Goal: Task Accomplishment & Management: Use online tool/utility

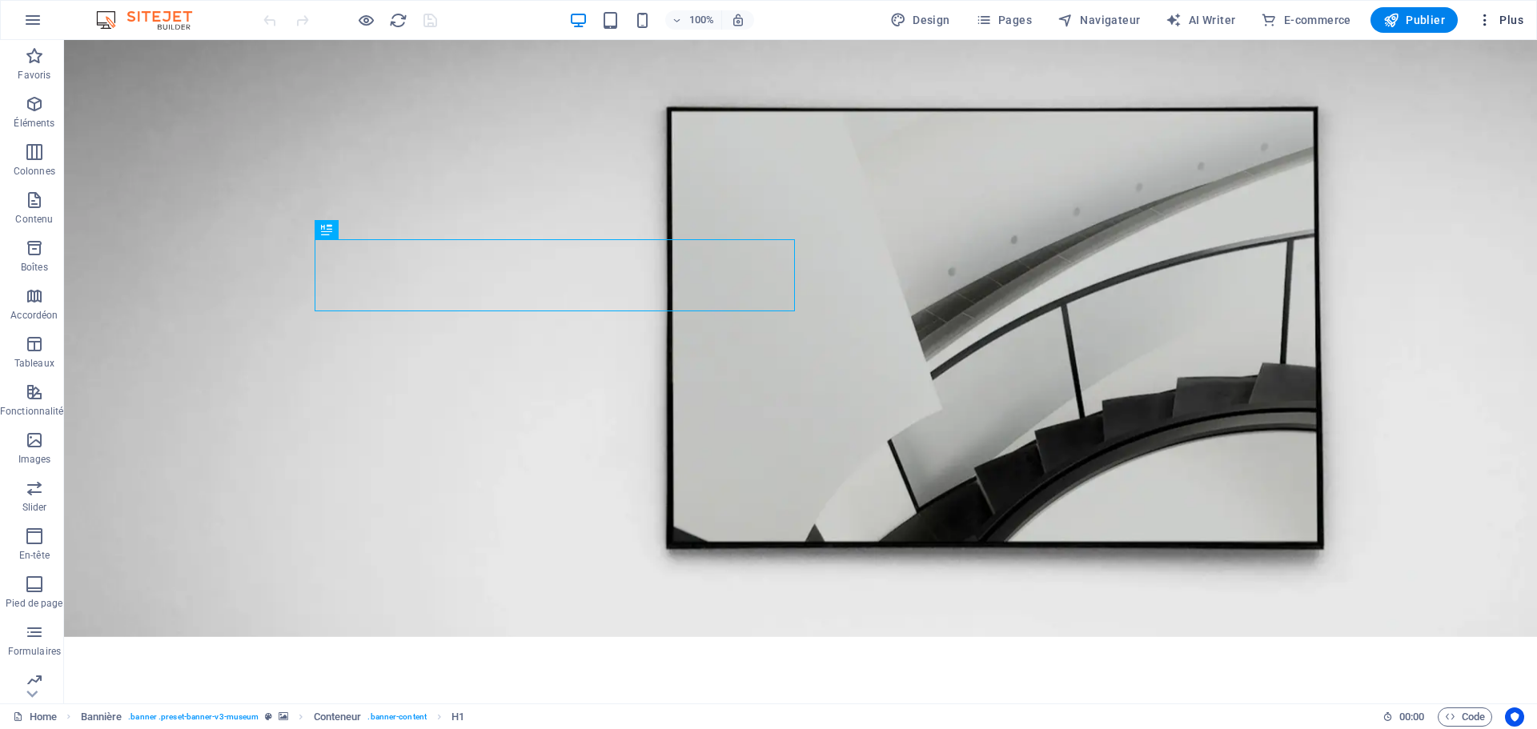
click at [1509, 14] on span "Plus" at bounding box center [1500, 20] width 46 height 16
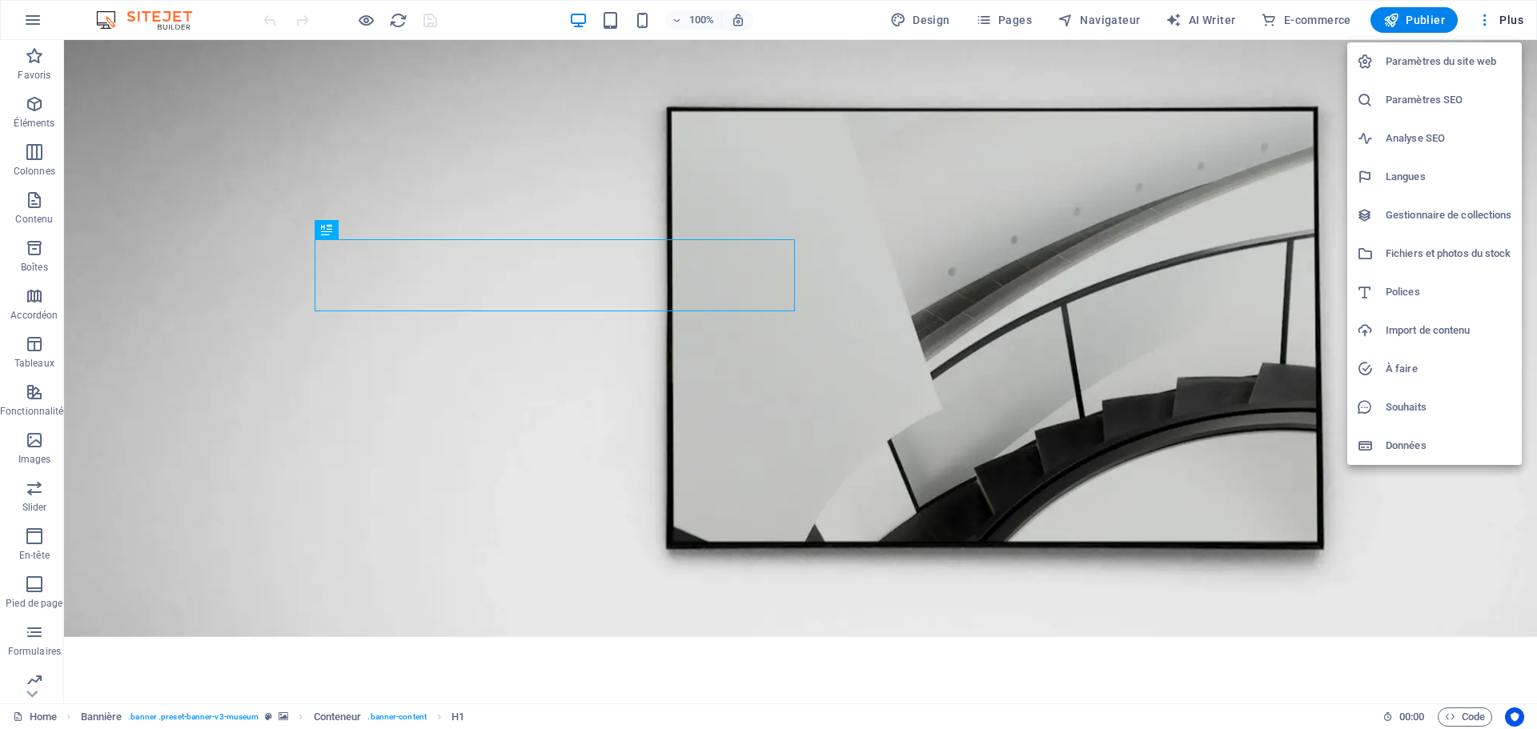
click at [1073, 585] on div at bounding box center [768, 364] width 1537 height 729
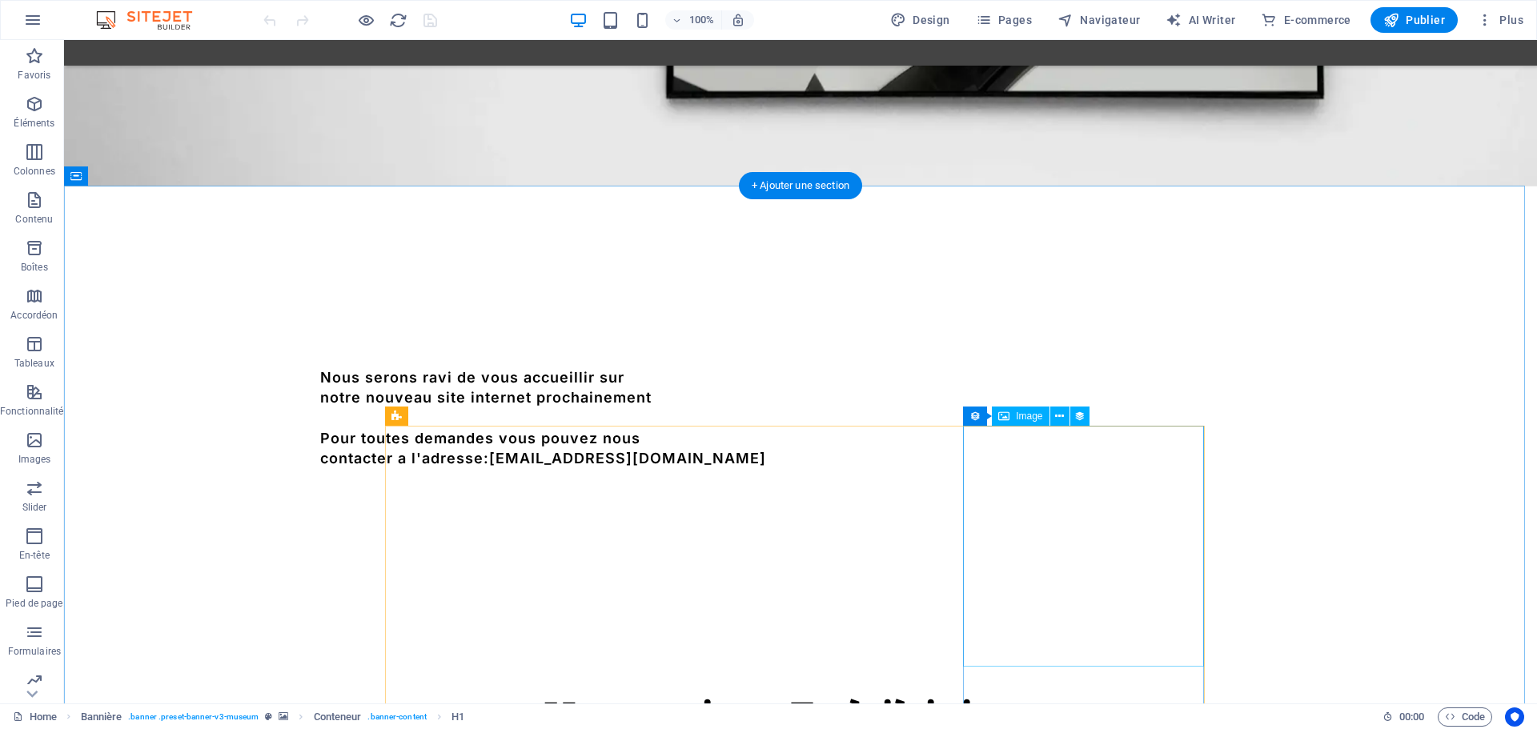
scroll to position [451, 0]
drag, startPoint x: 618, startPoint y: 273, endPoint x: 994, endPoint y: 410, distance: 400.3
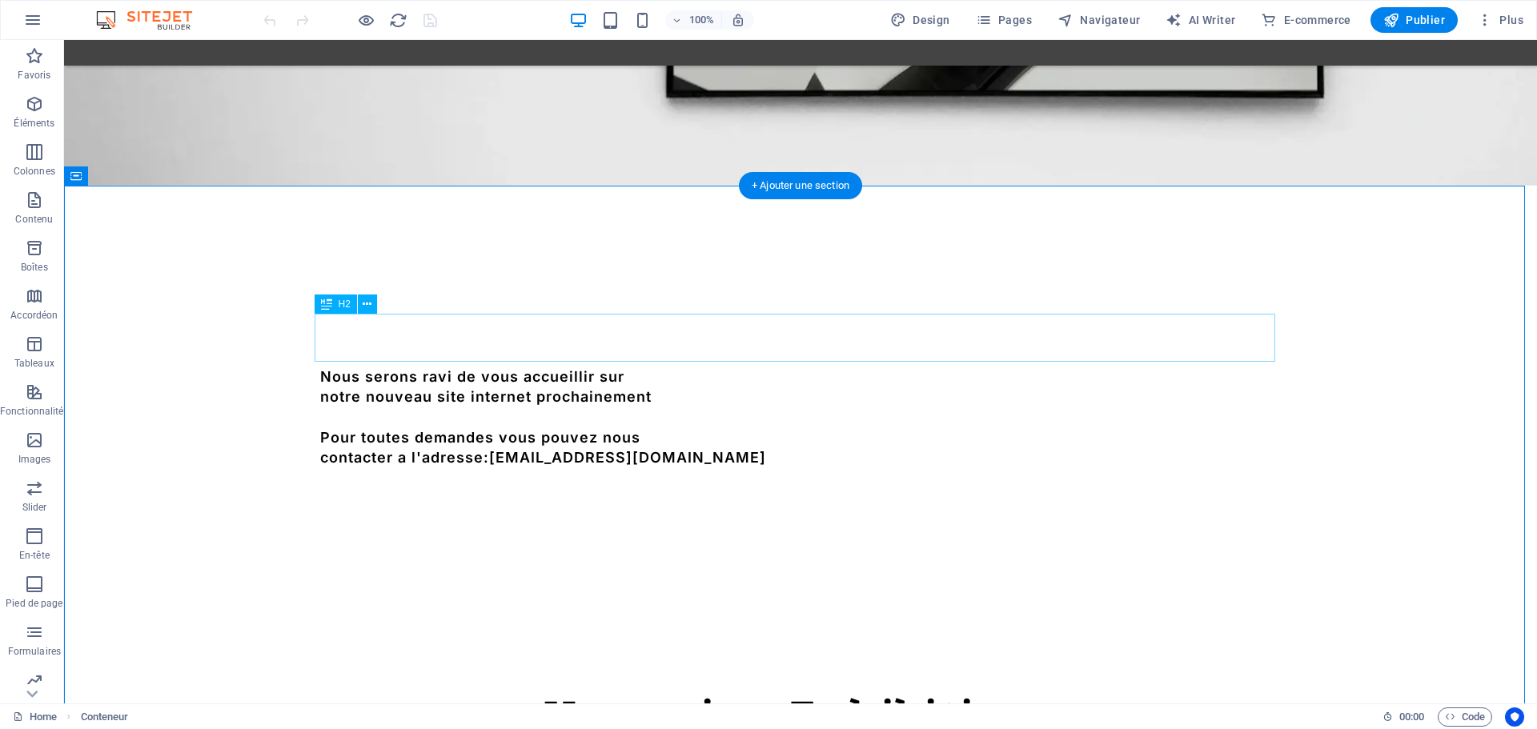
click at [896, 692] on div "Upcoming Exhibitions" at bounding box center [800, 716] width 961 height 48
drag, startPoint x: 429, startPoint y: 349, endPoint x: 1069, endPoint y: 626, distance: 696.9
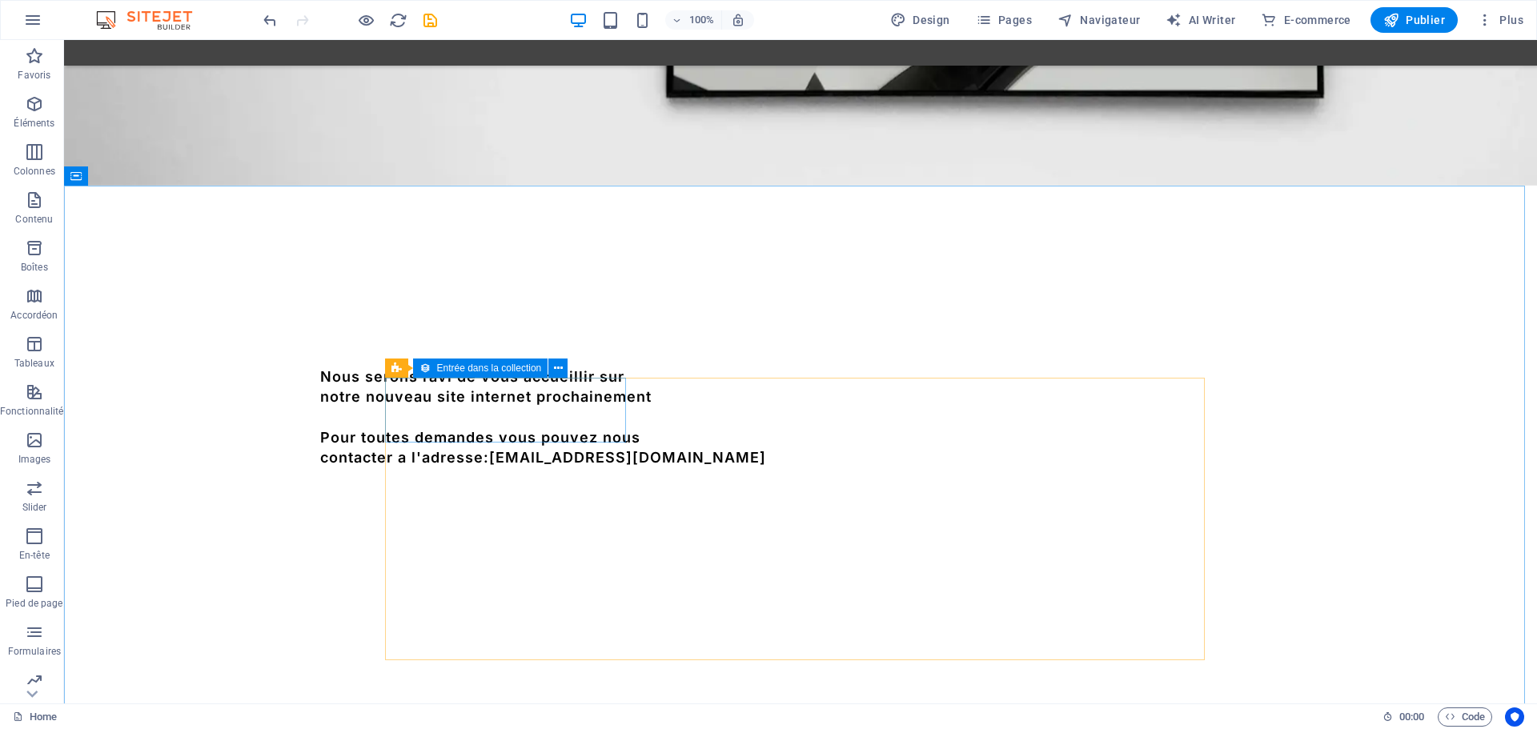
click at [435, 373] on div "Entrée dans la collection" at bounding box center [480, 368] width 135 height 19
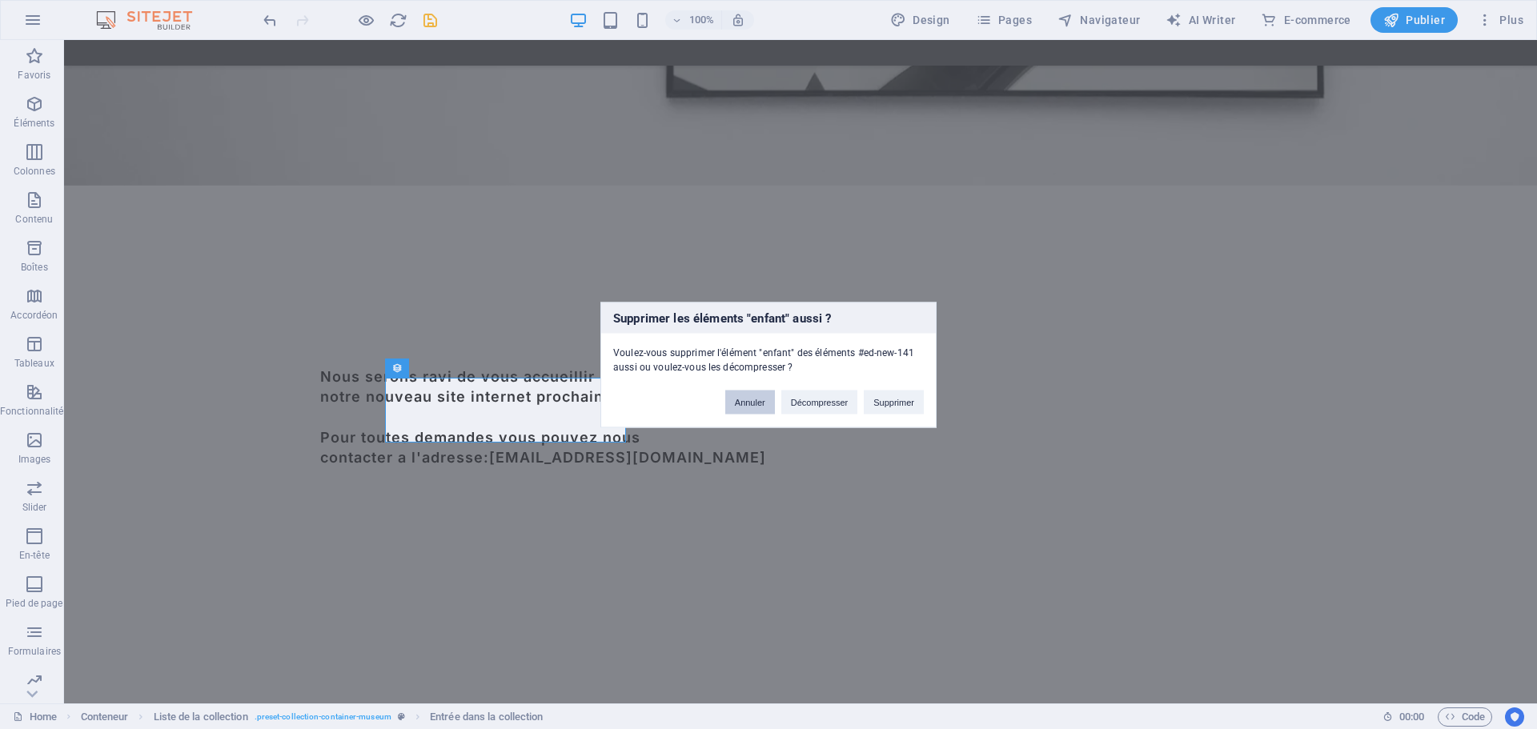
click at [752, 402] on button "Annuler" at bounding box center [750, 402] width 50 height 24
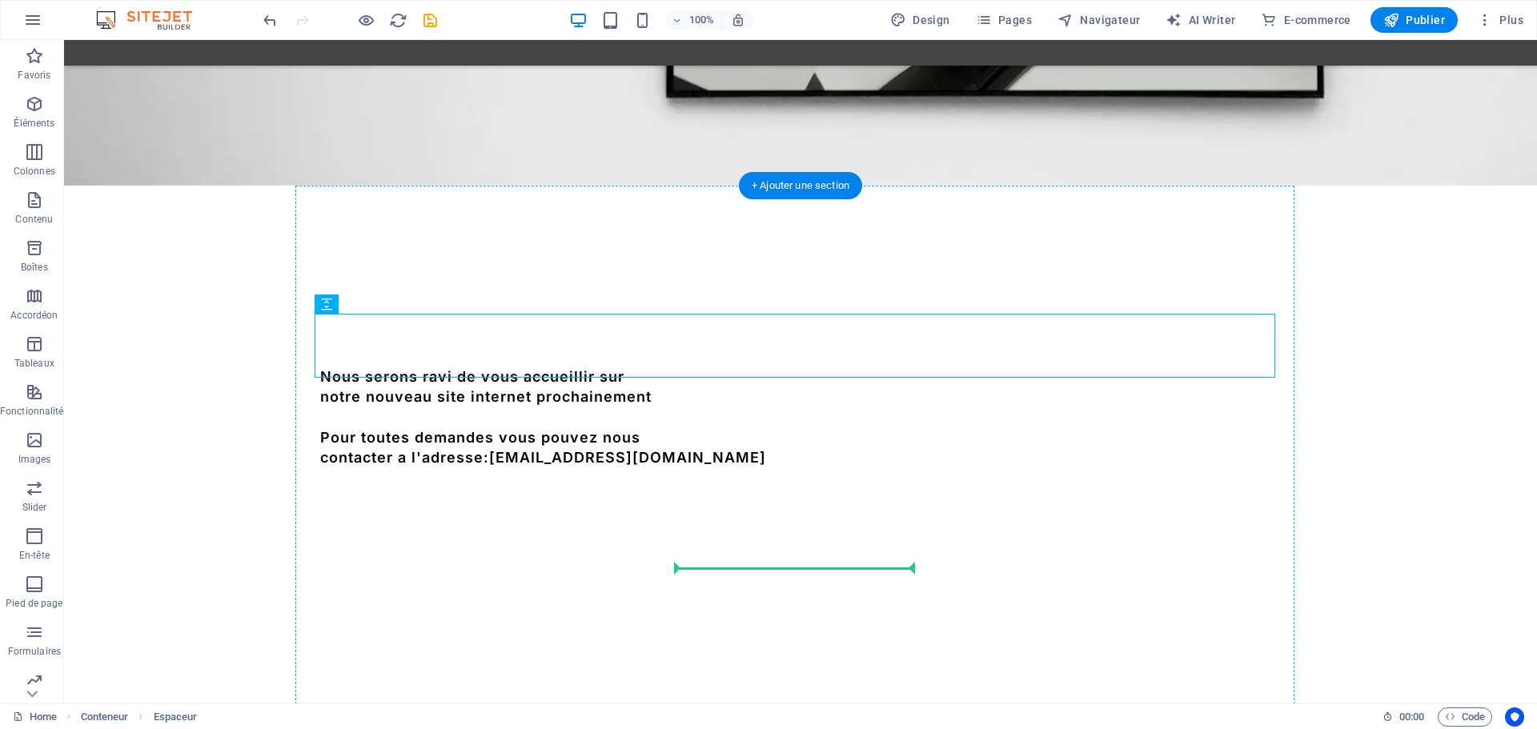
drag, startPoint x: 380, startPoint y: 337, endPoint x: 803, endPoint y: 564, distance: 479.9
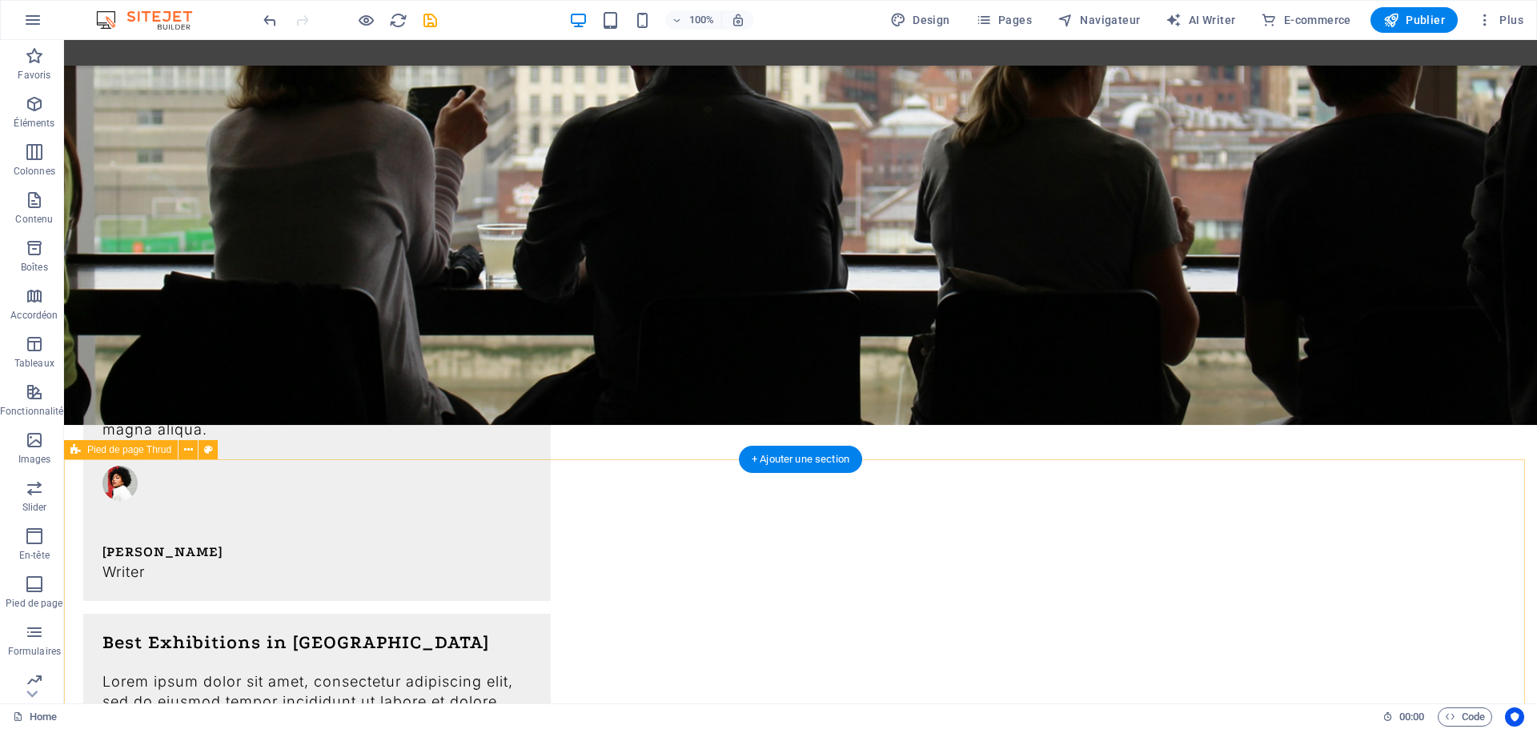
scroll to position [3086, 0]
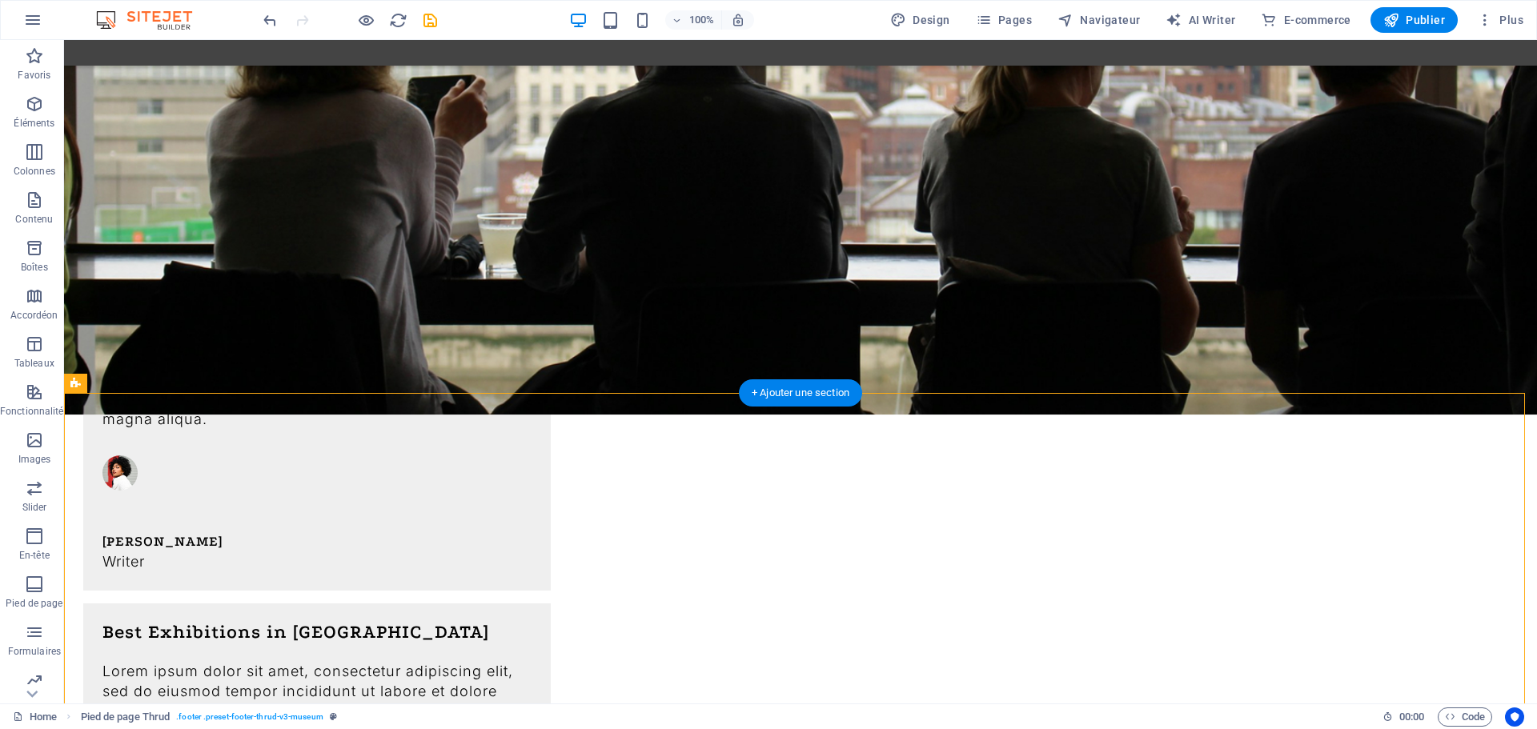
scroll to position [3113, 0]
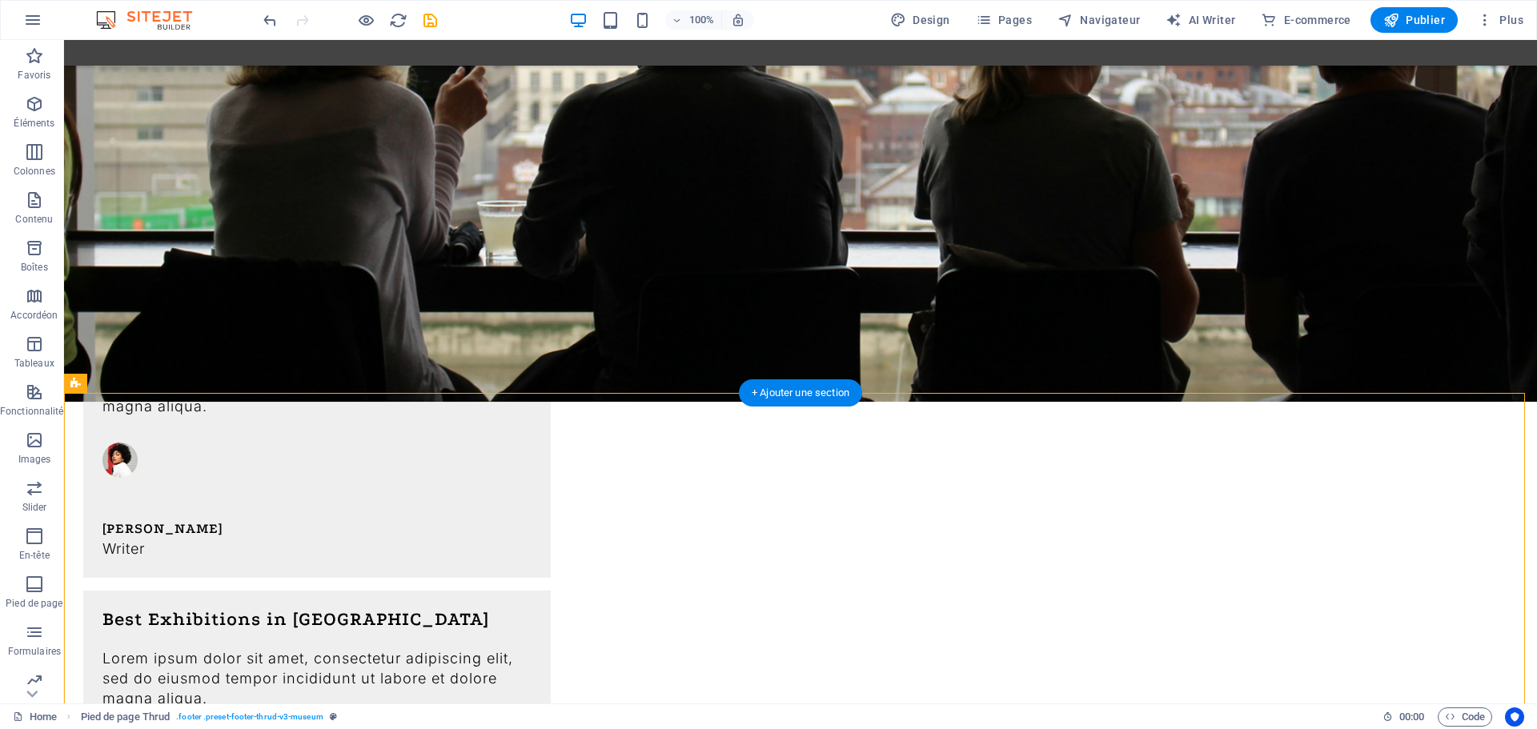
drag, startPoint x: 421, startPoint y: 423, endPoint x: 715, endPoint y: 614, distance: 350.6
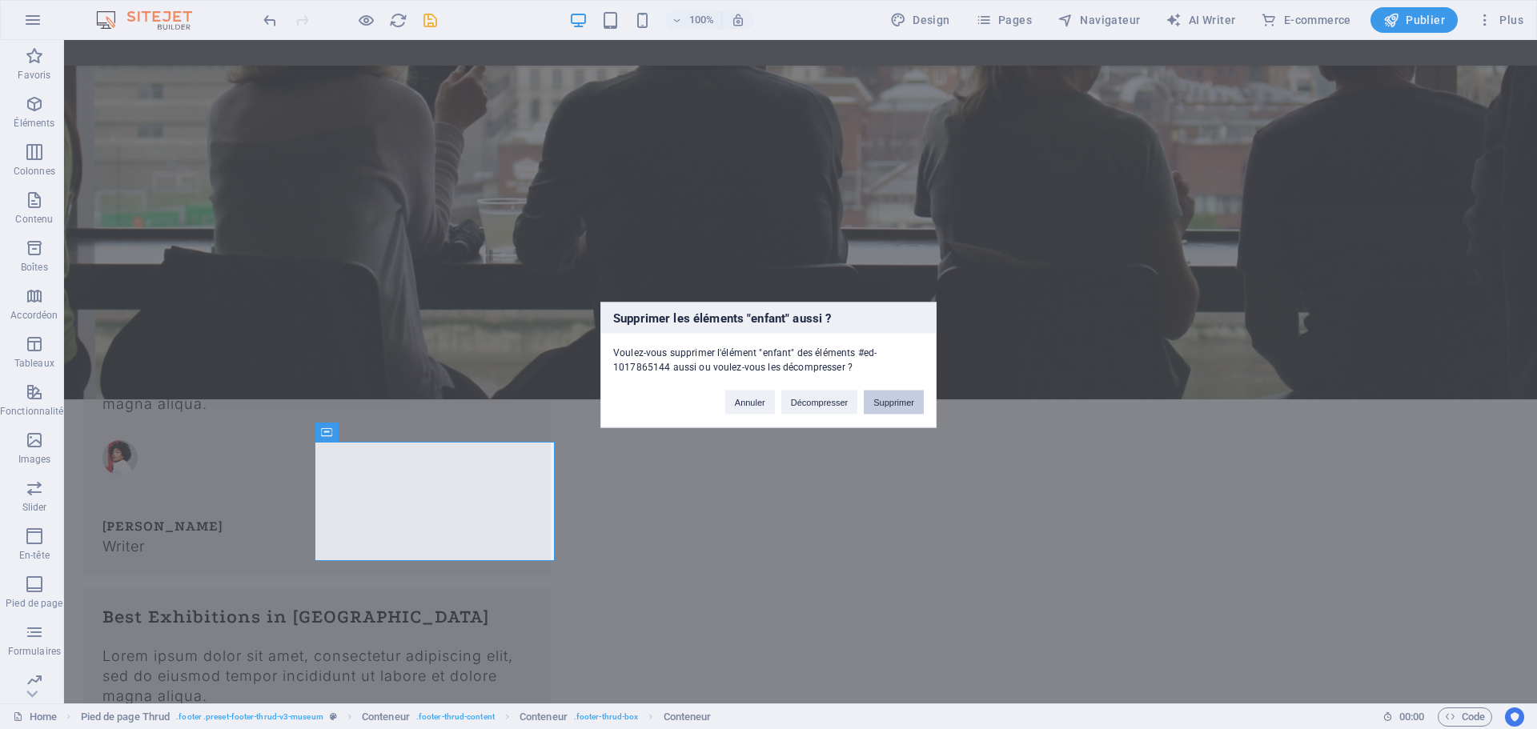
click at [903, 404] on button "Supprimer" at bounding box center [894, 402] width 60 height 24
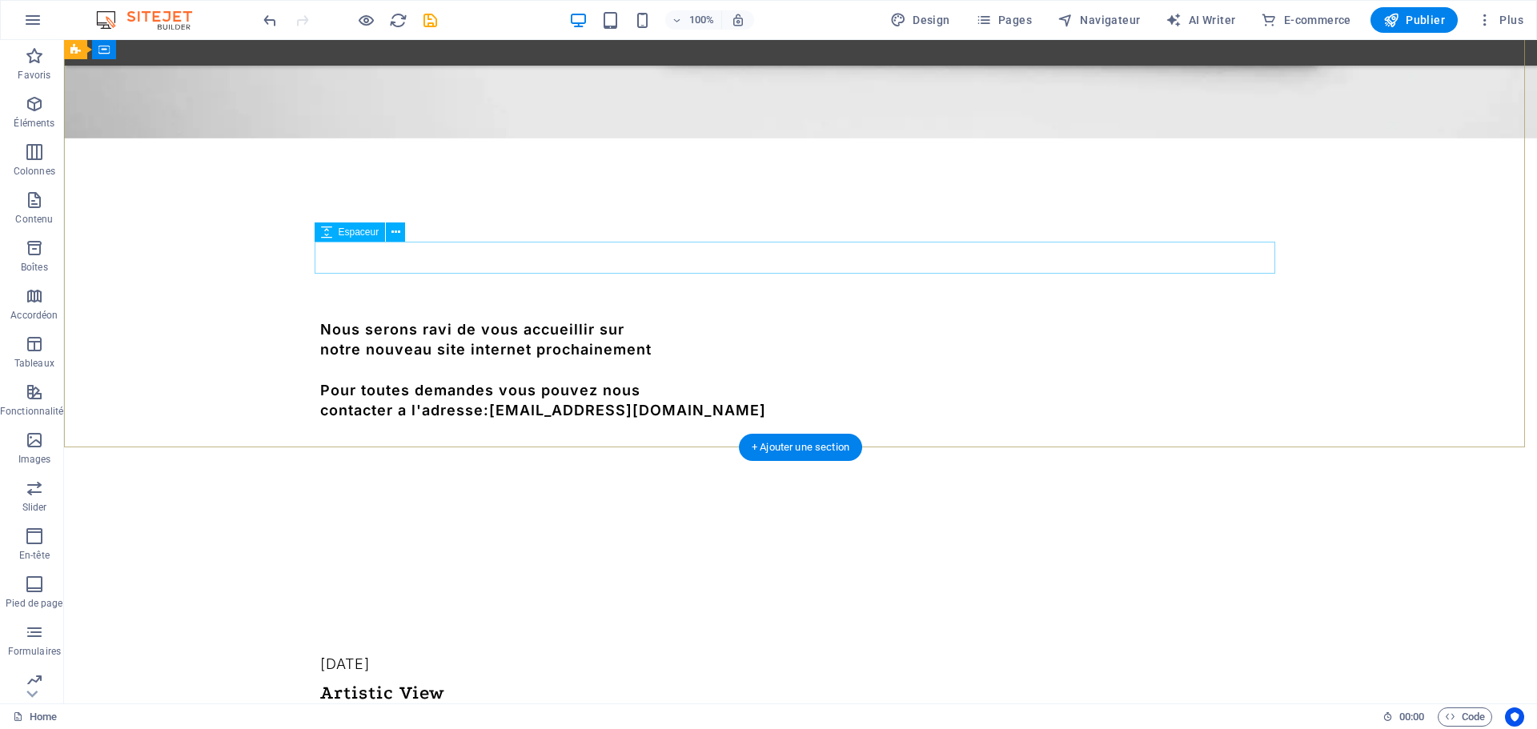
scroll to position [0, 0]
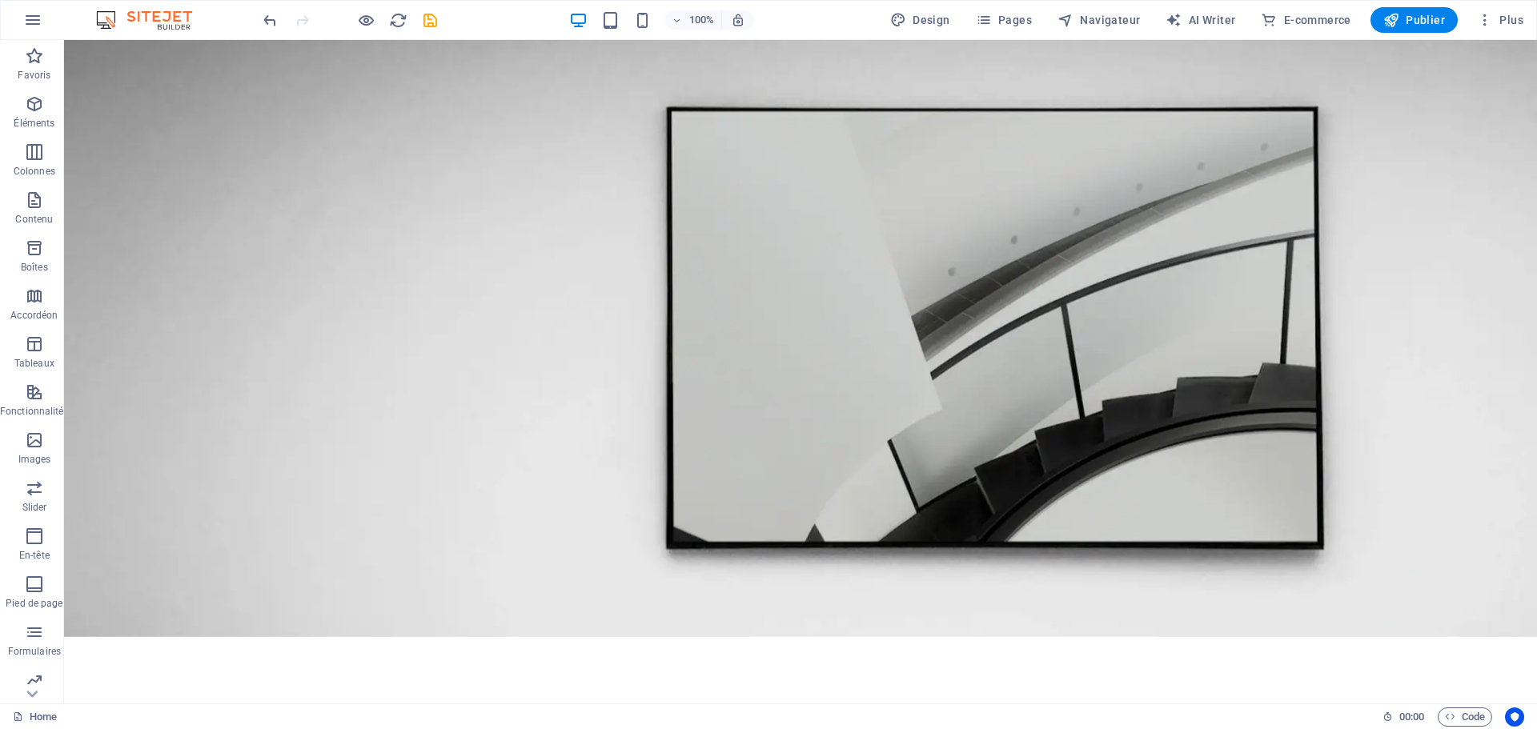
click at [167, 22] on img at bounding box center [152, 19] width 120 height 19
drag, startPoint x: 371, startPoint y: 20, endPoint x: 427, endPoint y: 14, distance: 56.3
click at [427, 14] on div at bounding box center [349, 20] width 179 height 26
click at [427, 20] on icon "save" at bounding box center [430, 20] width 18 height 18
checkbox input "false"
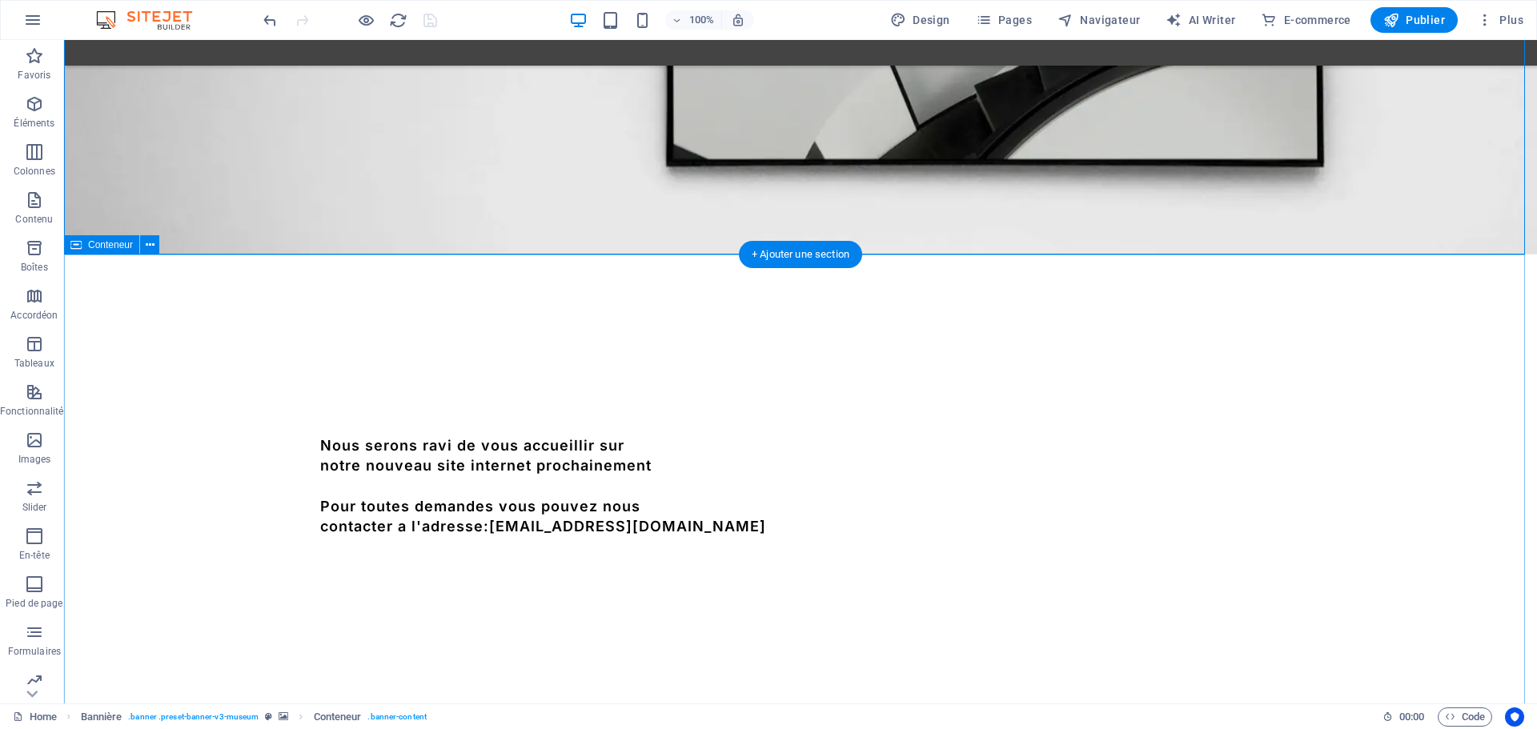
scroll to position [451, 0]
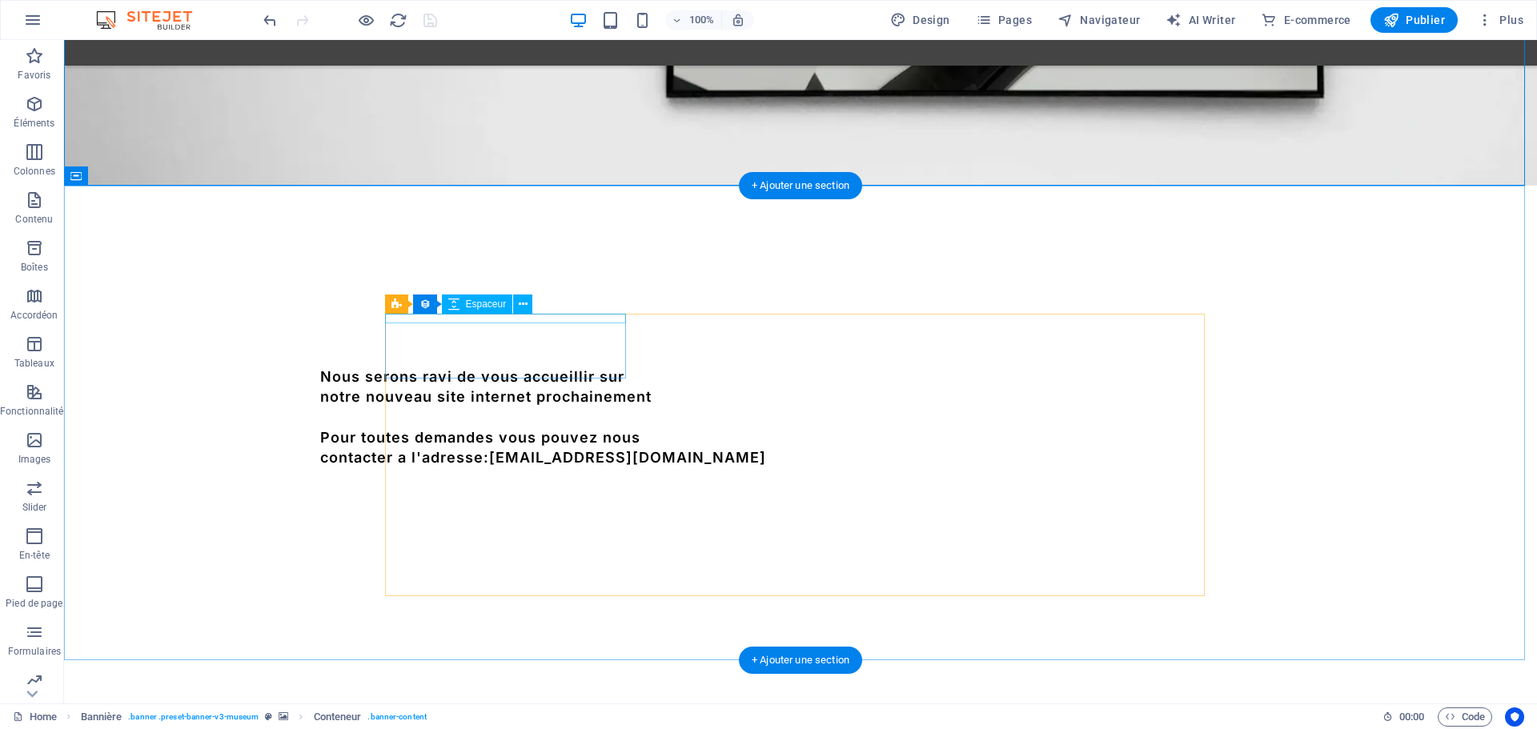
click at [604, 692] on div at bounding box center [730, 697] width 820 height 10
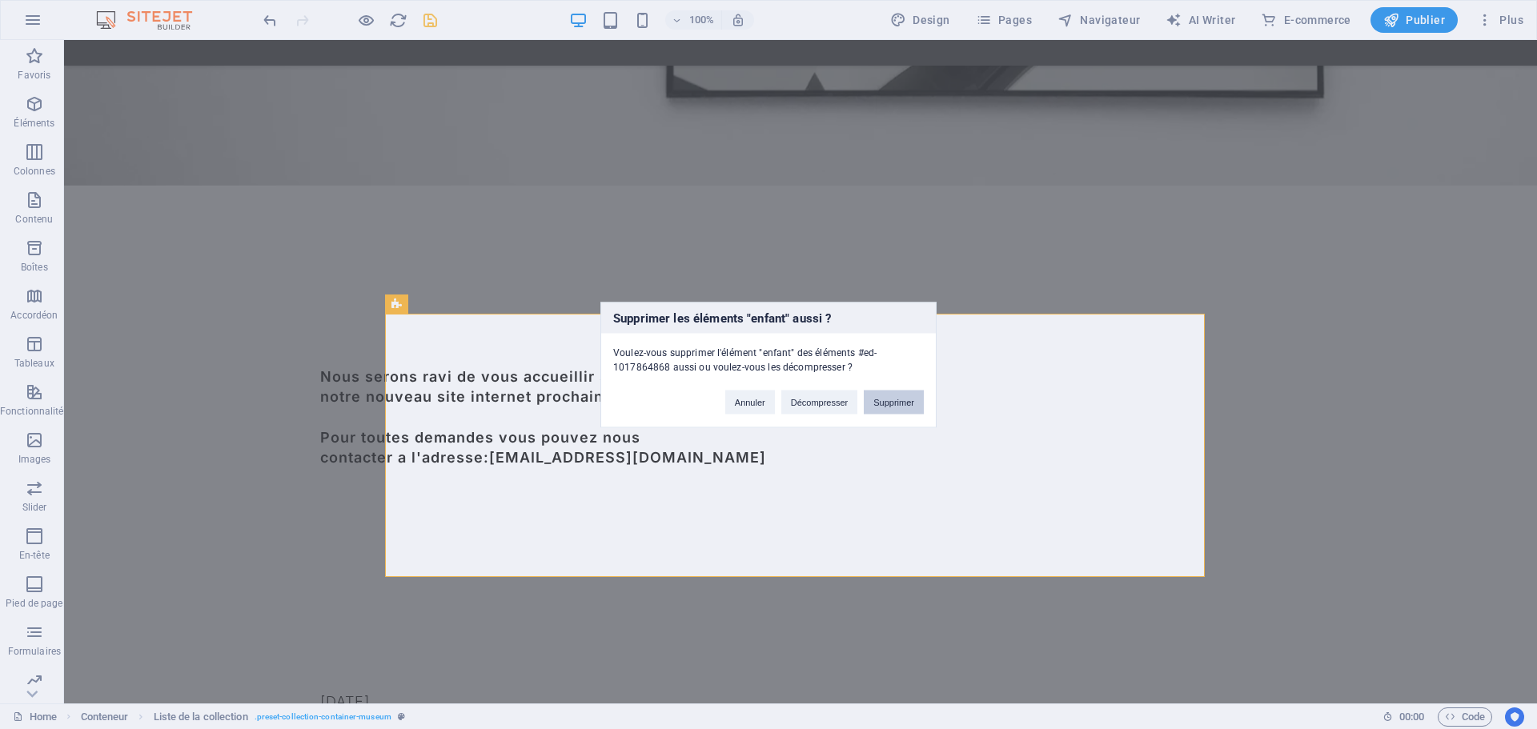
click at [899, 405] on button "Supprimer" at bounding box center [894, 402] width 60 height 24
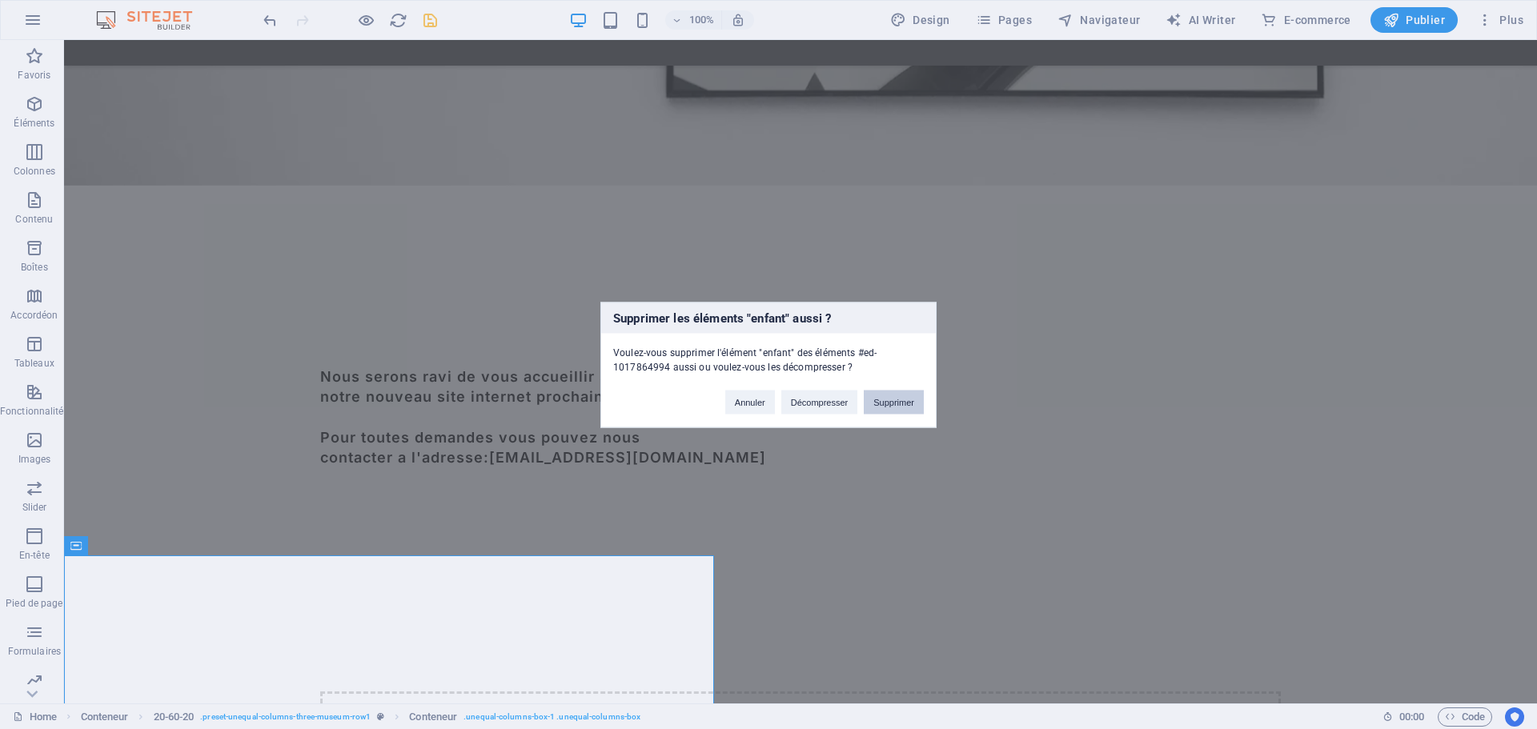
click at [904, 401] on button "Supprimer" at bounding box center [894, 402] width 60 height 24
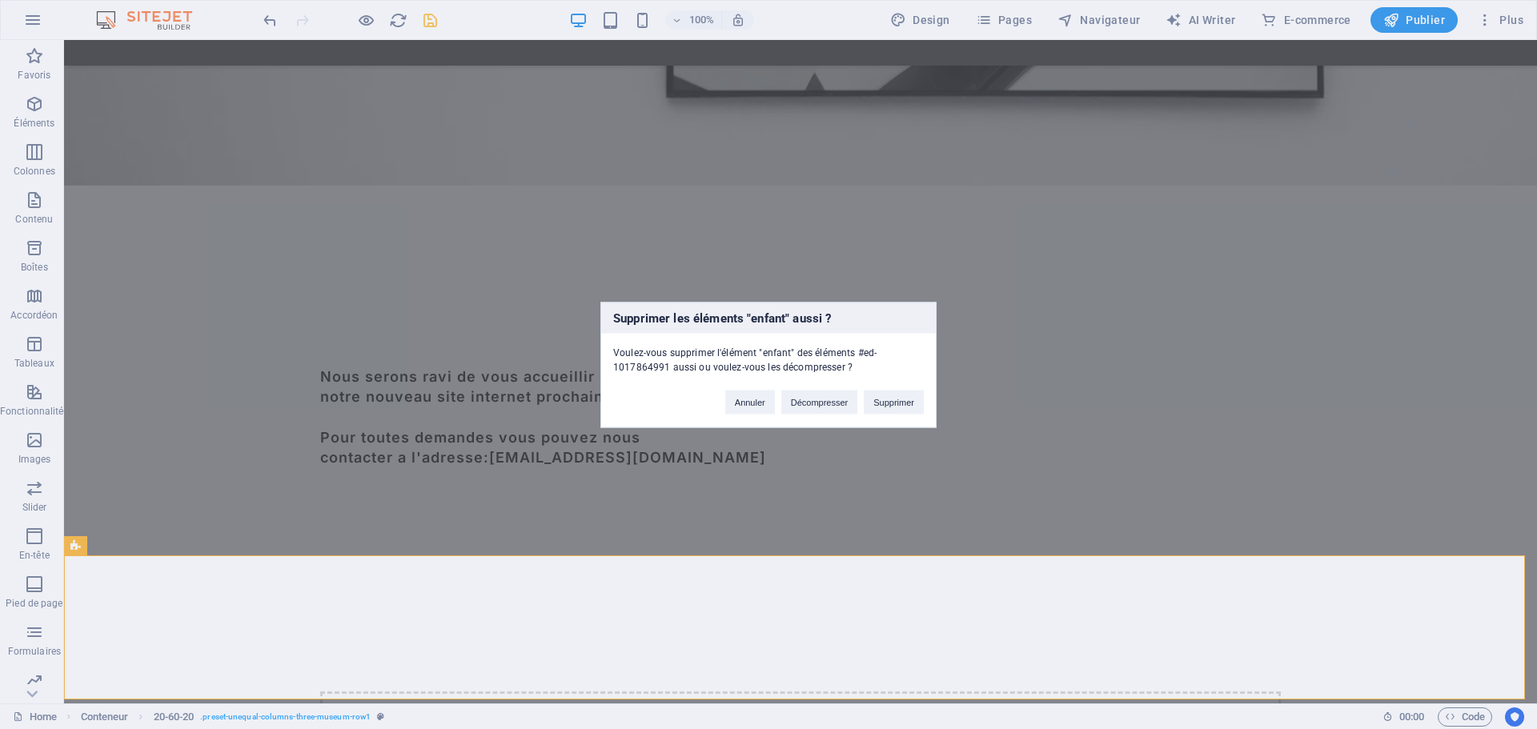
click at [907, 389] on div "Annuler Décompresser Supprimer" at bounding box center [824, 394] width 223 height 41
click at [895, 397] on button "Supprimer" at bounding box center [894, 402] width 60 height 24
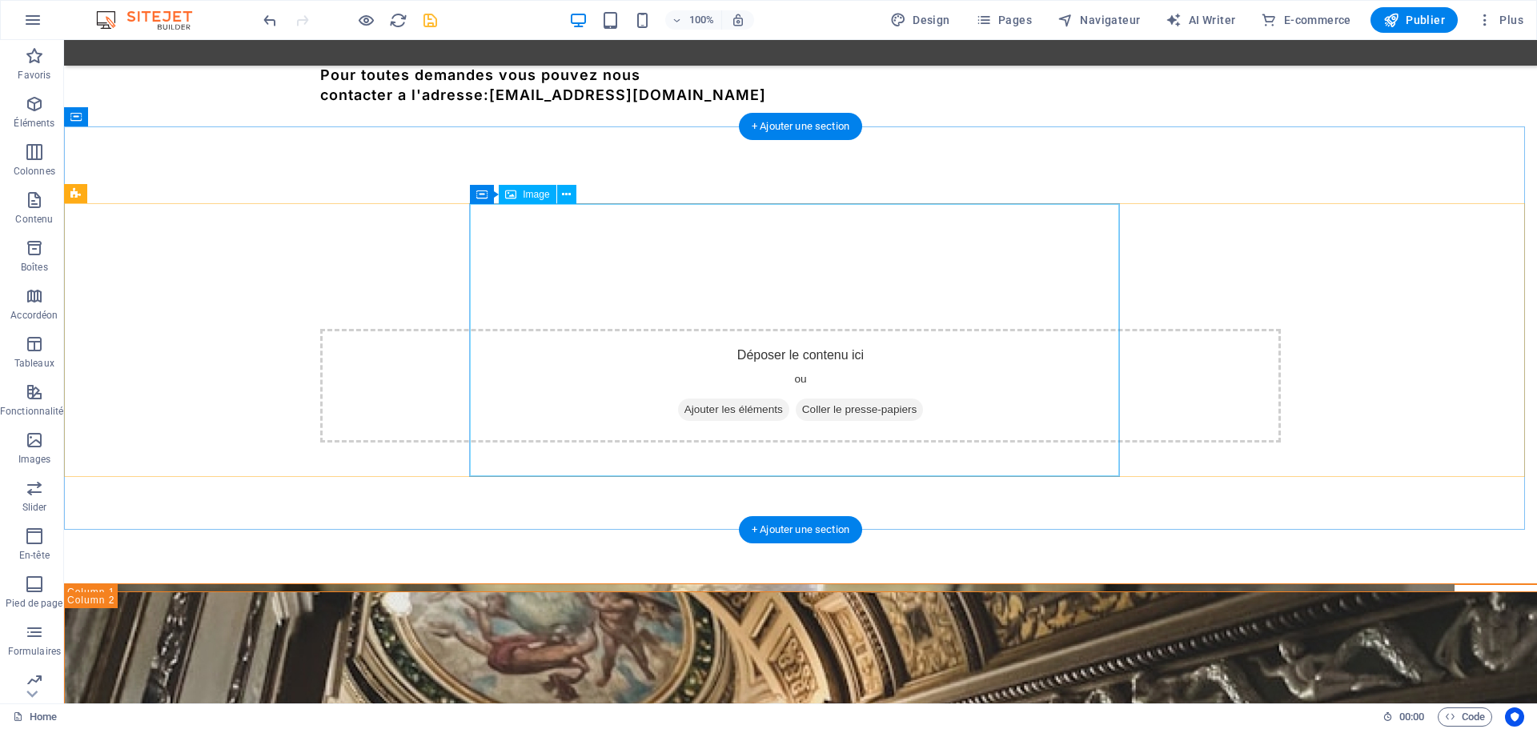
scroll to position [816, 0]
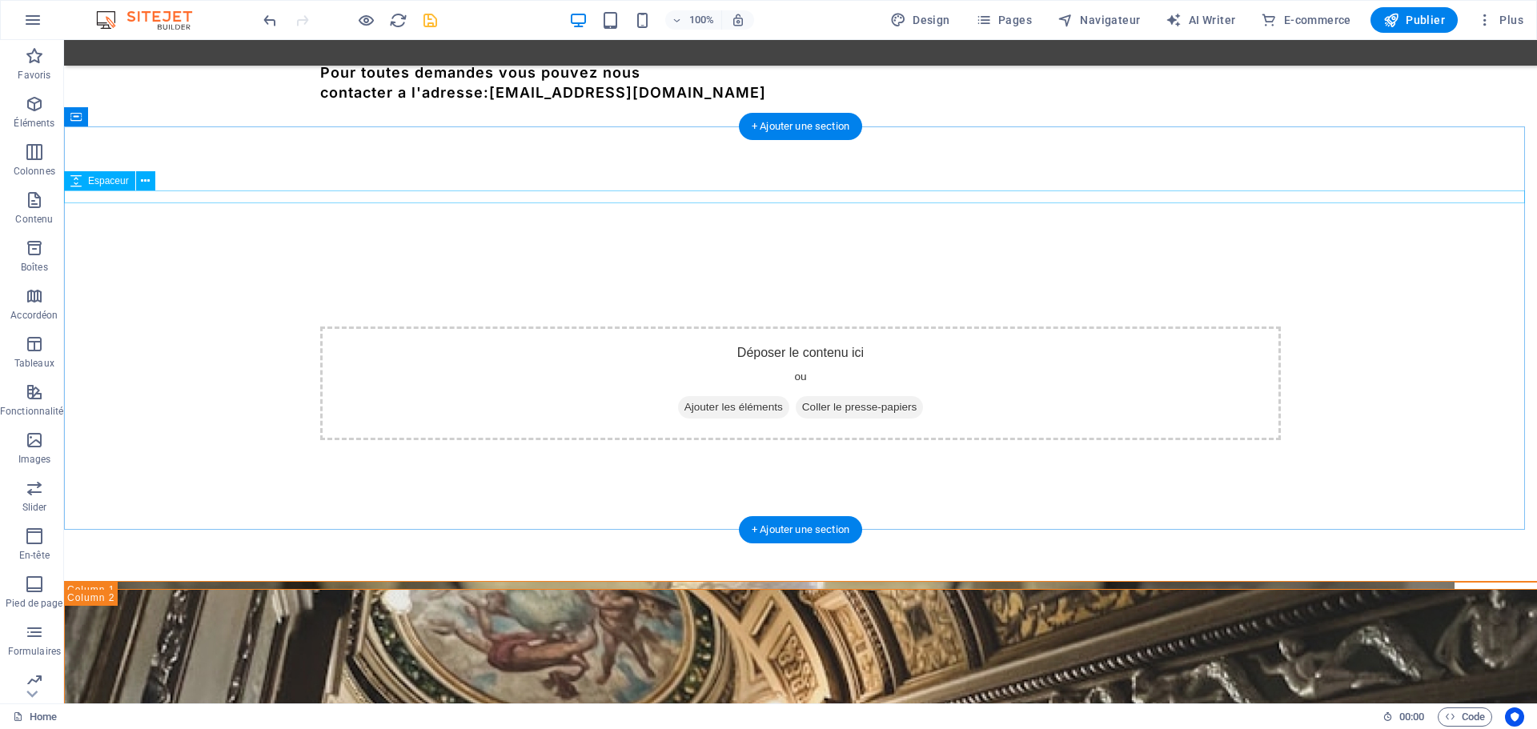
click at [767, 568] on div at bounding box center [800, 574] width 1473 height 13
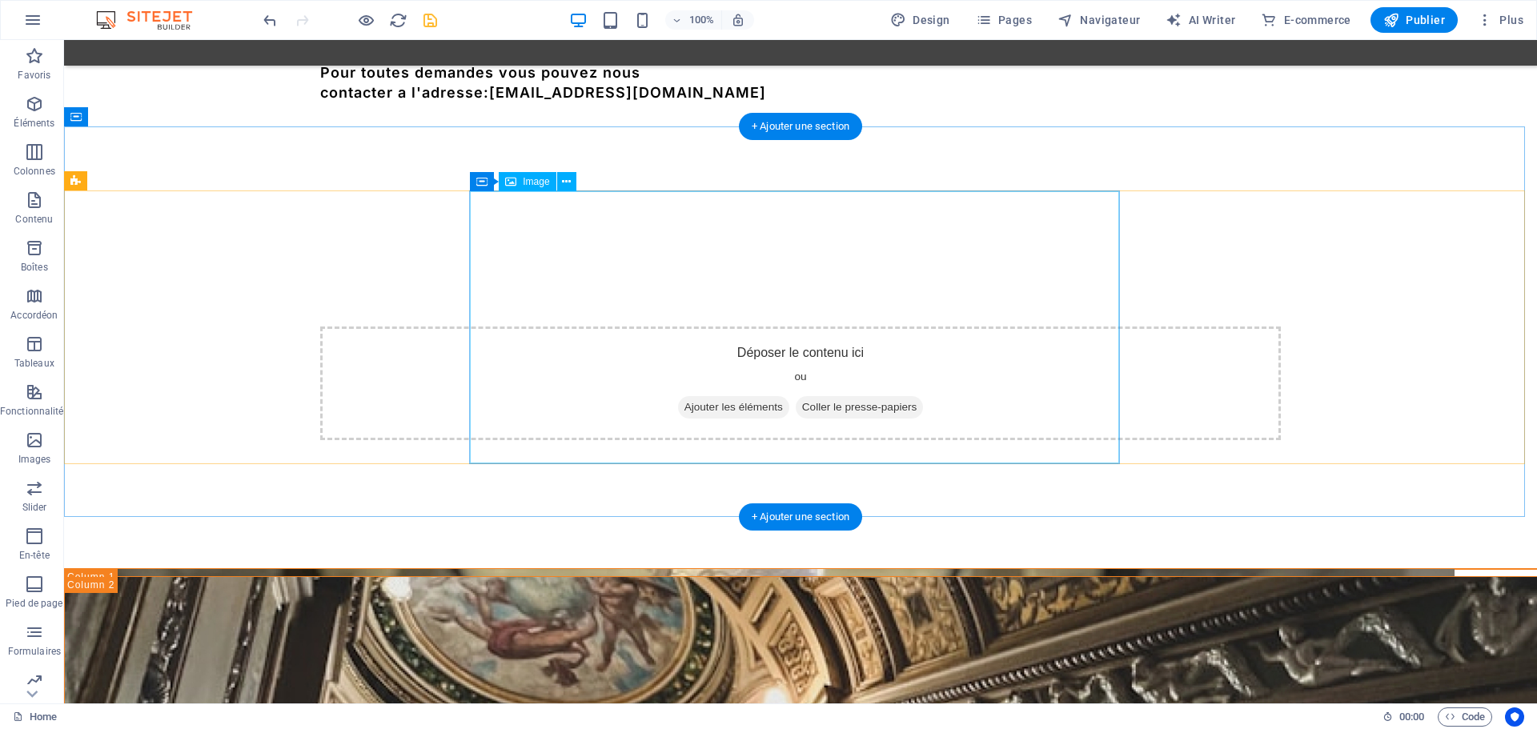
click at [767, 577] on figure at bounding box center [800, 713] width 1471 height 272
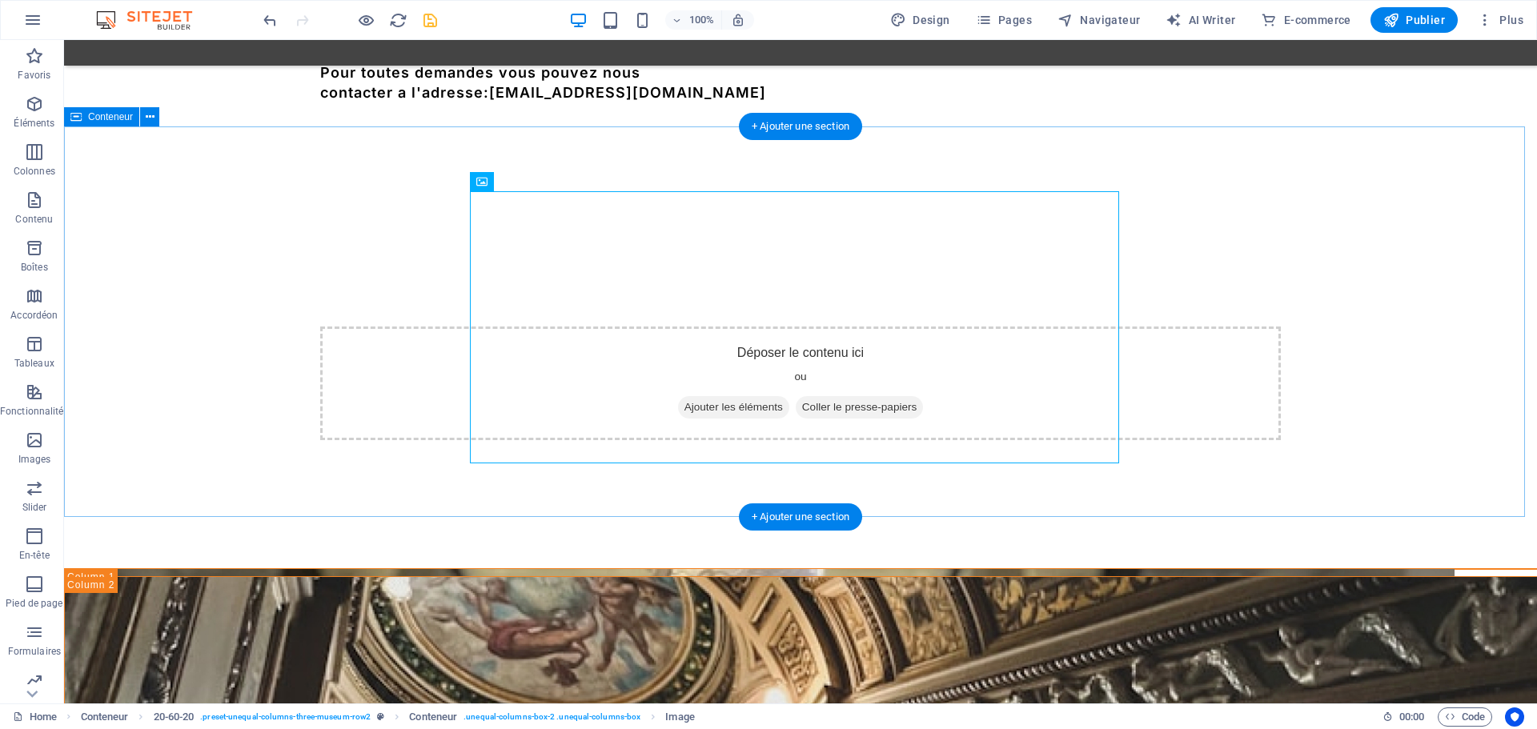
click at [770, 504] on div at bounding box center [800, 707] width 1473 height 407
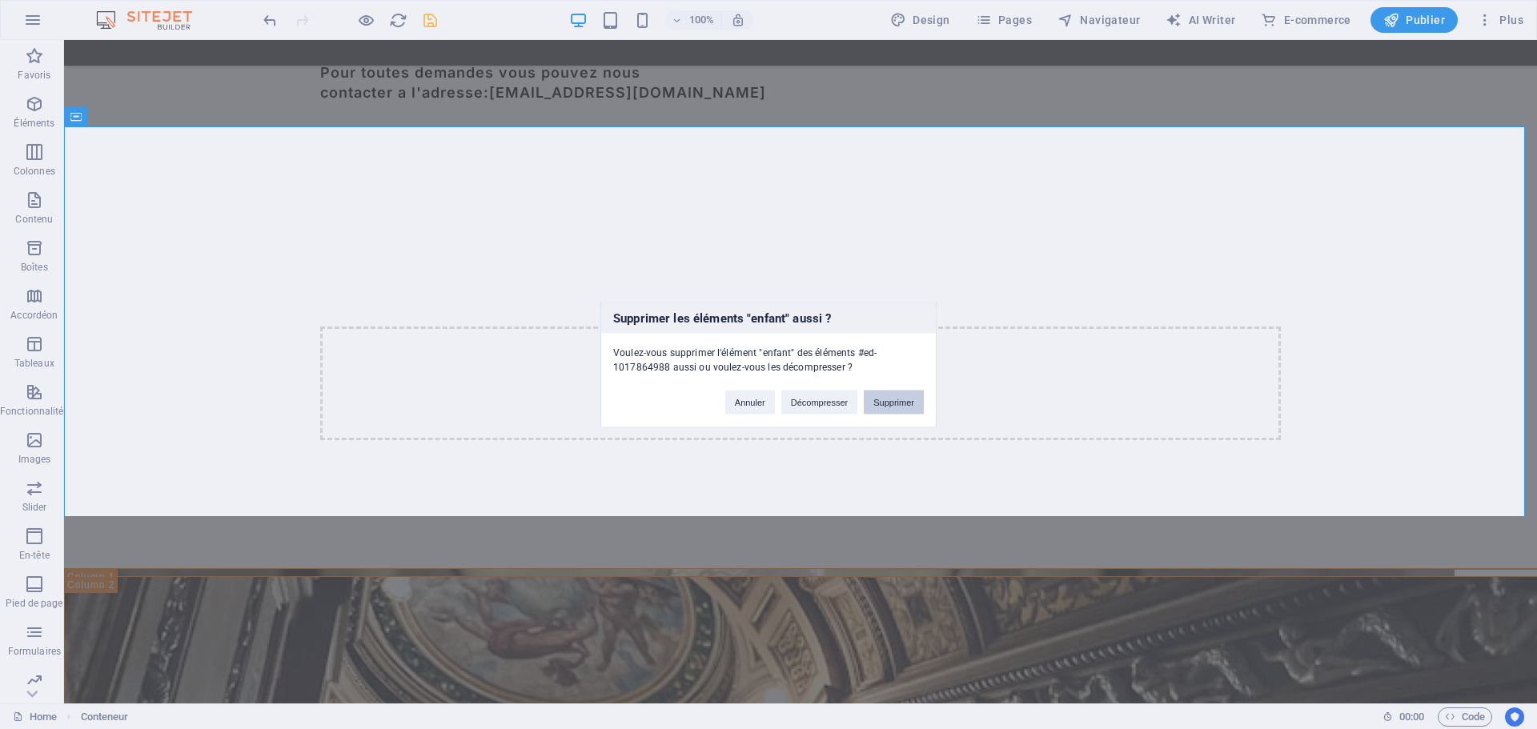
click at [887, 393] on button "Supprimer" at bounding box center [894, 402] width 60 height 24
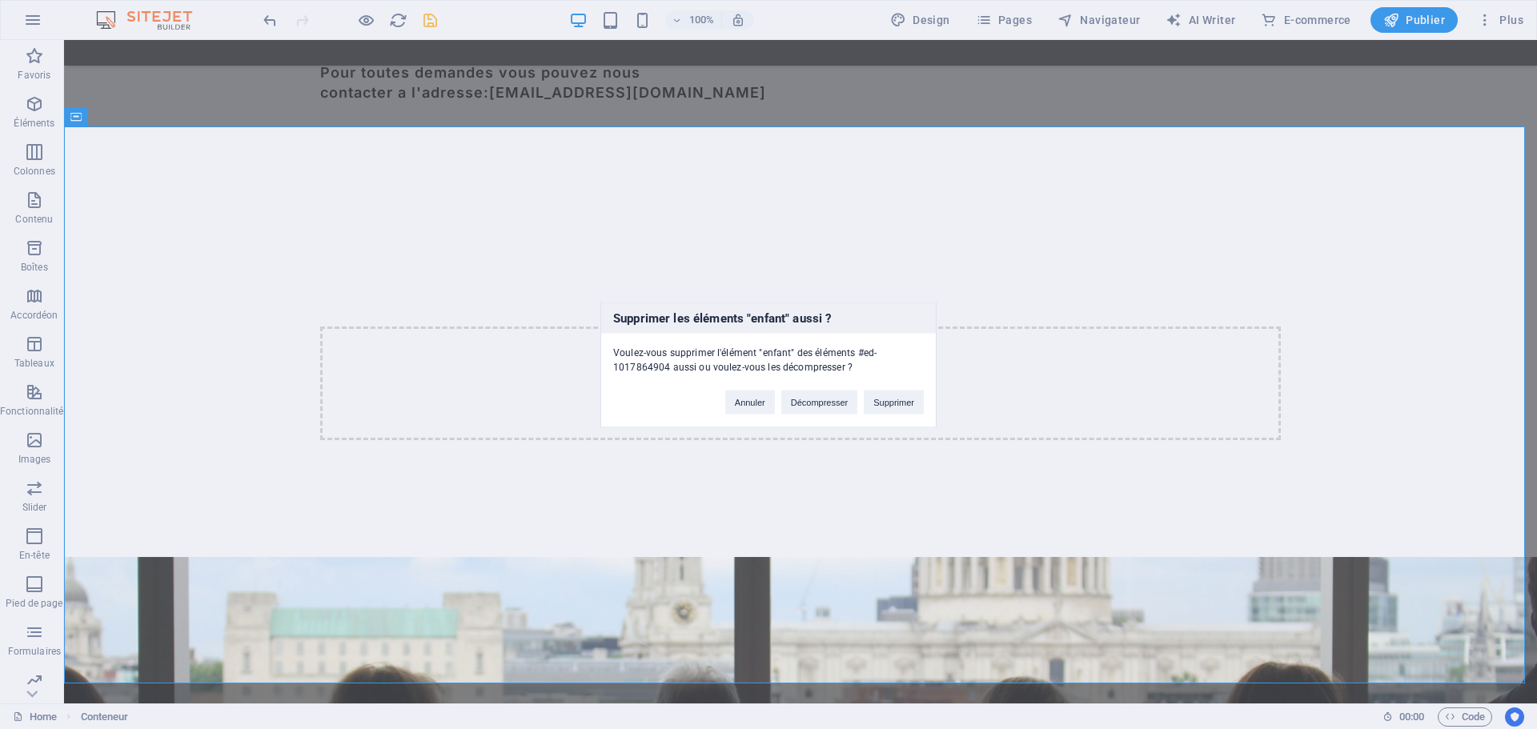
click at [884, 387] on div "Annuler Décompresser Supprimer" at bounding box center [824, 394] width 223 height 41
click at [884, 399] on button "Supprimer" at bounding box center [894, 402] width 60 height 24
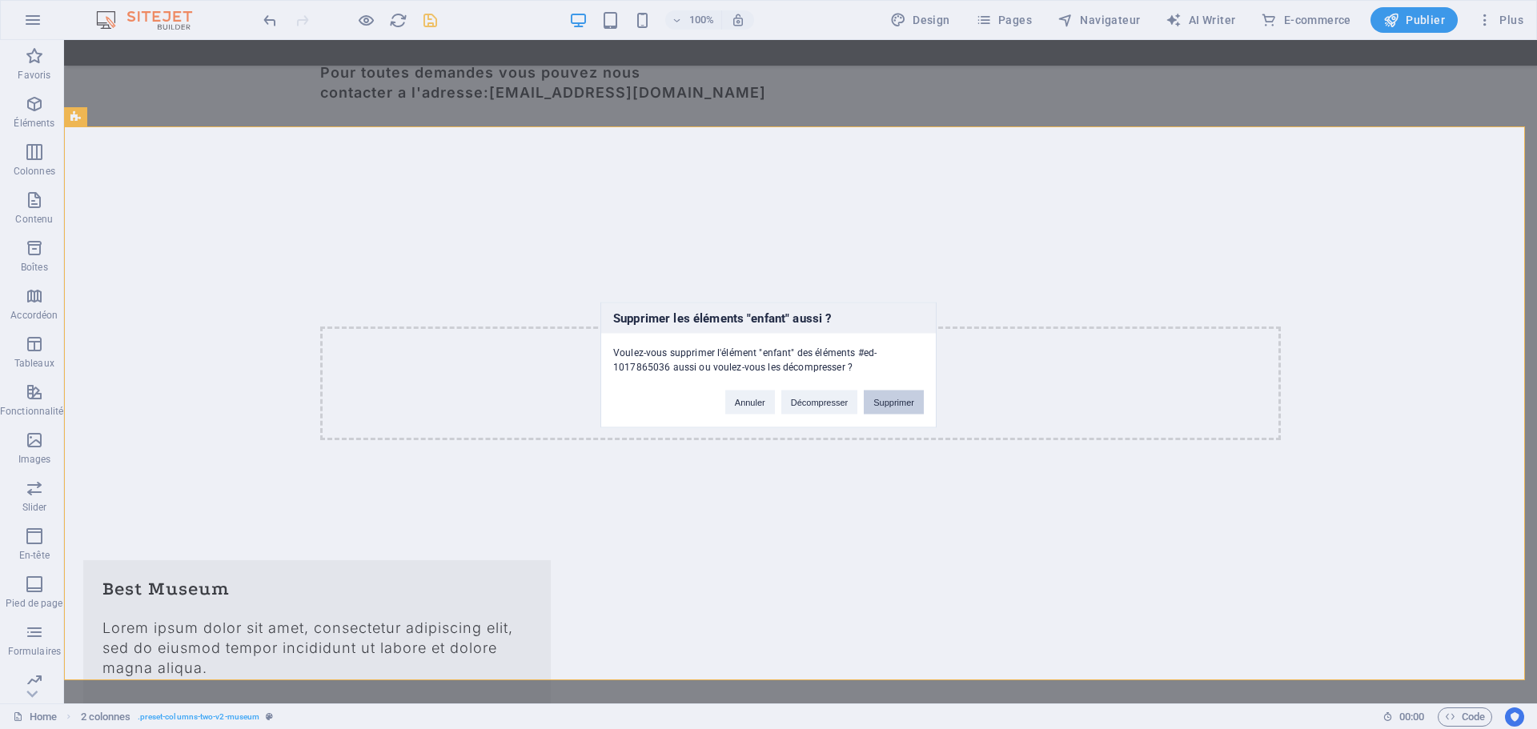
click at [900, 399] on button "Supprimer" at bounding box center [894, 402] width 60 height 24
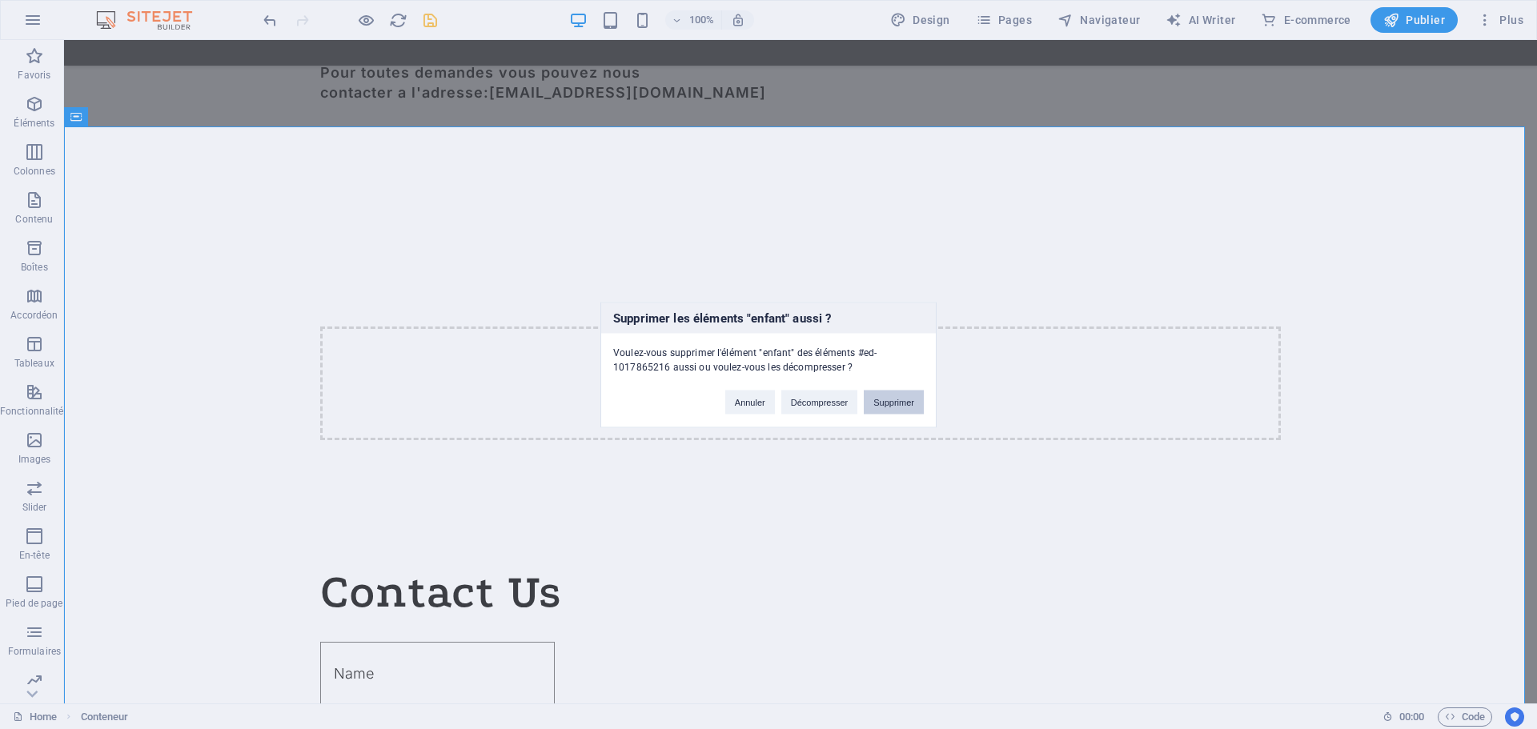
click at [897, 395] on button "Supprimer" at bounding box center [894, 402] width 60 height 24
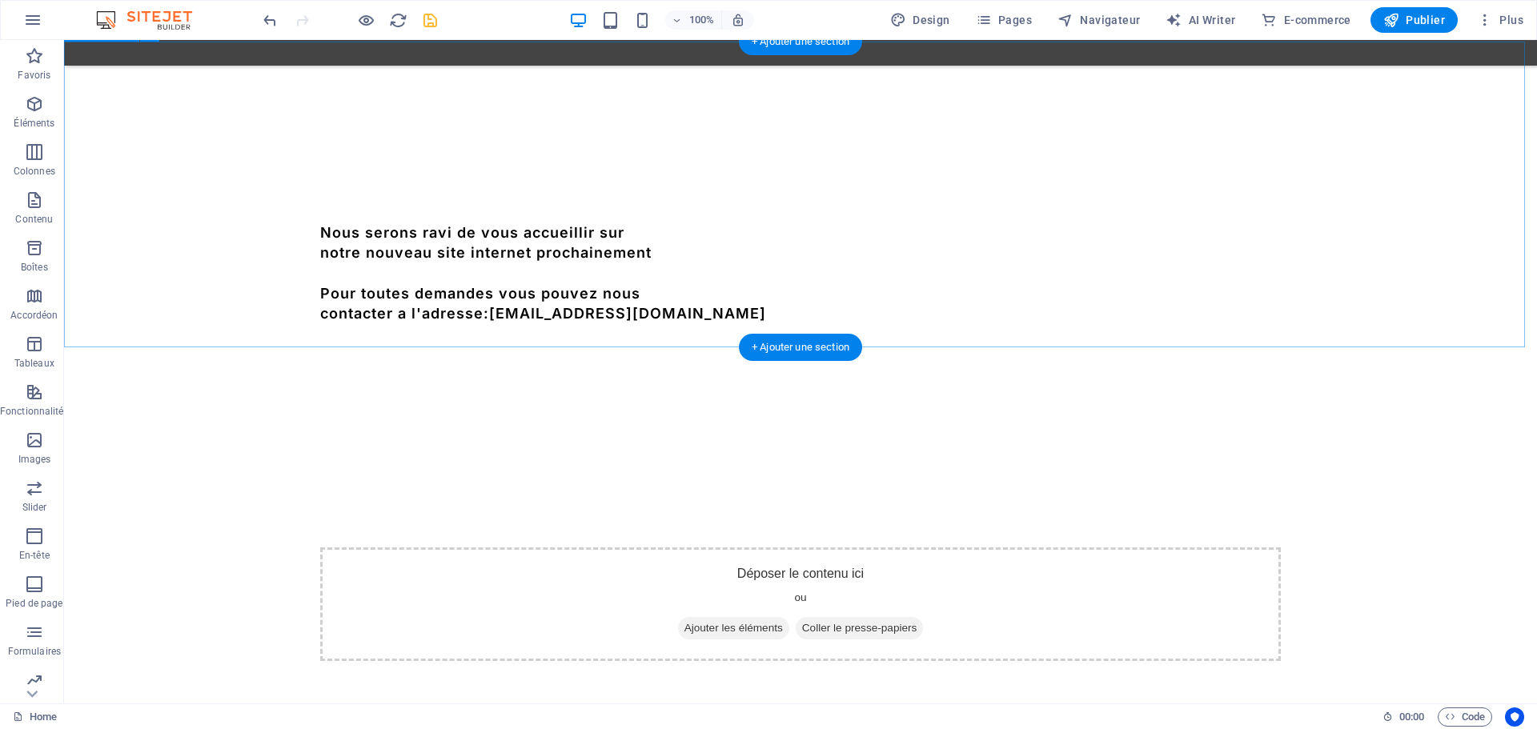
click at [634, 419] on div "Déposer le contenu ici ou Ajouter les éléments Coller le presse-papiers" at bounding box center [800, 572] width 1473 height 306
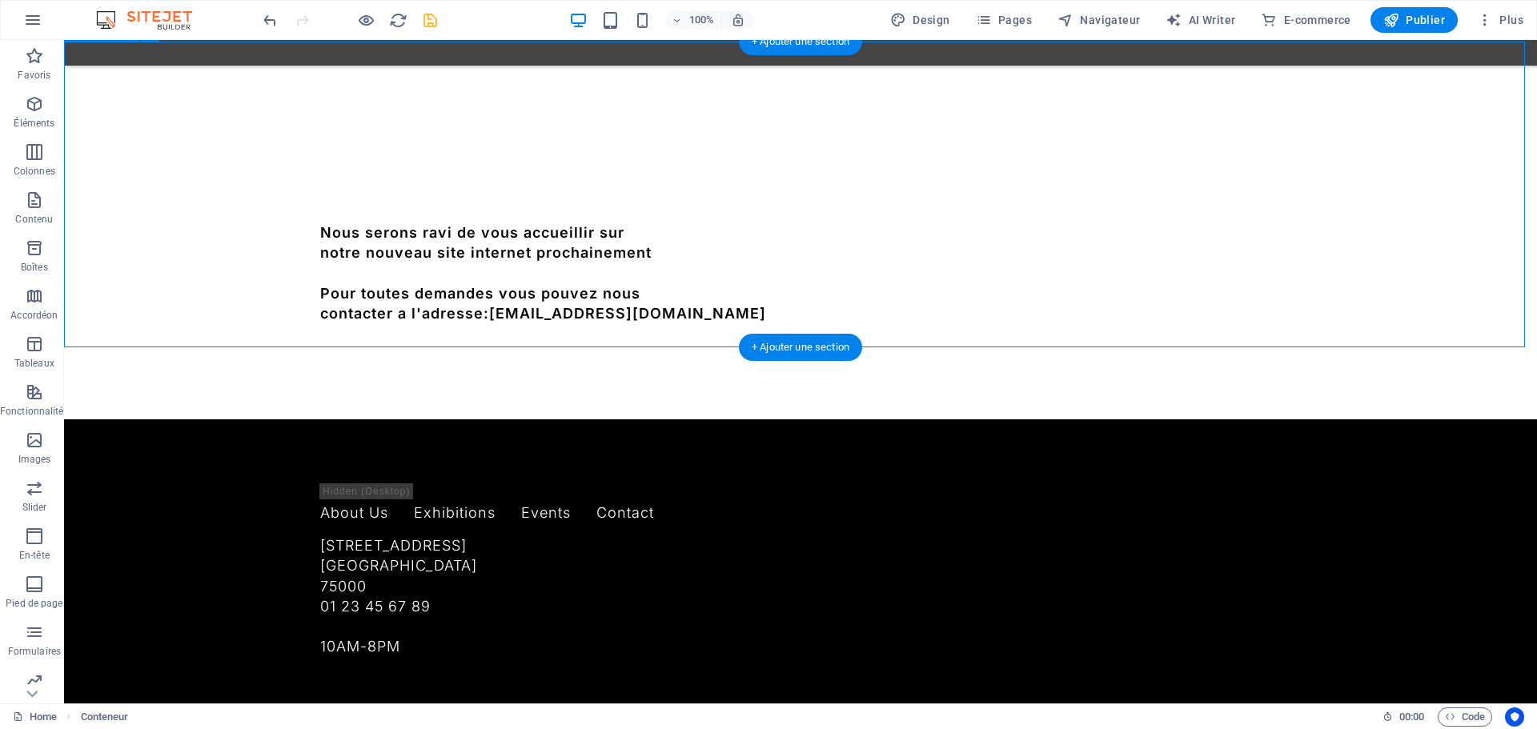
scroll to position [290, 0]
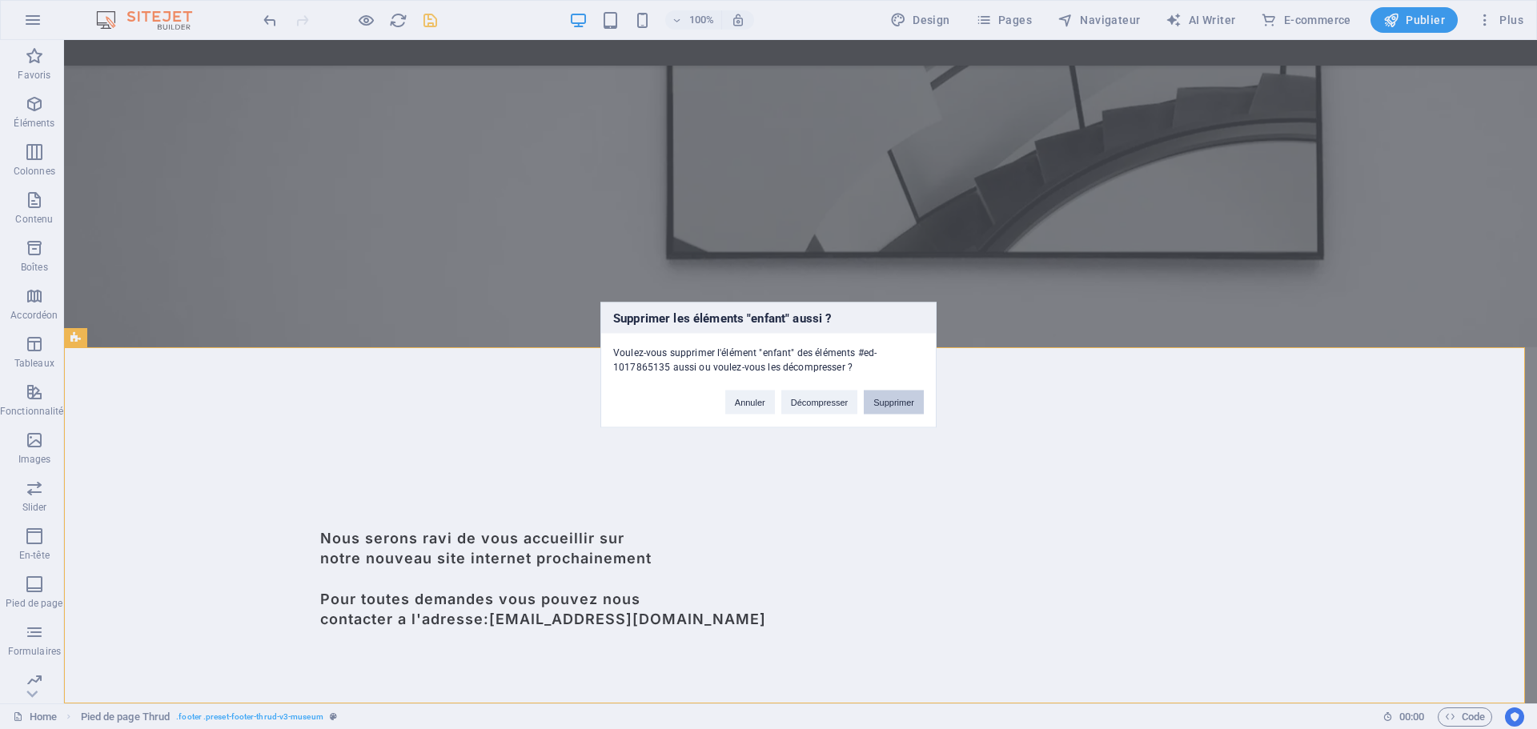
click at [896, 400] on button "Supprimer" at bounding box center [894, 402] width 60 height 24
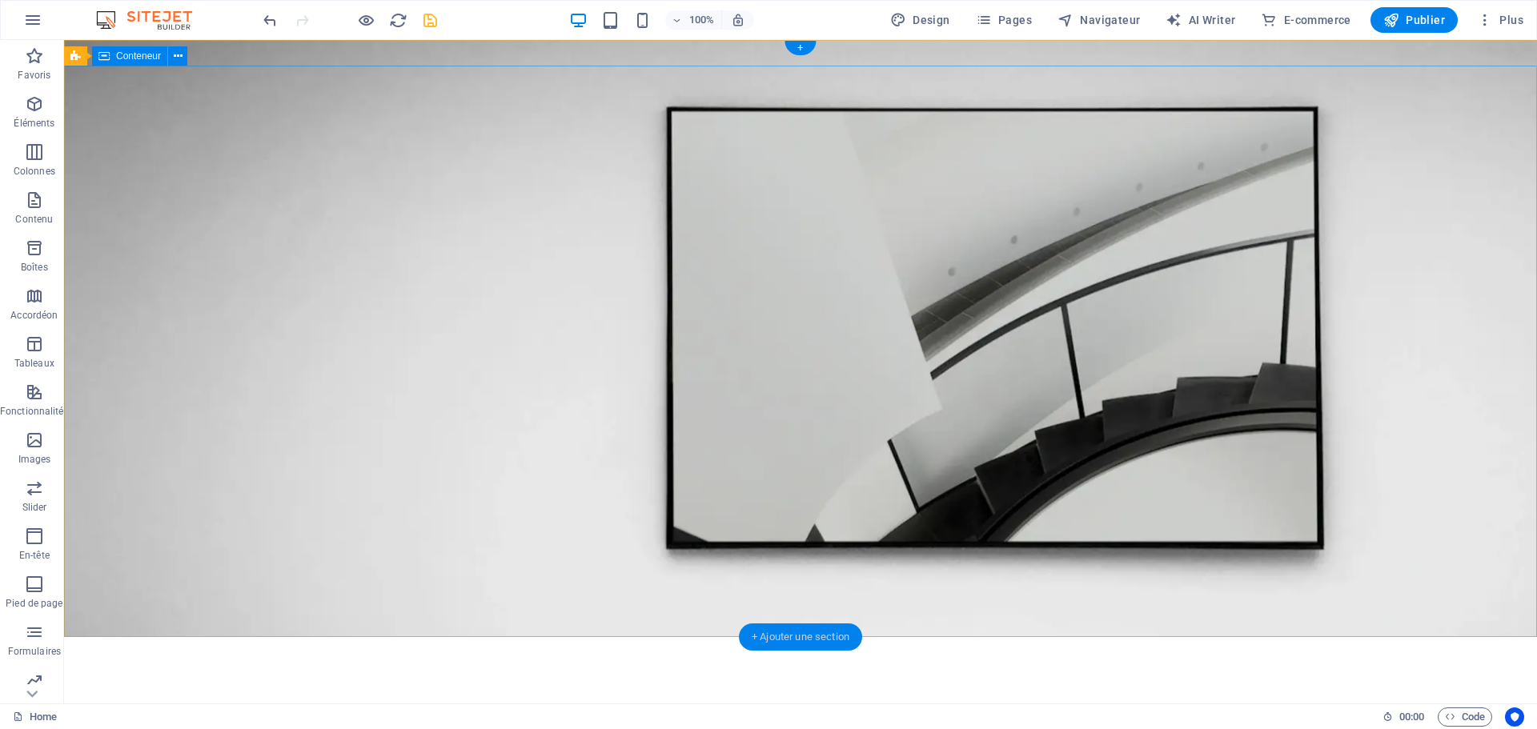
click at [795, 625] on div "+ Ajouter une section" at bounding box center [800, 637] width 123 height 27
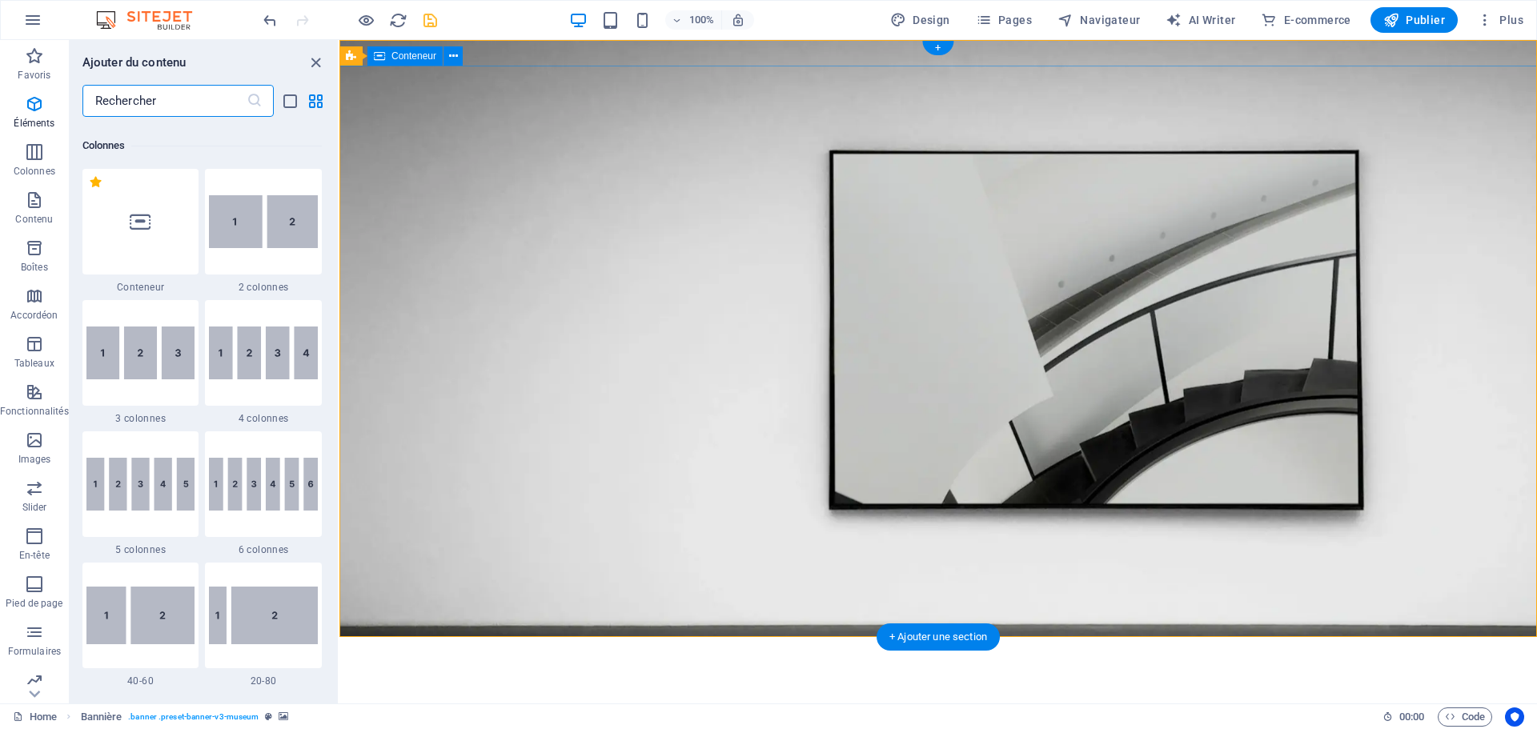
scroll to position [2801, 0]
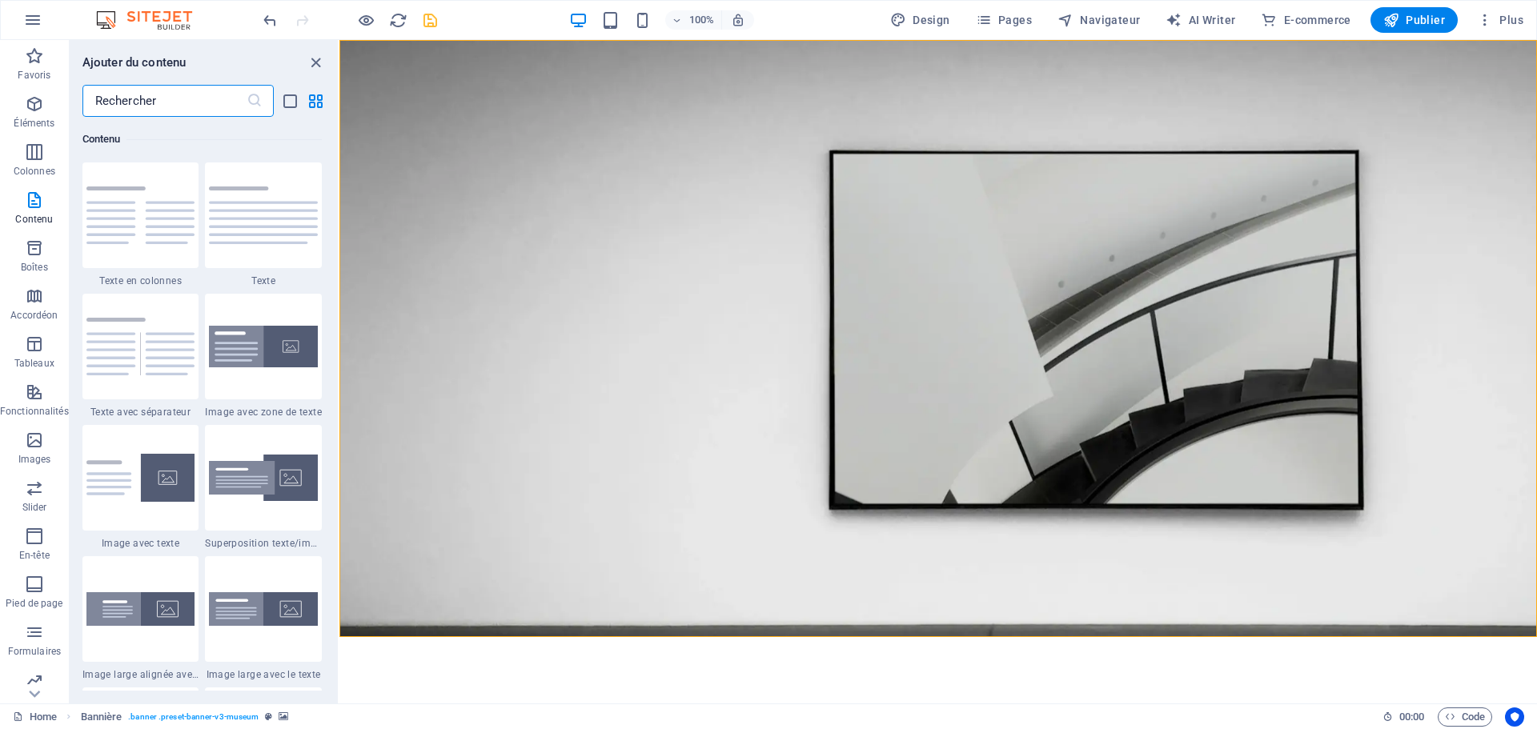
click at [712, 676] on html "Skip to main content Menu MG Atelier Nous serons ravi de vous accueillir sur no…" at bounding box center [937, 527] width 1197 height 975
click at [430, 24] on icon "save" at bounding box center [430, 20] width 18 height 18
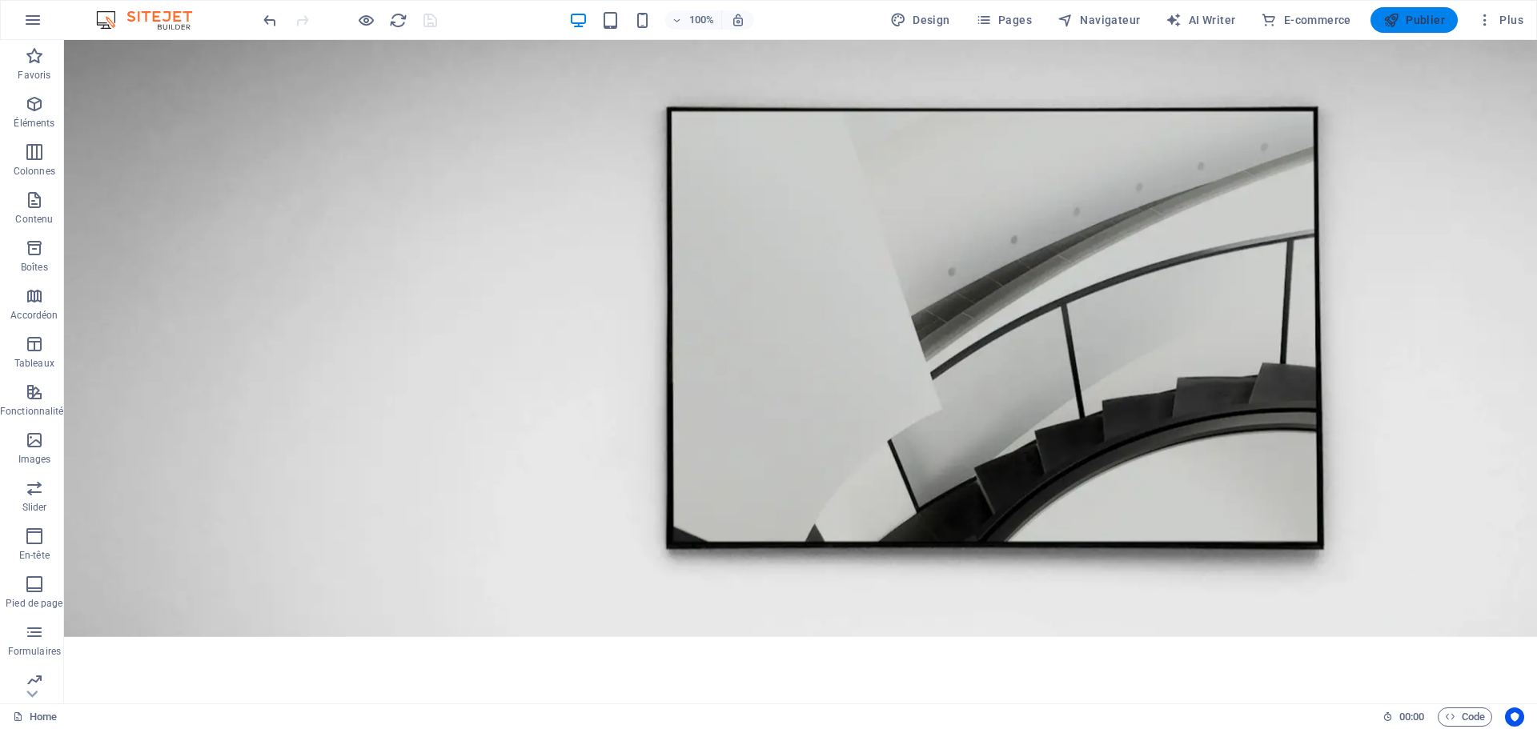
click at [1414, 26] on span "Publier" at bounding box center [1414, 20] width 62 height 16
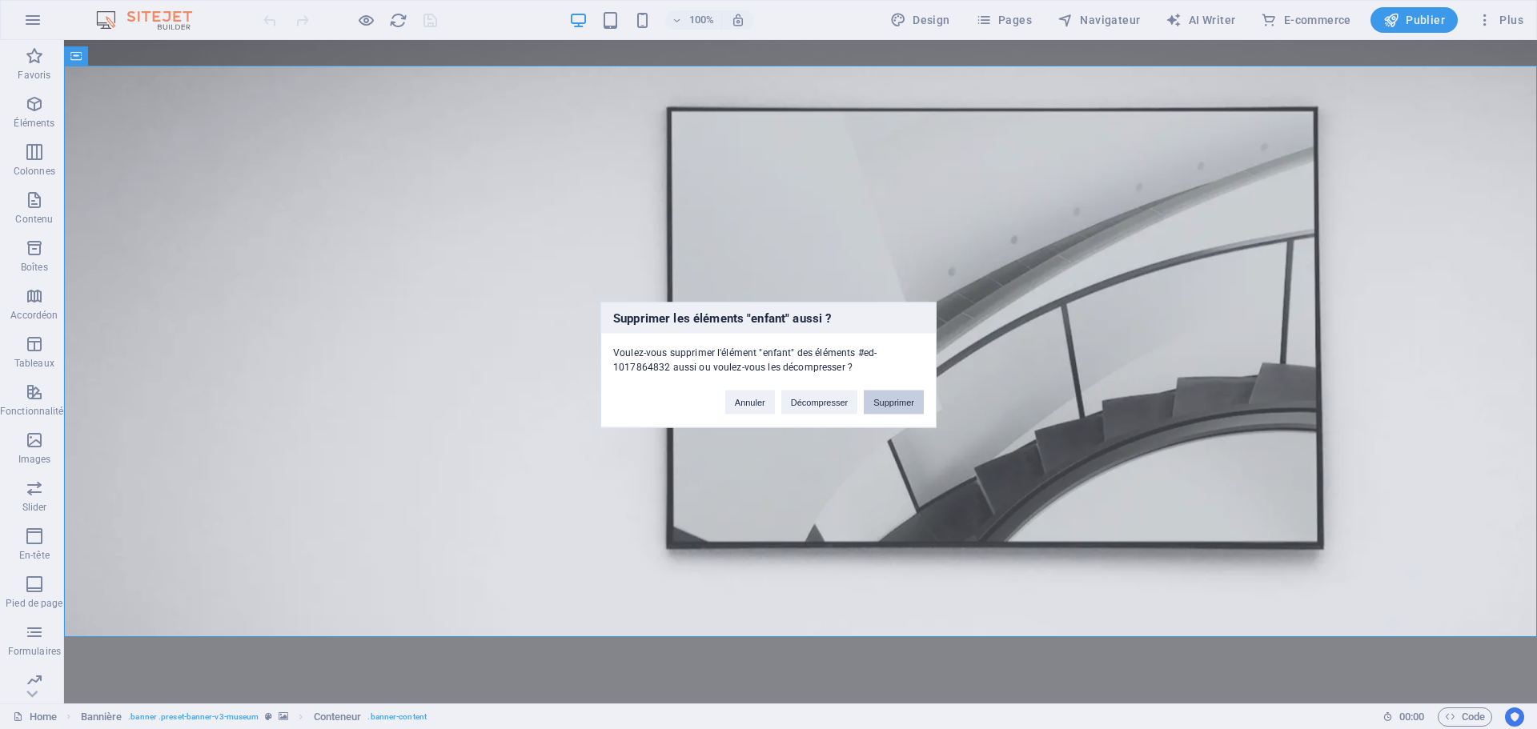
click at [886, 411] on button "Supprimer" at bounding box center [894, 402] width 60 height 24
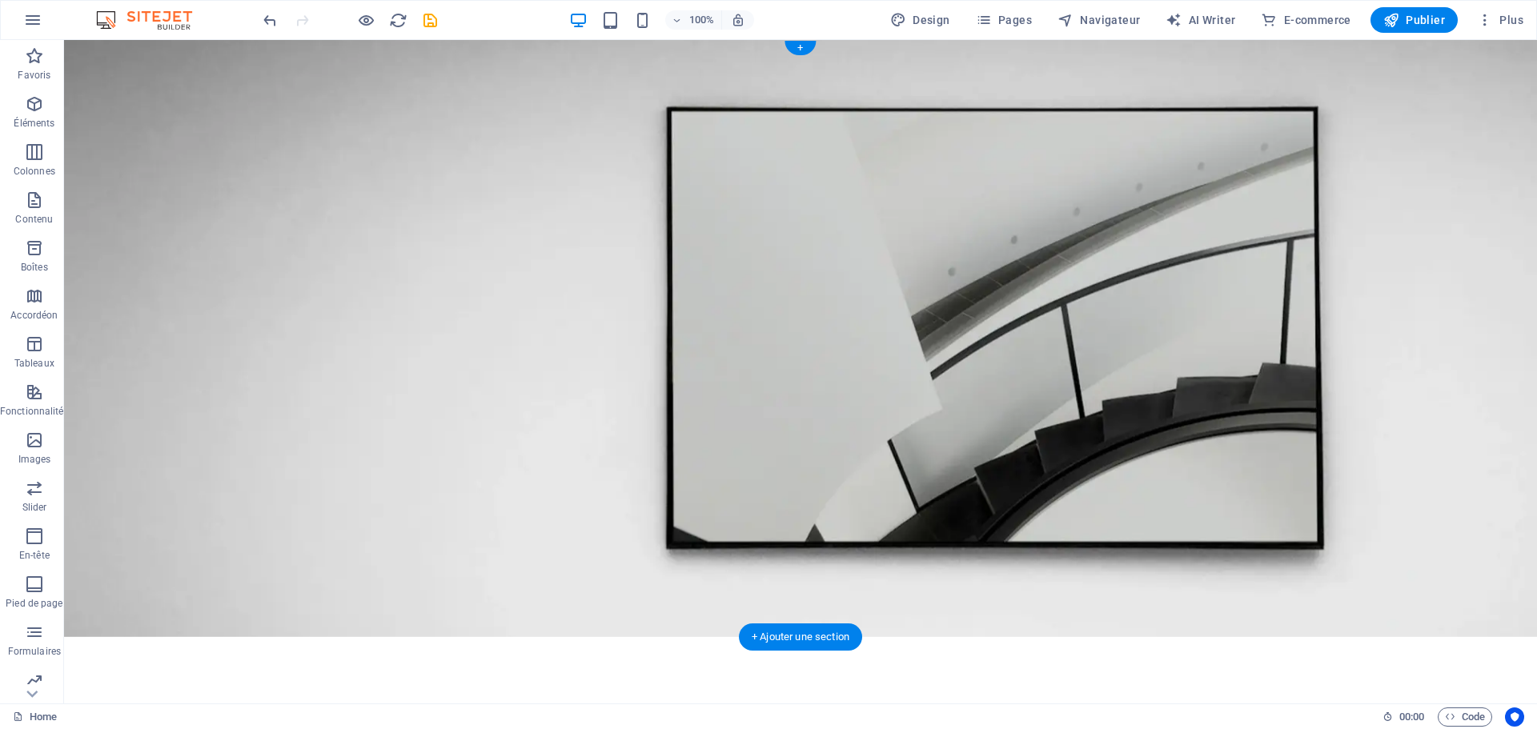
click at [845, 287] on figure at bounding box center [800, 338] width 1473 height 597
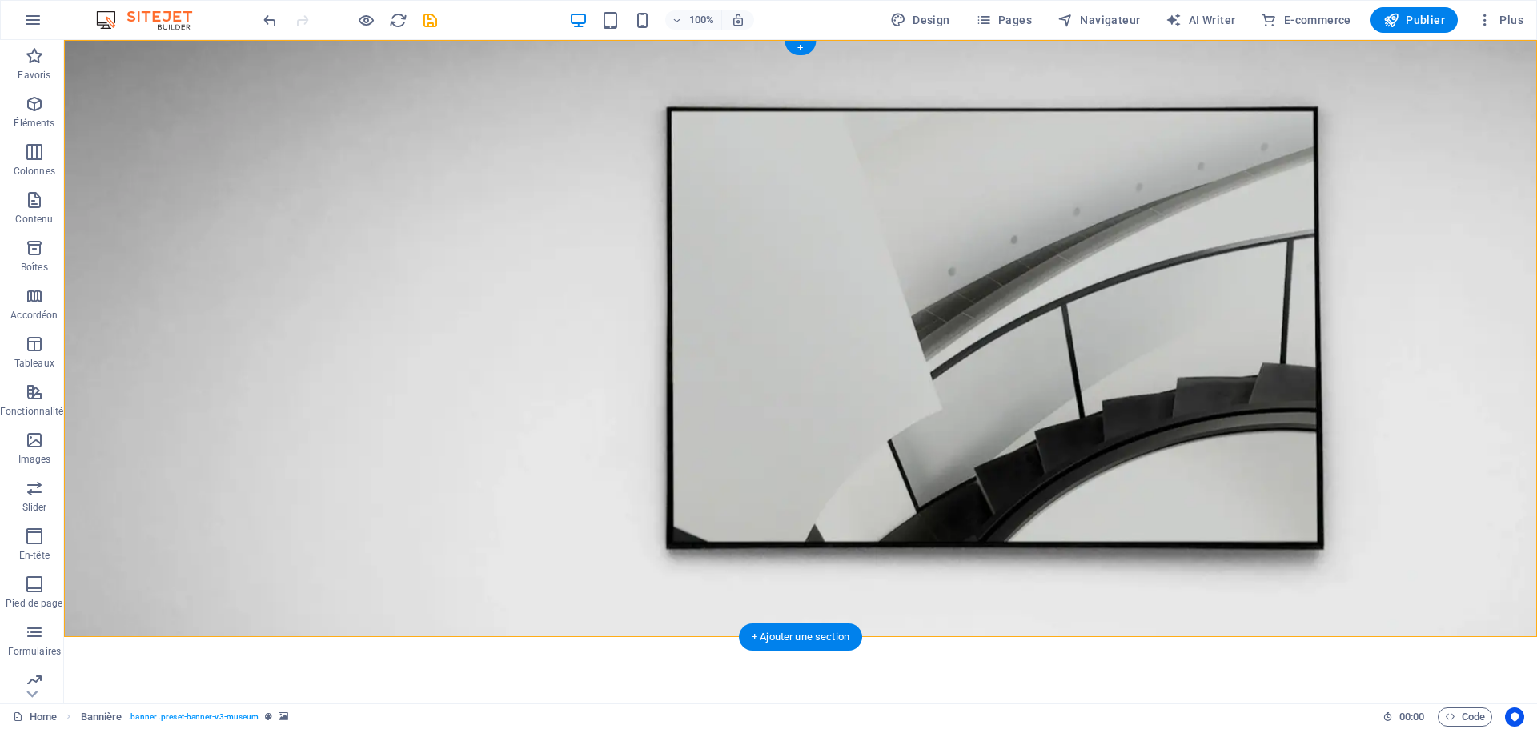
click at [716, 82] on figure at bounding box center [800, 338] width 1473 height 597
click at [745, 107] on figure at bounding box center [800, 338] width 1473 height 597
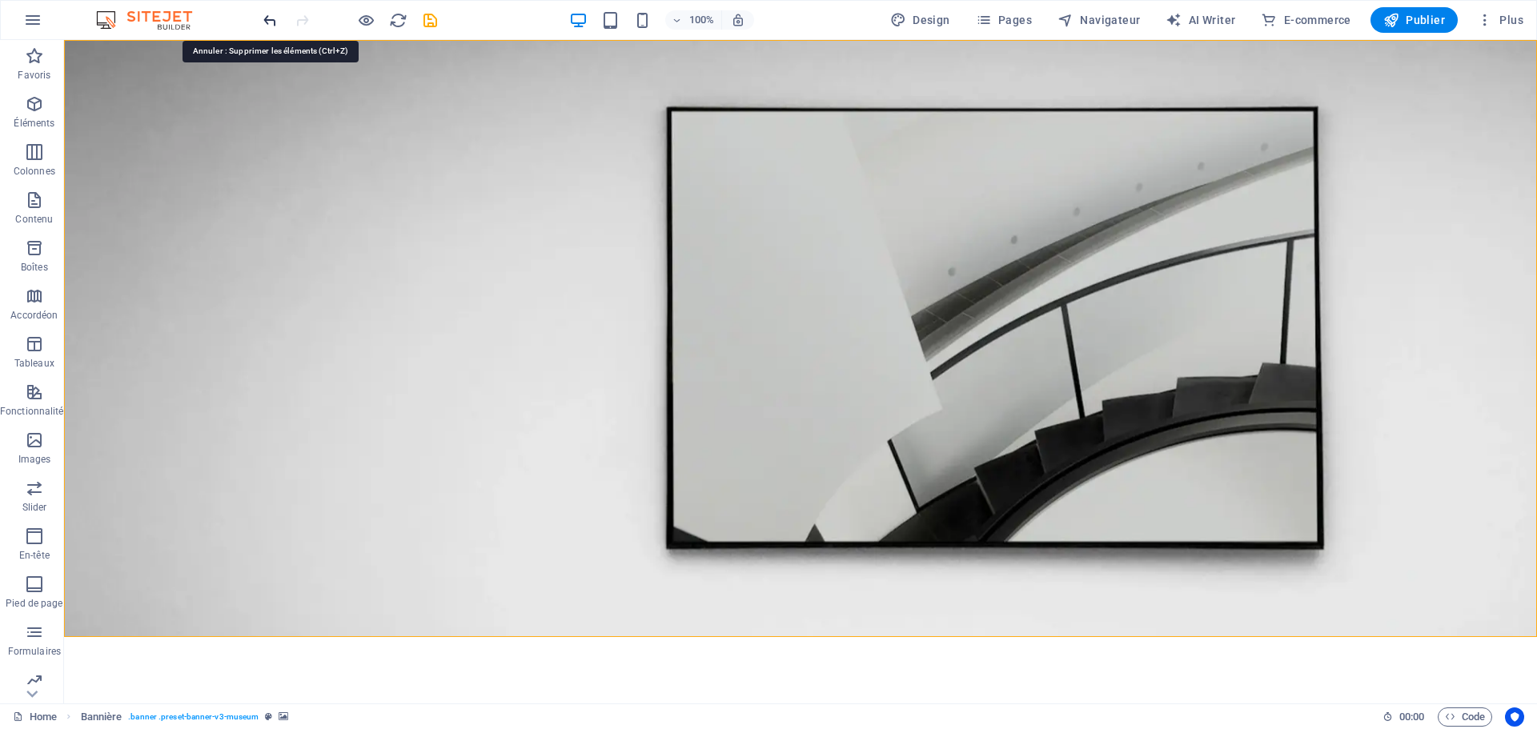
click at [267, 18] on icon "undo" at bounding box center [270, 20] width 18 height 18
click at [136, 54] on span "Conteneur" at bounding box center [138, 56] width 45 height 10
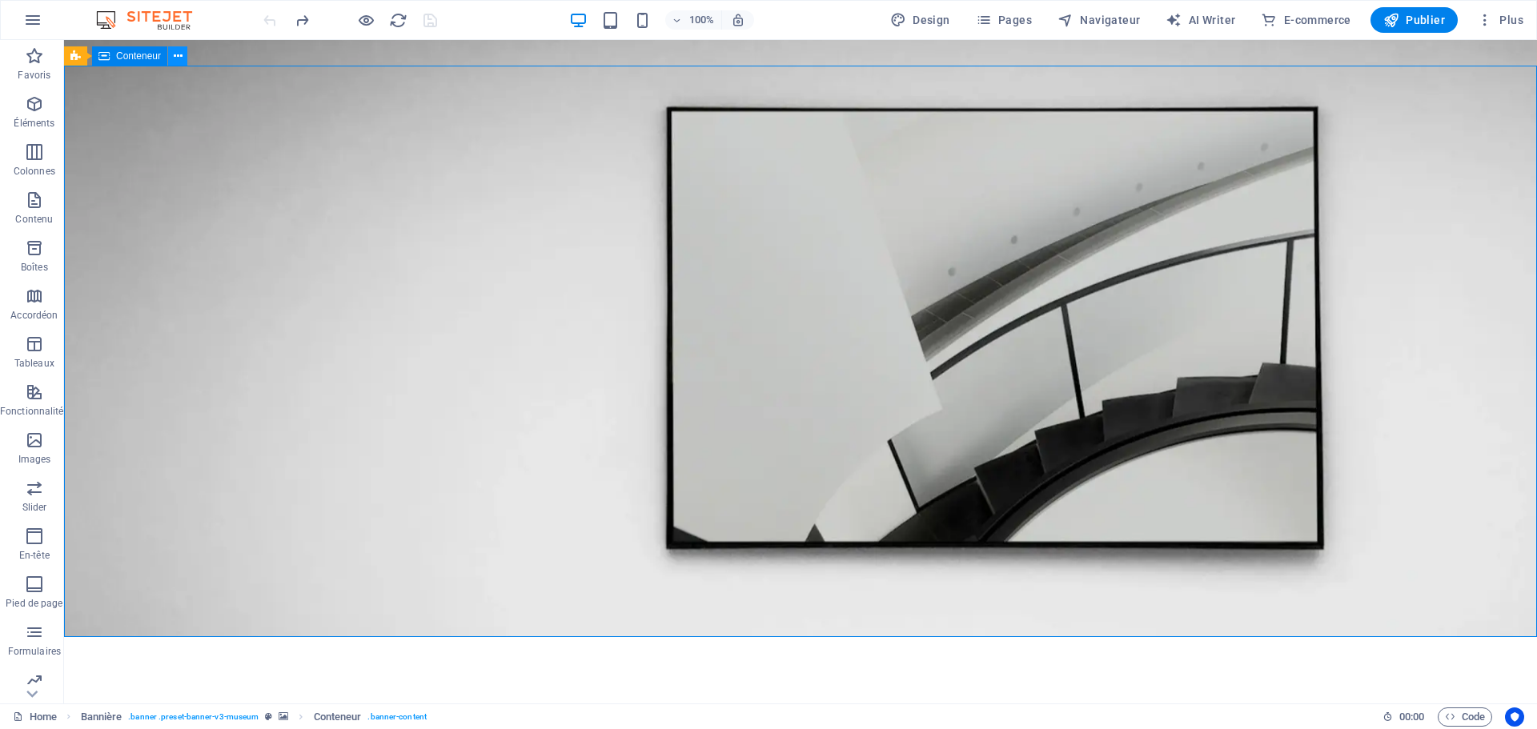
click at [181, 52] on icon at bounding box center [178, 56] width 9 height 17
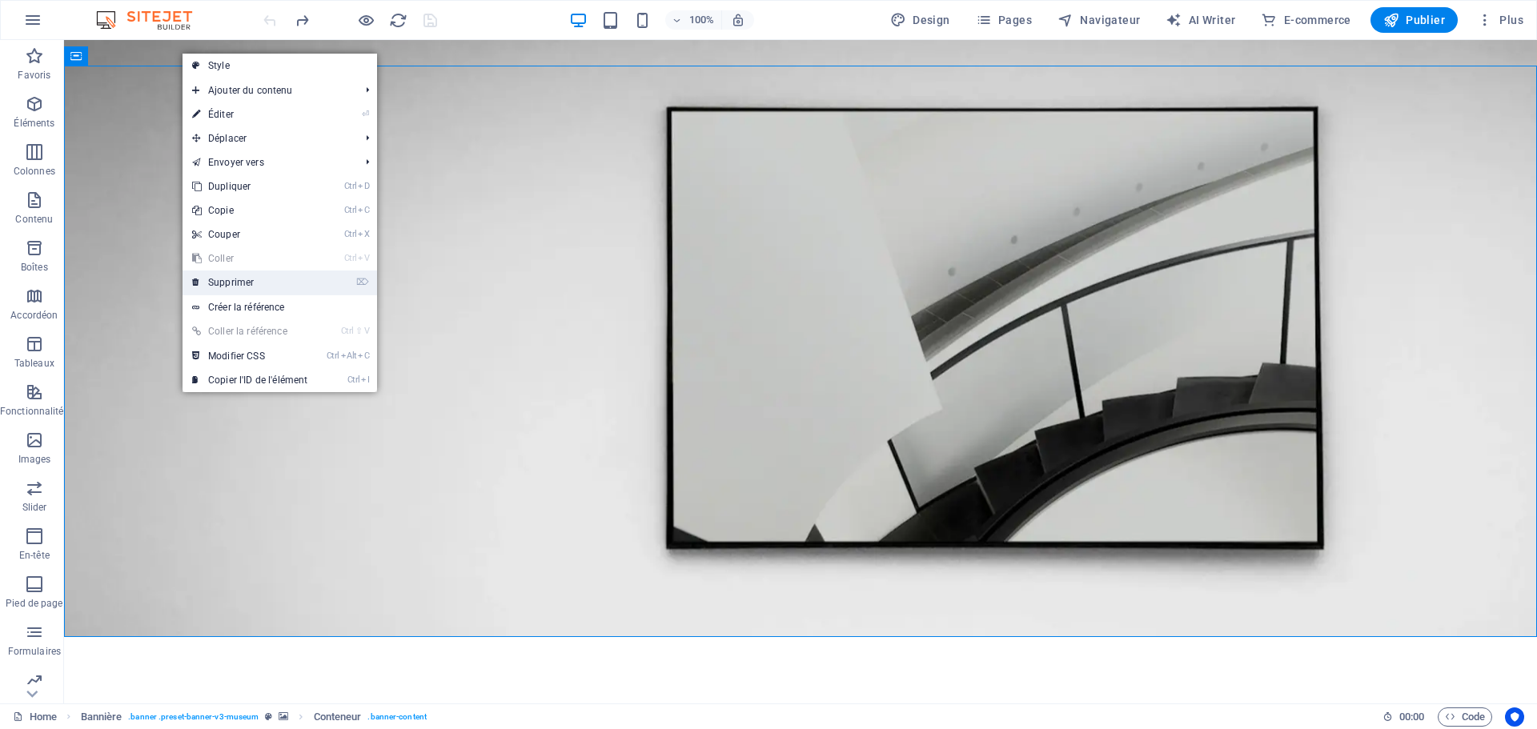
click at [284, 277] on link "⌦ Supprimer" at bounding box center [249, 283] width 134 height 24
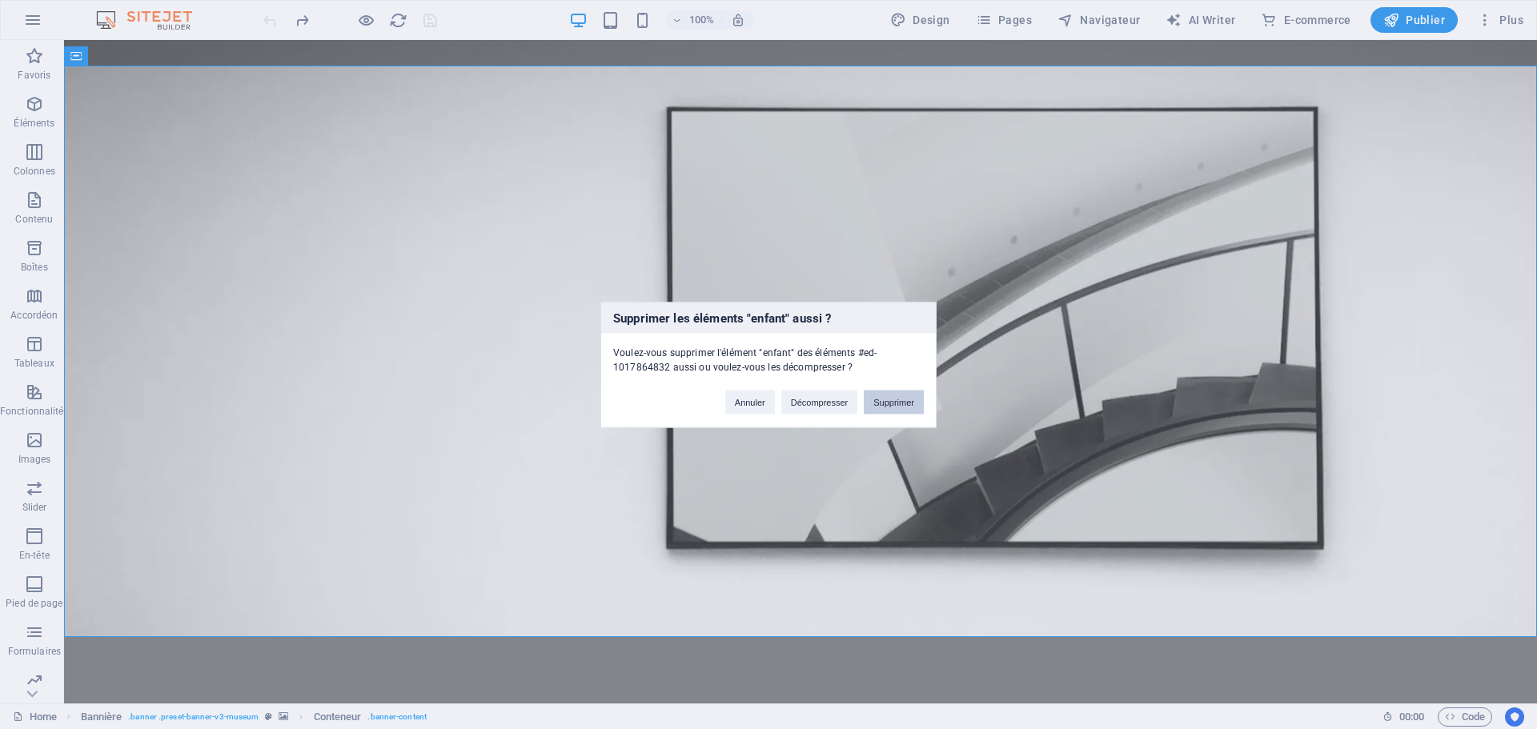
click at [900, 411] on button "Supprimer" at bounding box center [894, 402] width 60 height 24
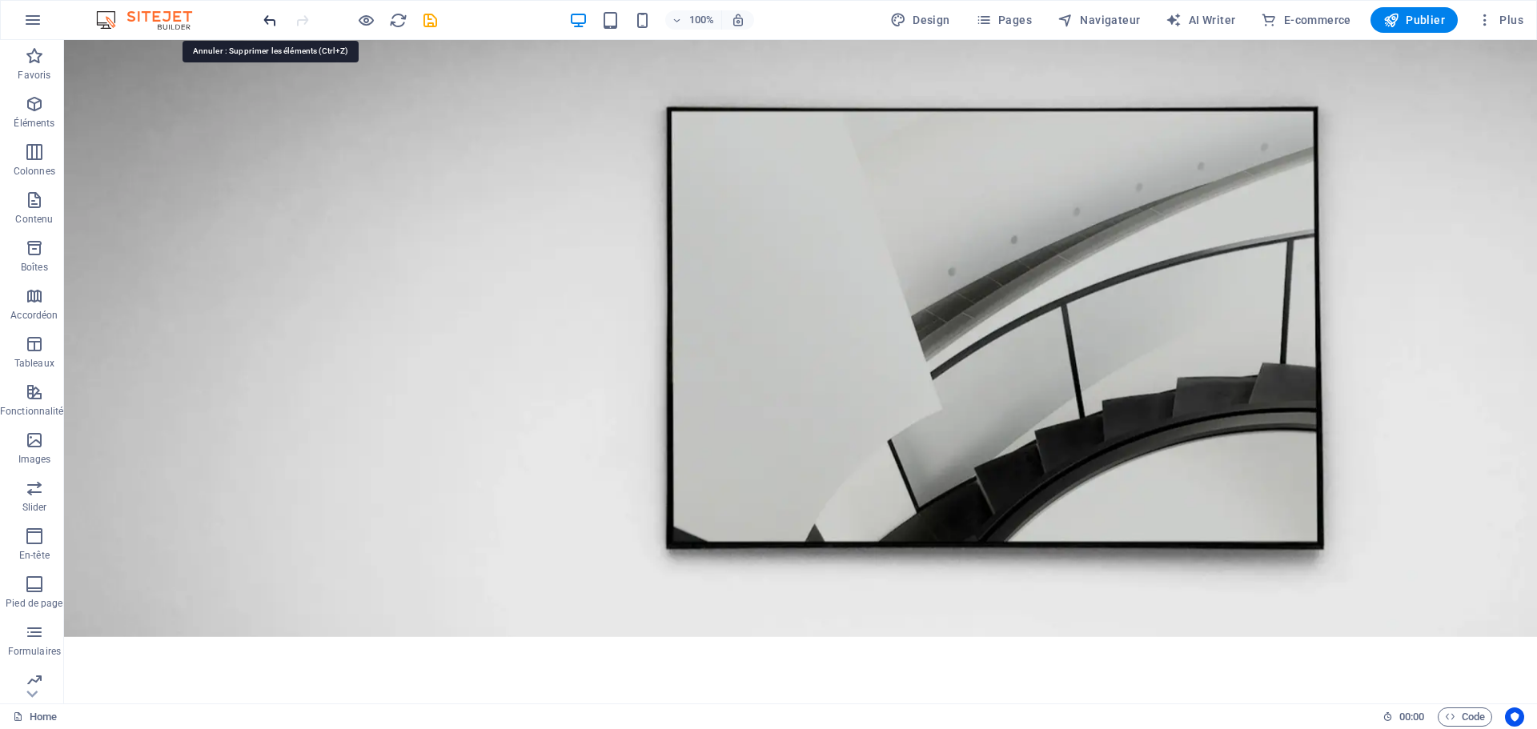
click at [267, 19] on icon "undo" at bounding box center [270, 20] width 18 height 18
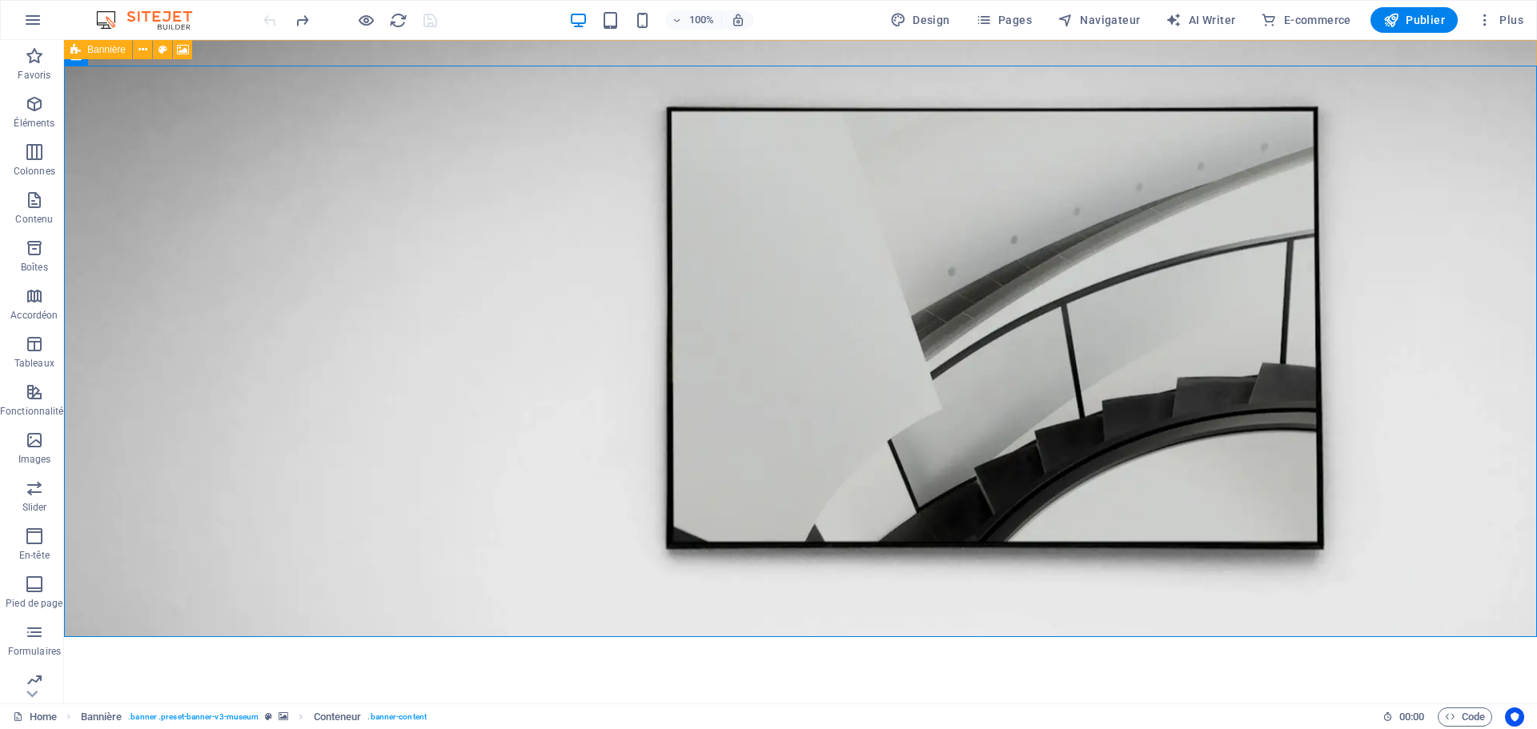
click at [70, 55] on div "Bannière" at bounding box center [98, 49] width 68 height 19
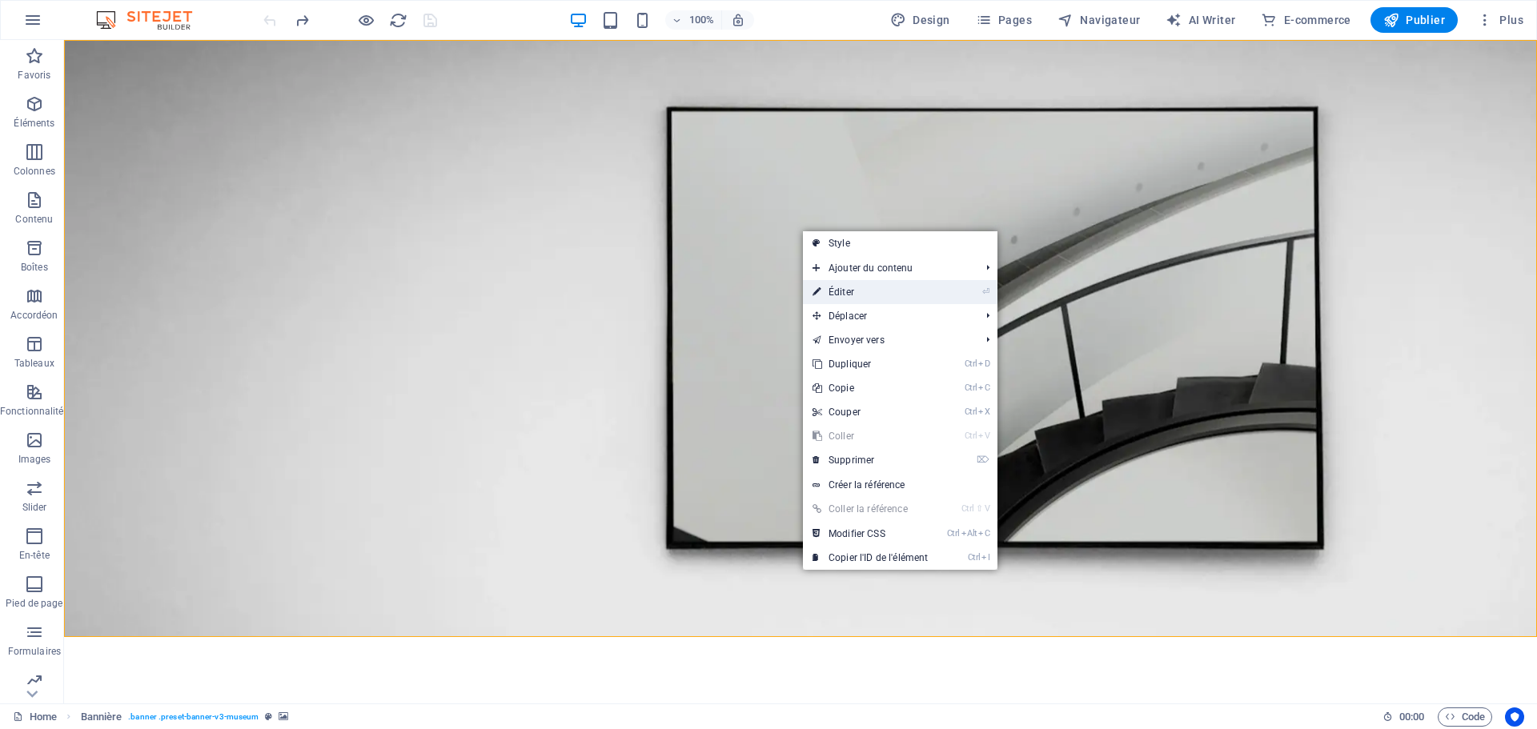
click at [873, 296] on link "⏎ Éditer" at bounding box center [870, 292] width 134 height 24
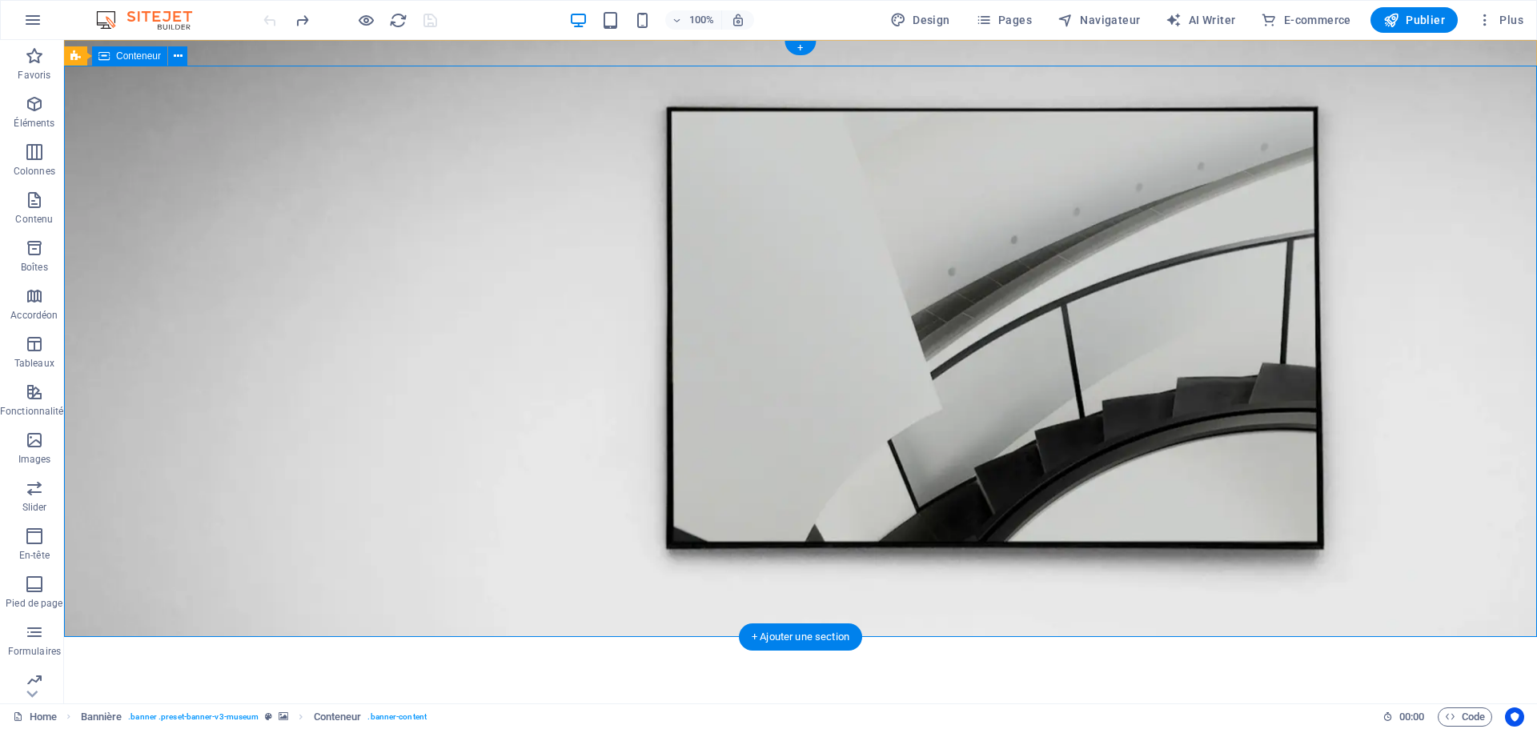
drag, startPoint x: 320, startPoint y: 259, endPoint x: 556, endPoint y: 375, distance: 263.5
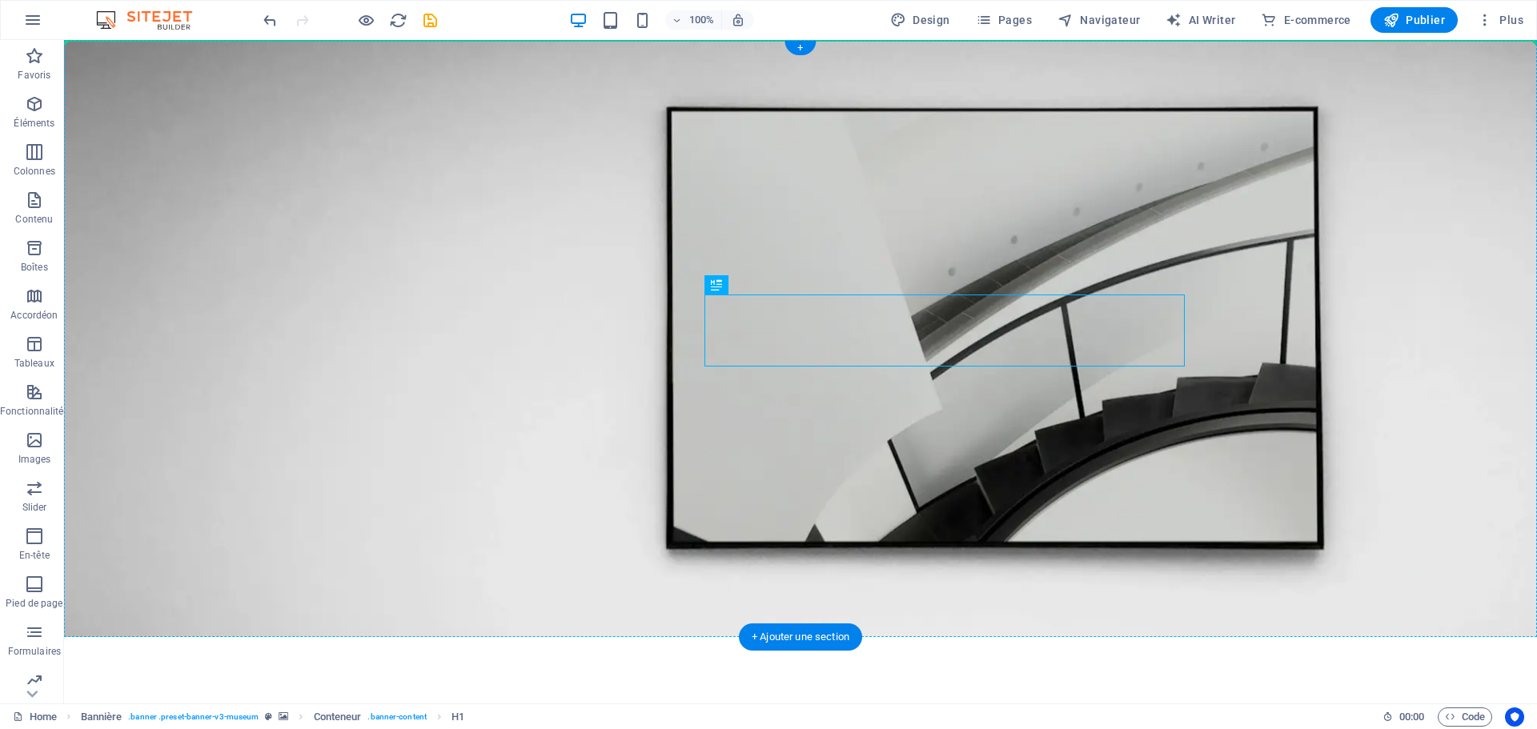
drag, startPoint x: 732, startPoint y: 317, endPoint x: 469, endPoint y: 227, distance: 278.4
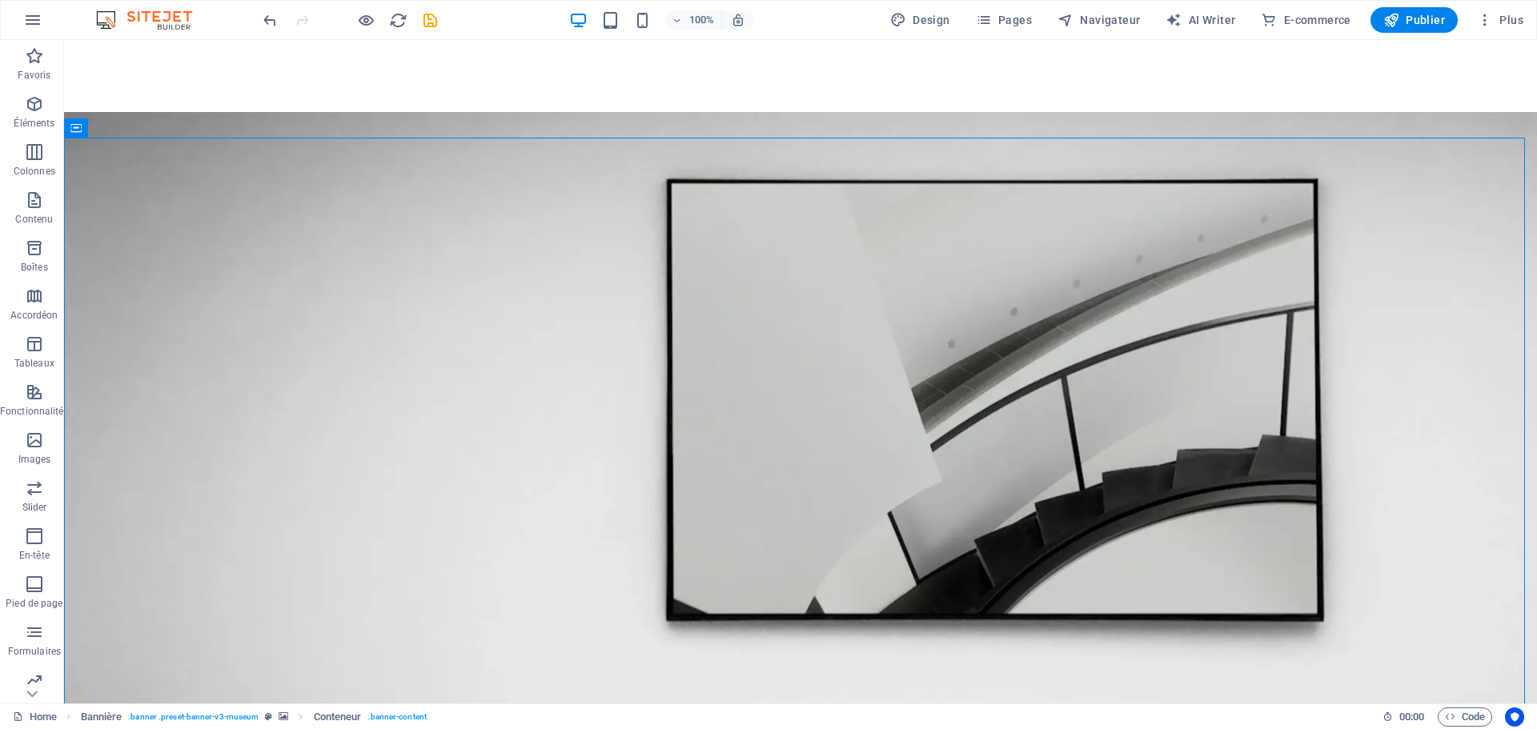
click at [279, 34] on div "100% Design Pages Navigateur AI Writer E-commerce Publier Plus" at bounding box center [768, 20] width 1535 height 38
click at [268, 22] on icon "undo" at bounding box center [270, 20] width 18 height 18
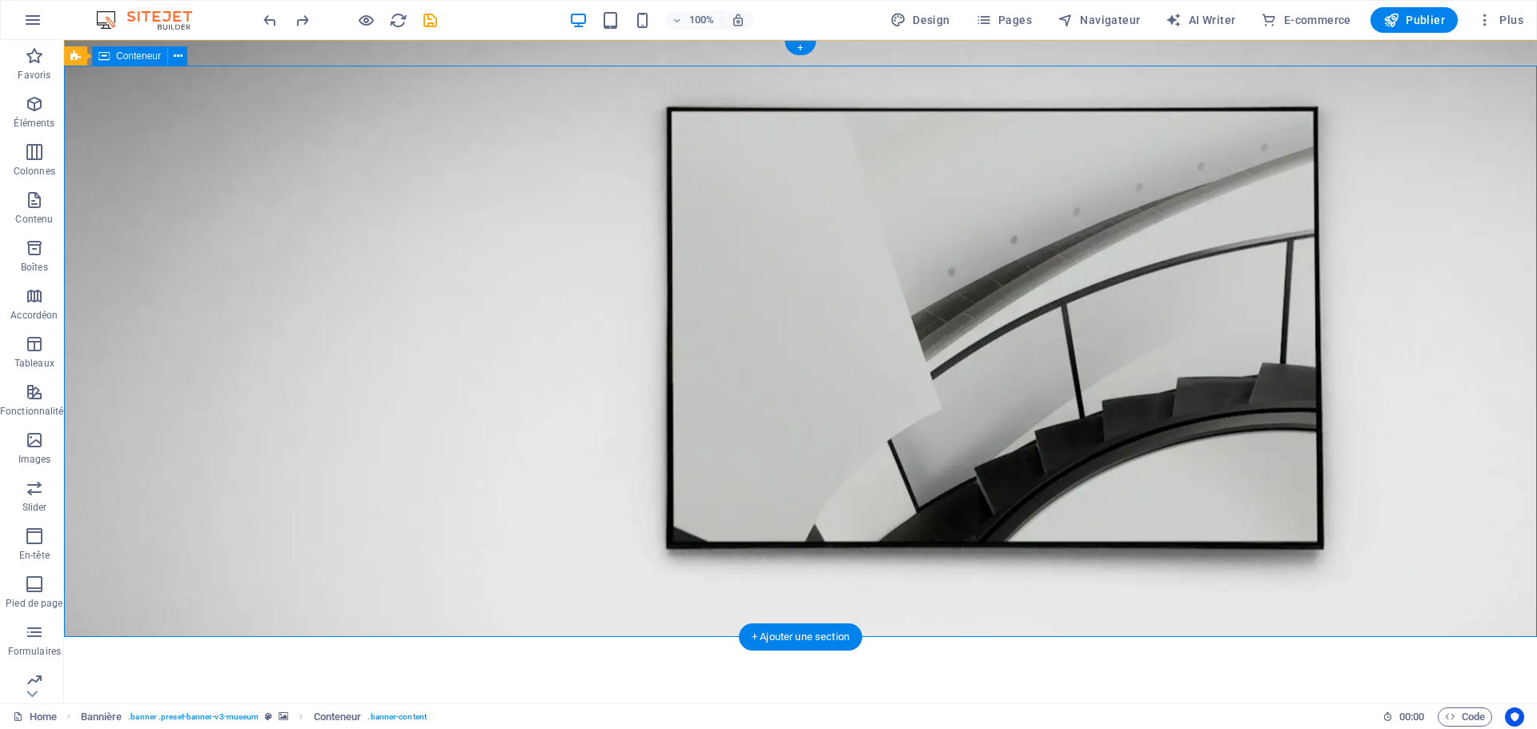
click at [181, 60] on icon at bounding box center [178, 56] width 9 height 17
click at [181, 715] on span ". banner .preset-banner-v3-museum" at bounding box center [193, 717] width 130 height 19
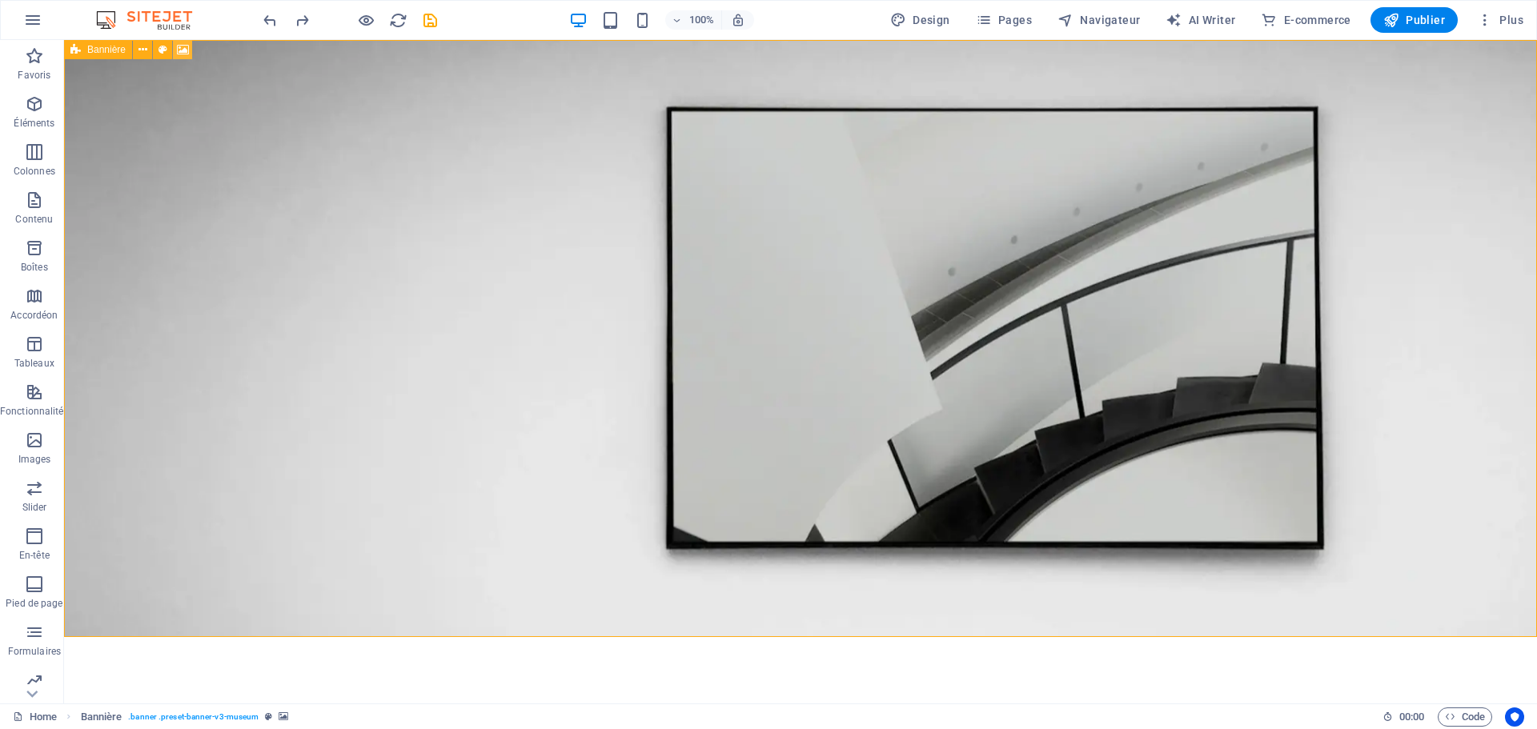
click at [179, 47] on icon at bounding box center [183, 50] width 12 height 17
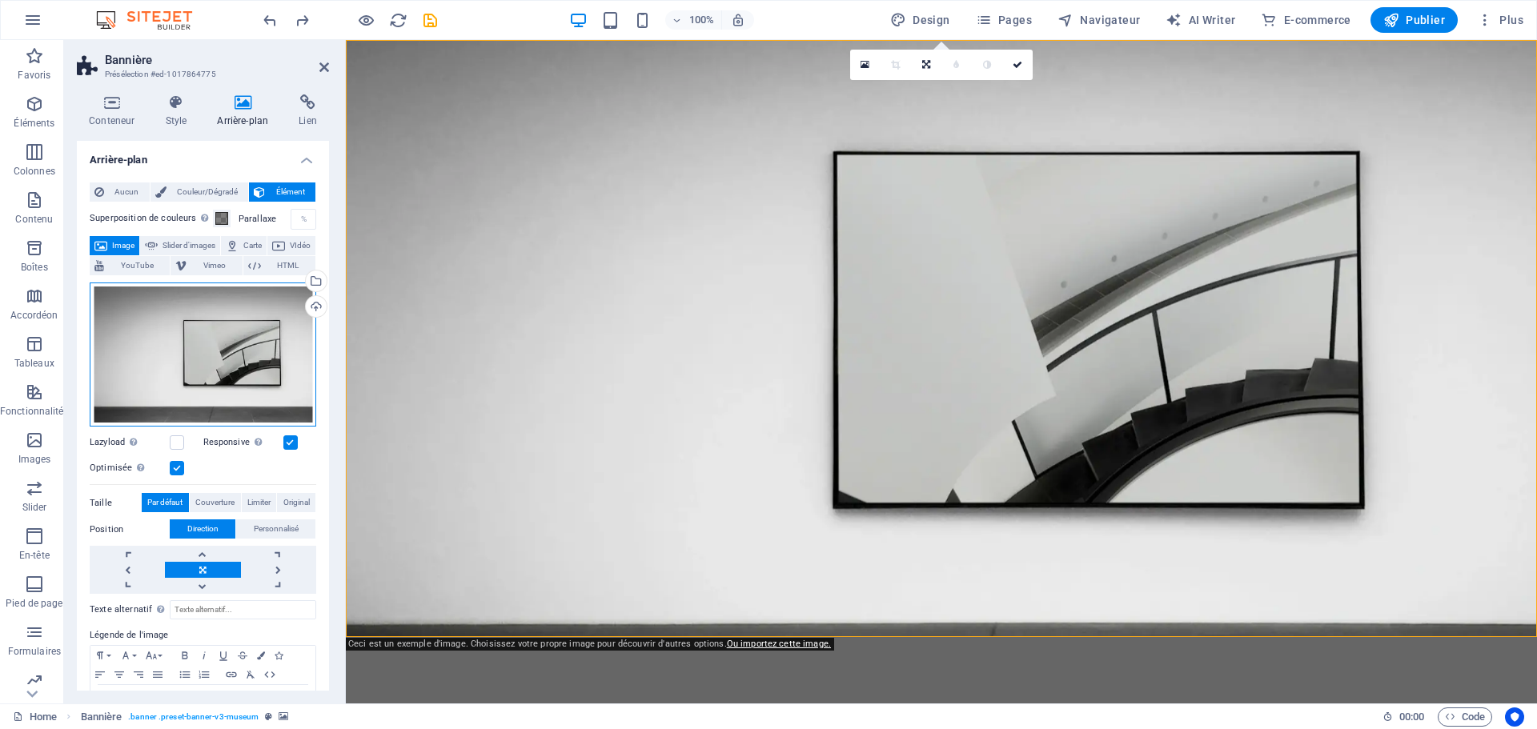
drag, startPoint x: 259, startPoint y: 339, endPoint x: 268, endPoint y: 341, distance: 8.9
click at [268, 341] on div "Glissez les fichiers ici, cliquez pour choisir les fichiers ou sélectionnez les…" at bounding box center [203, 355] width 227 height 145
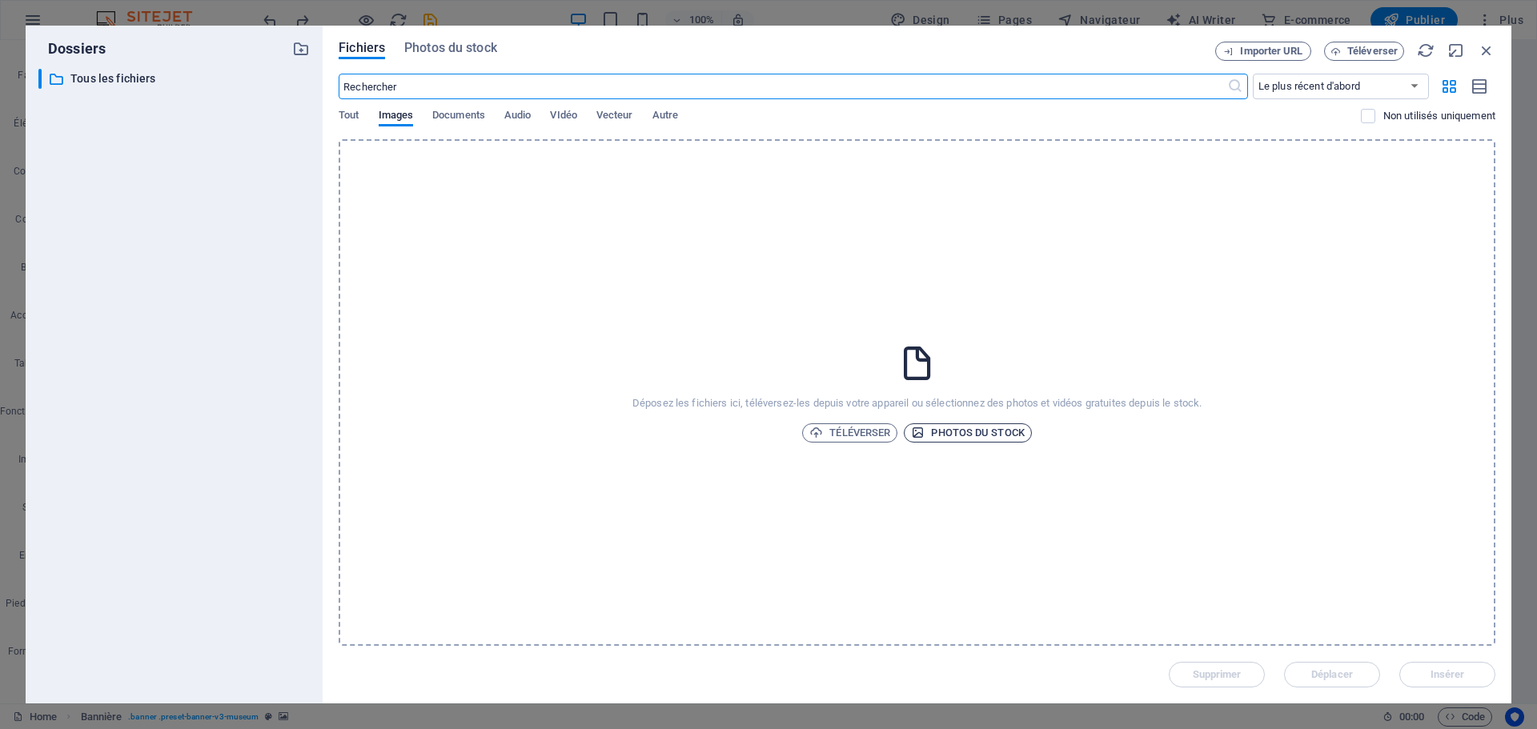
click at [952, 432] on span "Photos du stock" at bounding box center [968, 432] width 114 height 19
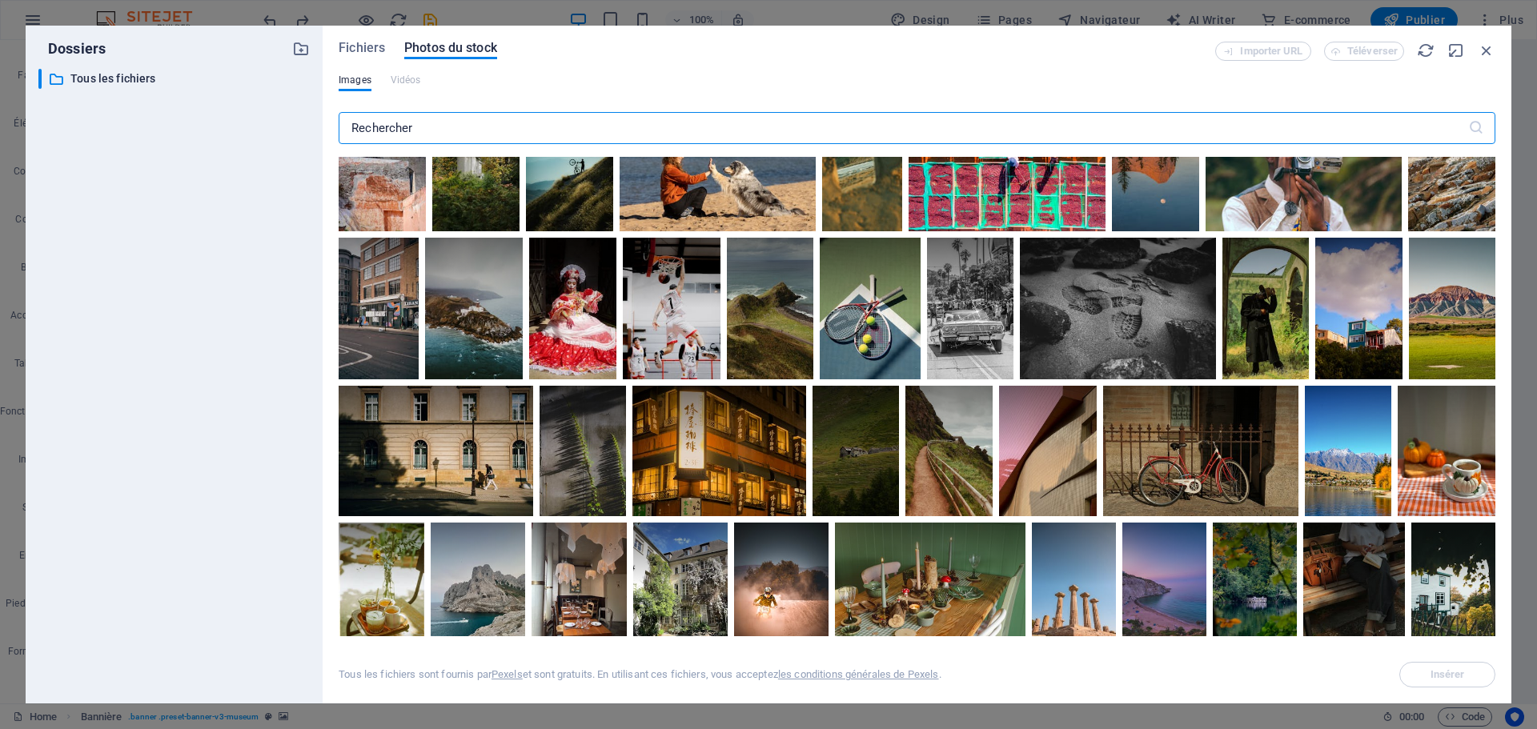
scroll to position [680, 0]
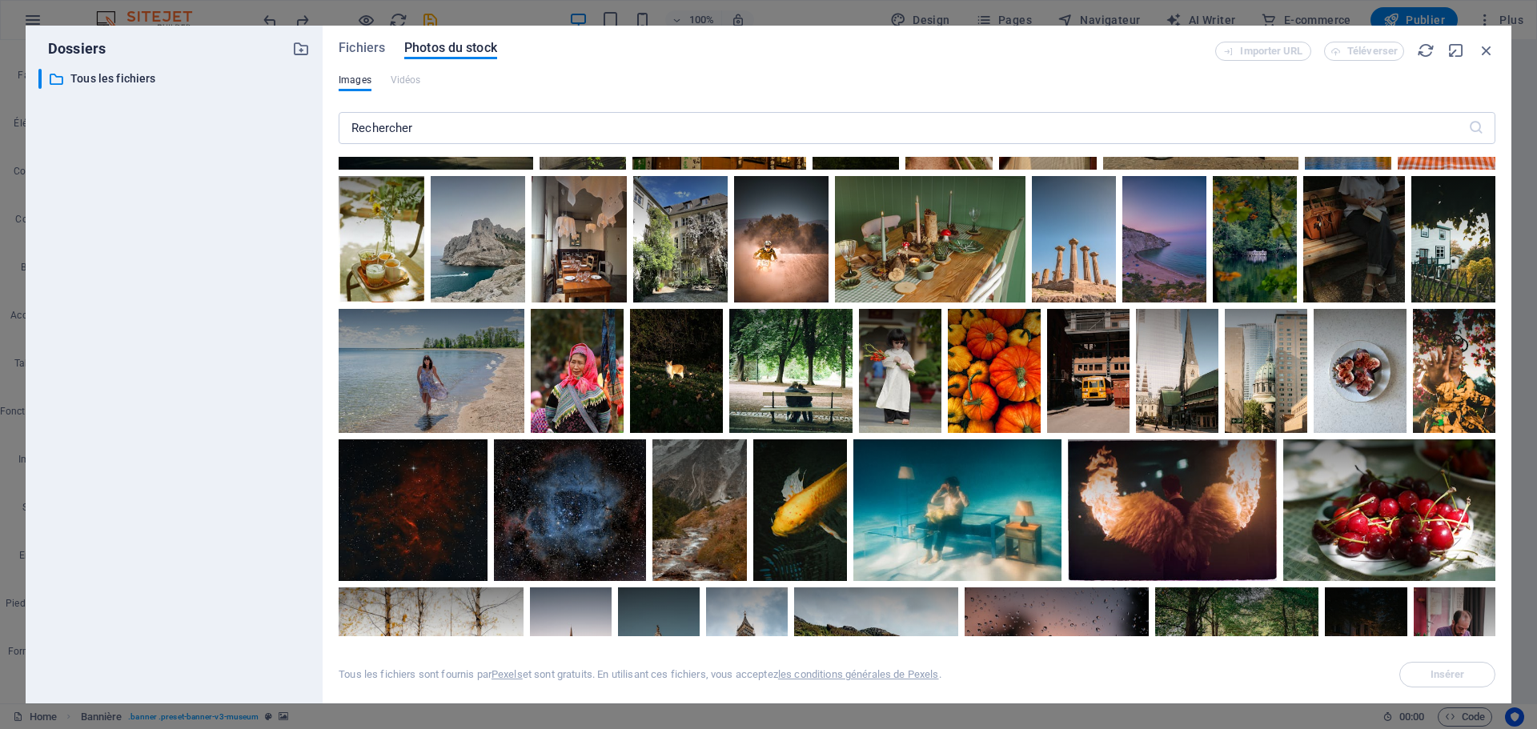
click at [652, 386] on div at bounding box center [676, 371] width 93 height 124
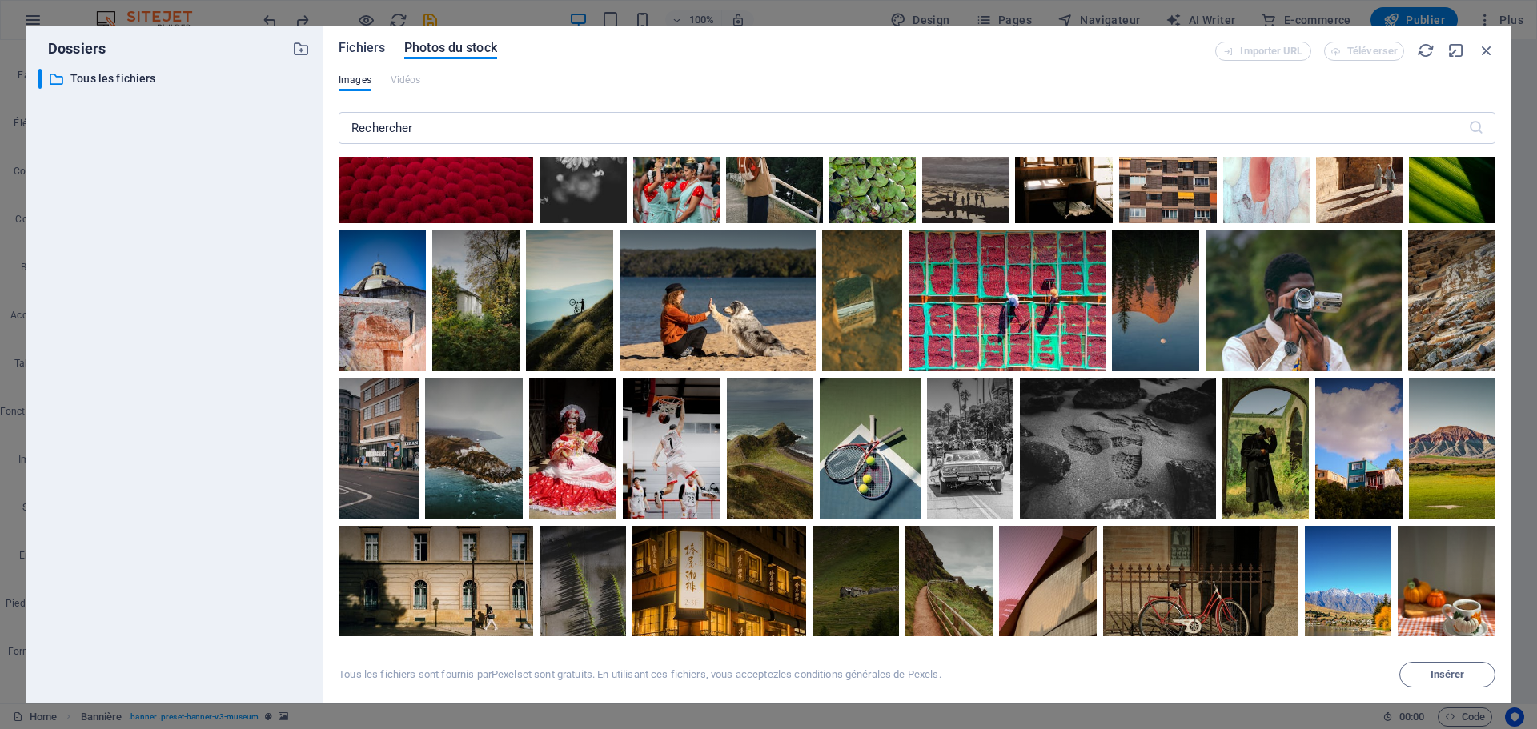
scroll to position [0, 0]
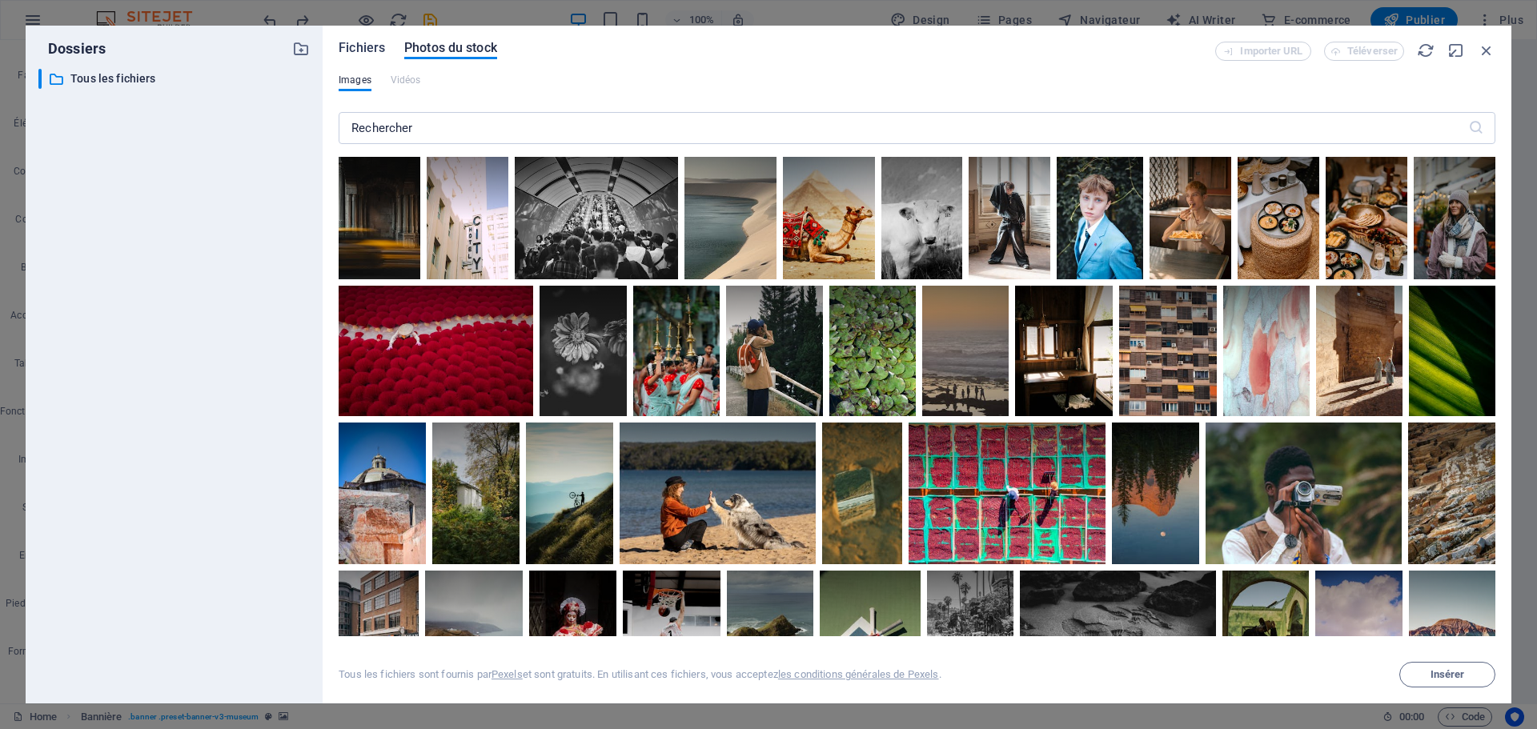
click at [369, 50] on span "Fichiers" at bounding box center [362, 47] width 46 height 19
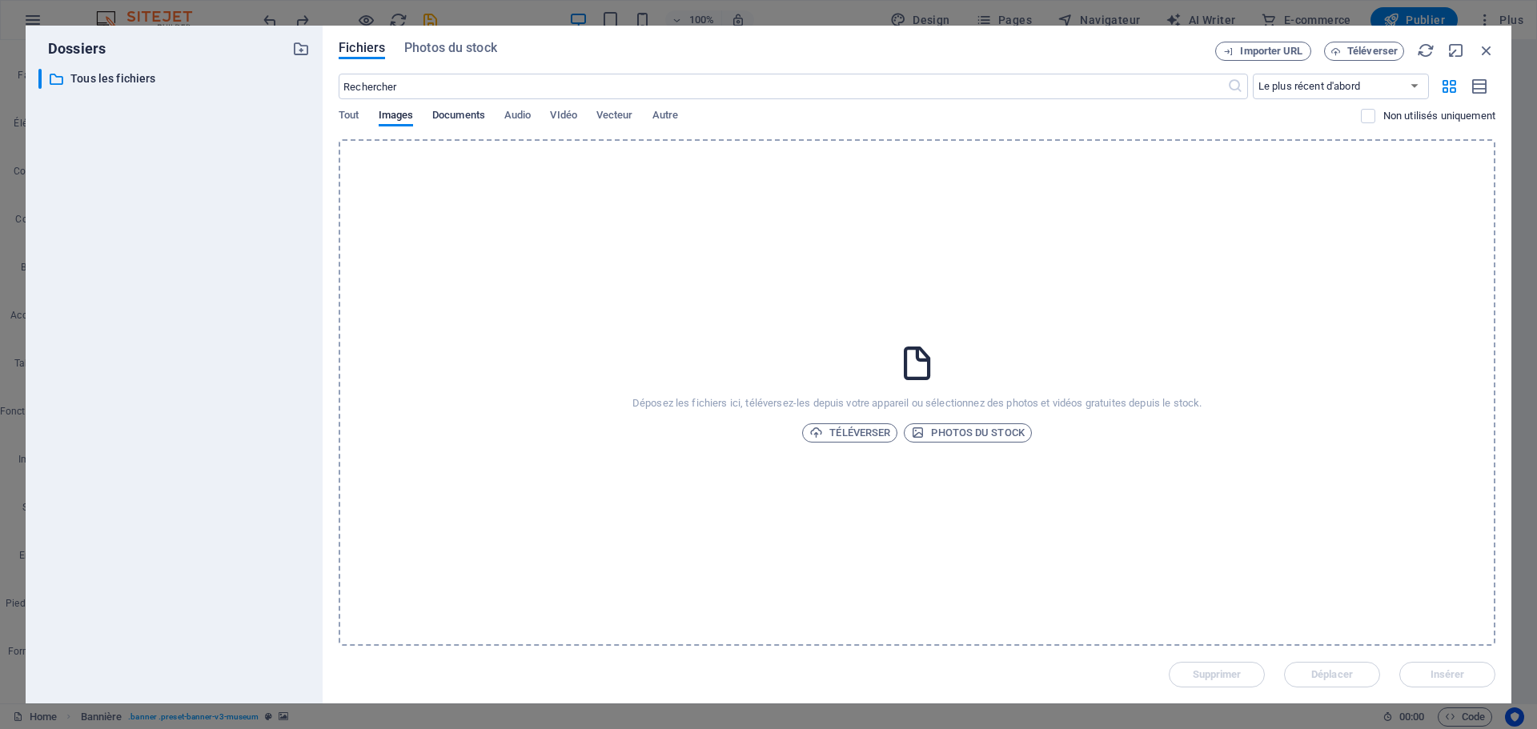
drag, startPoint x: 455, startPoint y: 51, endPoint x: 460, endPoint y: 121, distance: 69.8
click at [460, 121] on div "Fichiers Photos du stock Importer URL Téléverser ​ Le plus récent d'abord Le pl…" at bounding box center [917, 365] width 1157 height 646
click at [460, 121] on span "Documents" at bounding box center [458, 117] width 53 height 22
click at [353, 106] on div "​ Le plus récent d'abord Le plus ancien d'abord Nom (A-Z) Nom (Z-A) Taille (0-9…" at bounding box center [917, 107] width 1157 height 66
click at [349, 114] on span "Tout" at bounding box center [349, 117] width 20 height 22
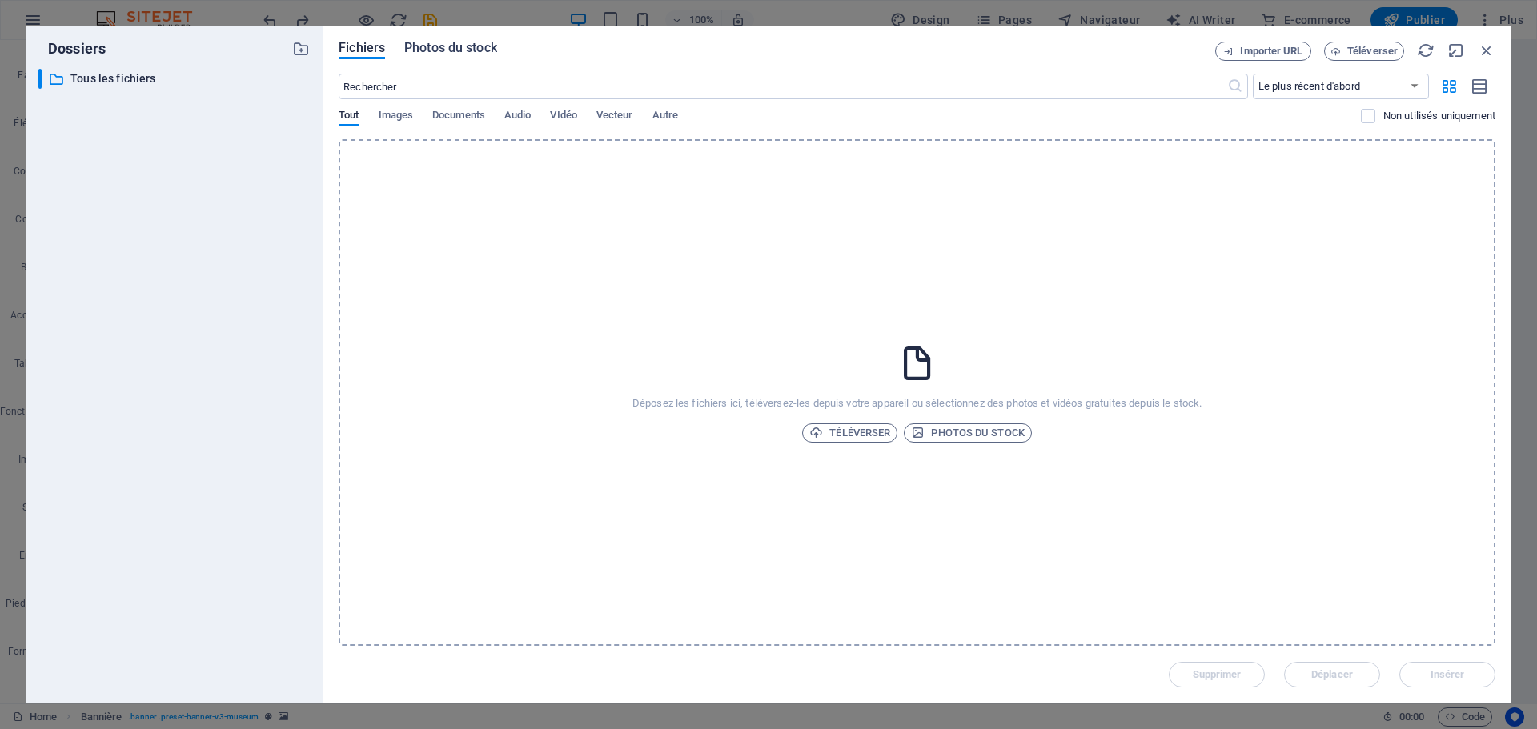
click at [459, 51] on span "Photos du stock" at bounding box center [450, 47] width 93 height 19
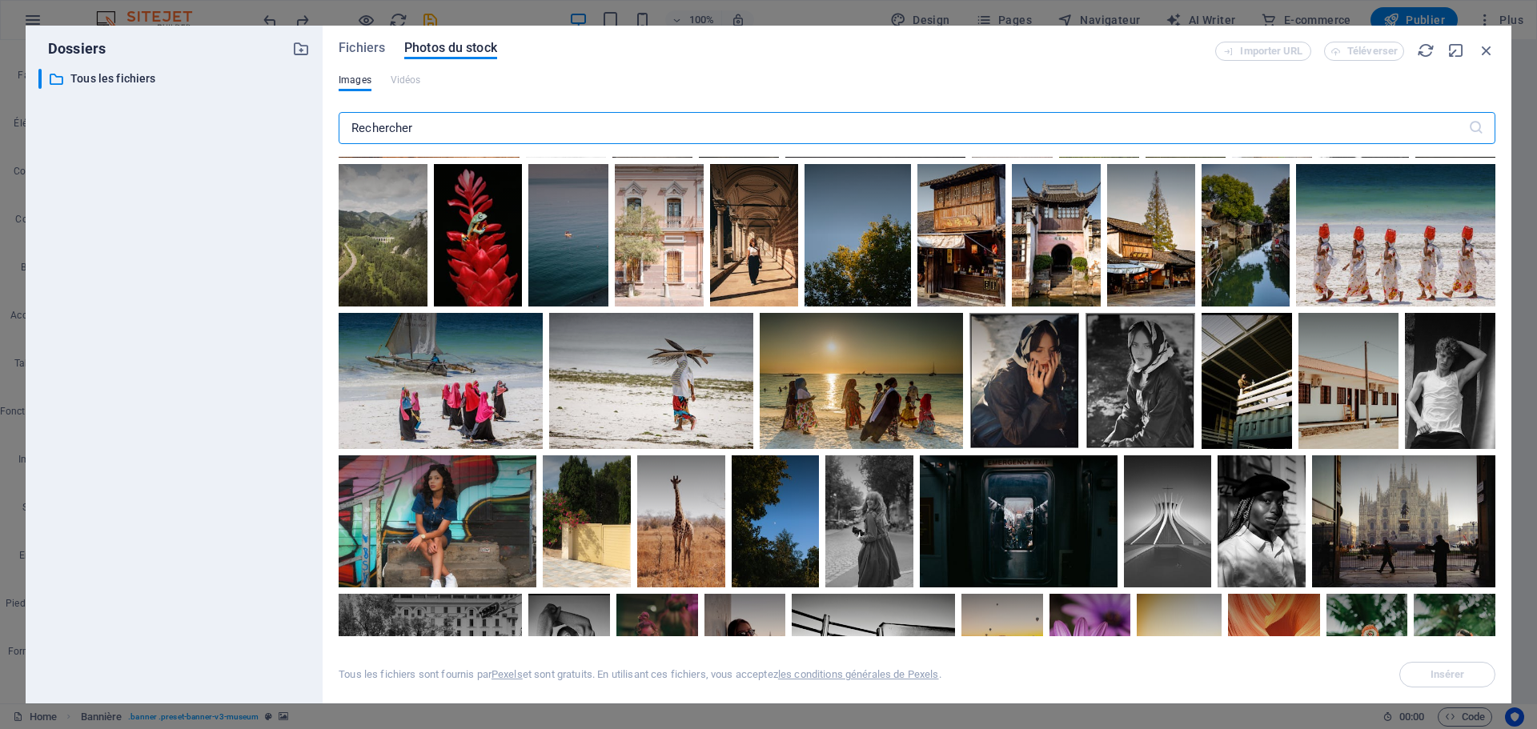
scroll to position [4694, 0]
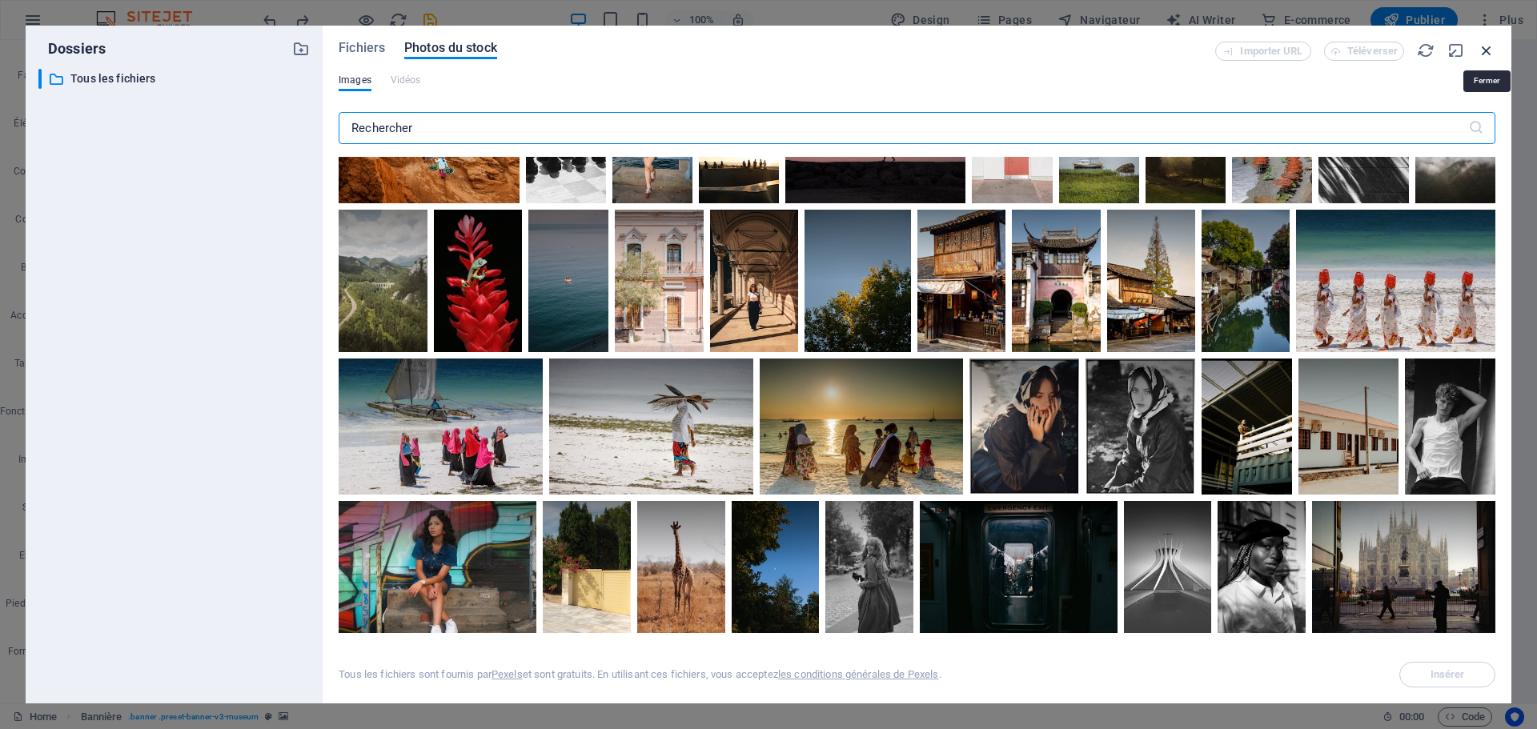
click at [1481, 46] on icon "button" at bounding box center [1487, 51] width 18 height 18
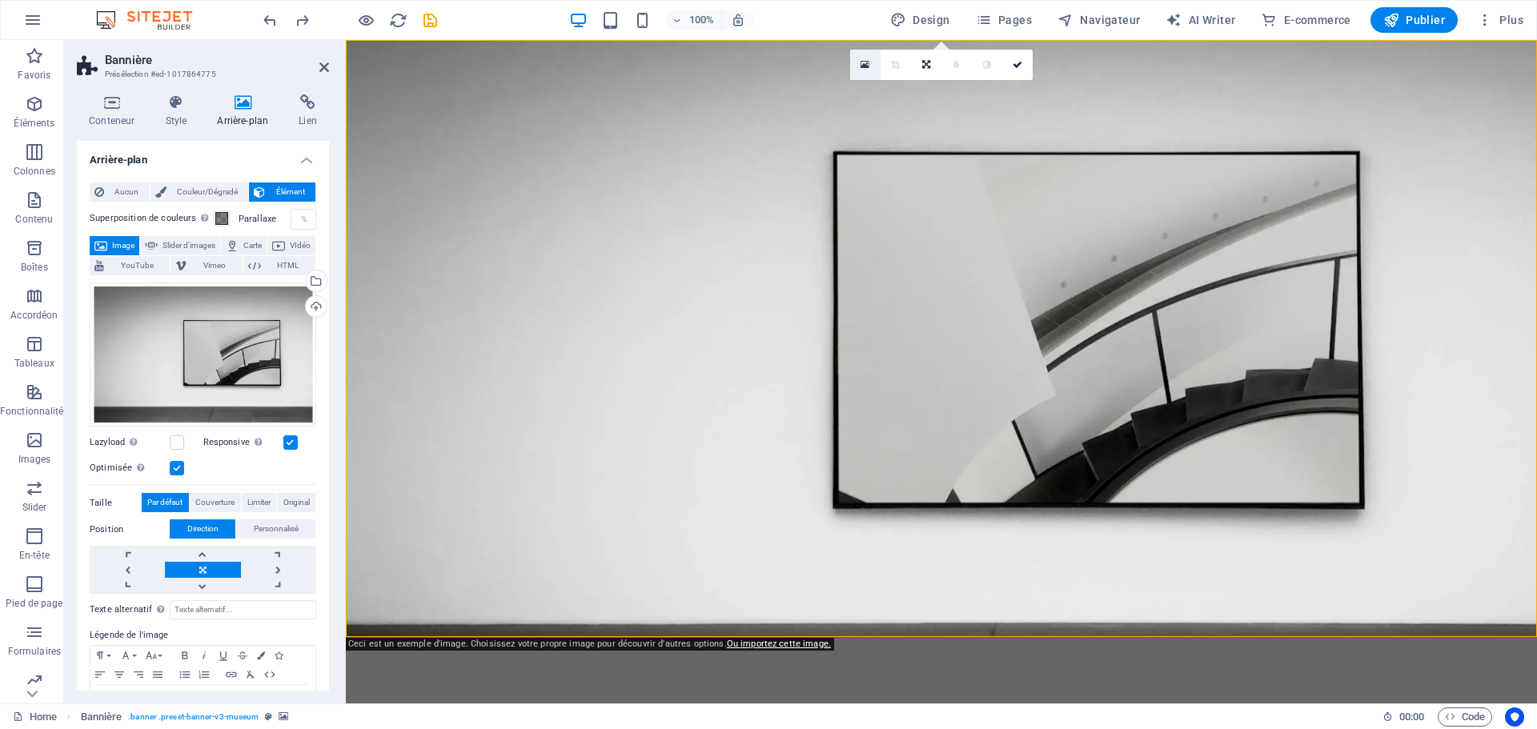
click at [864, 62] on icon at bounding box center [864, 64] width 9 height 11
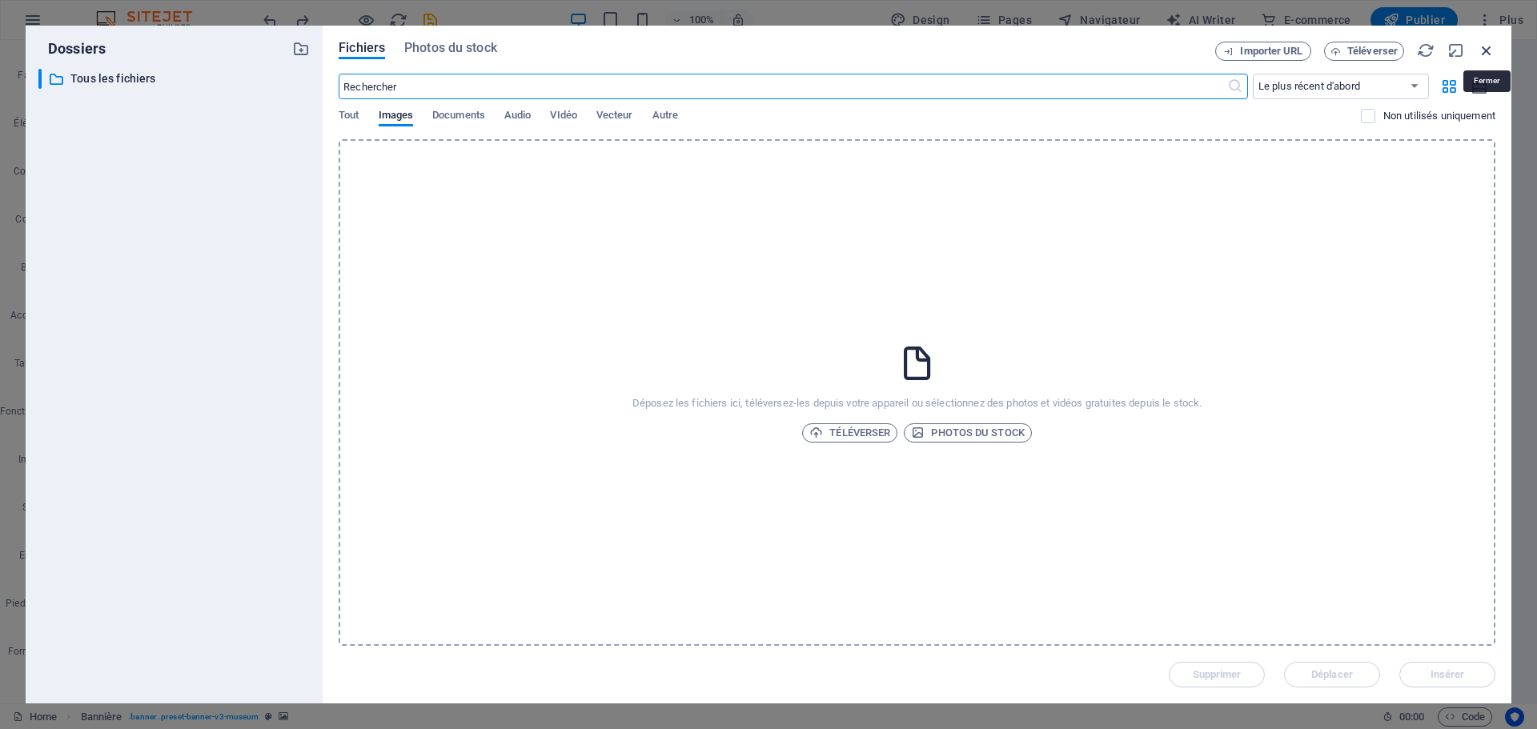
click at [1493, 47] on icon "button" at bounding box center [1487, 51] width 18 height 18
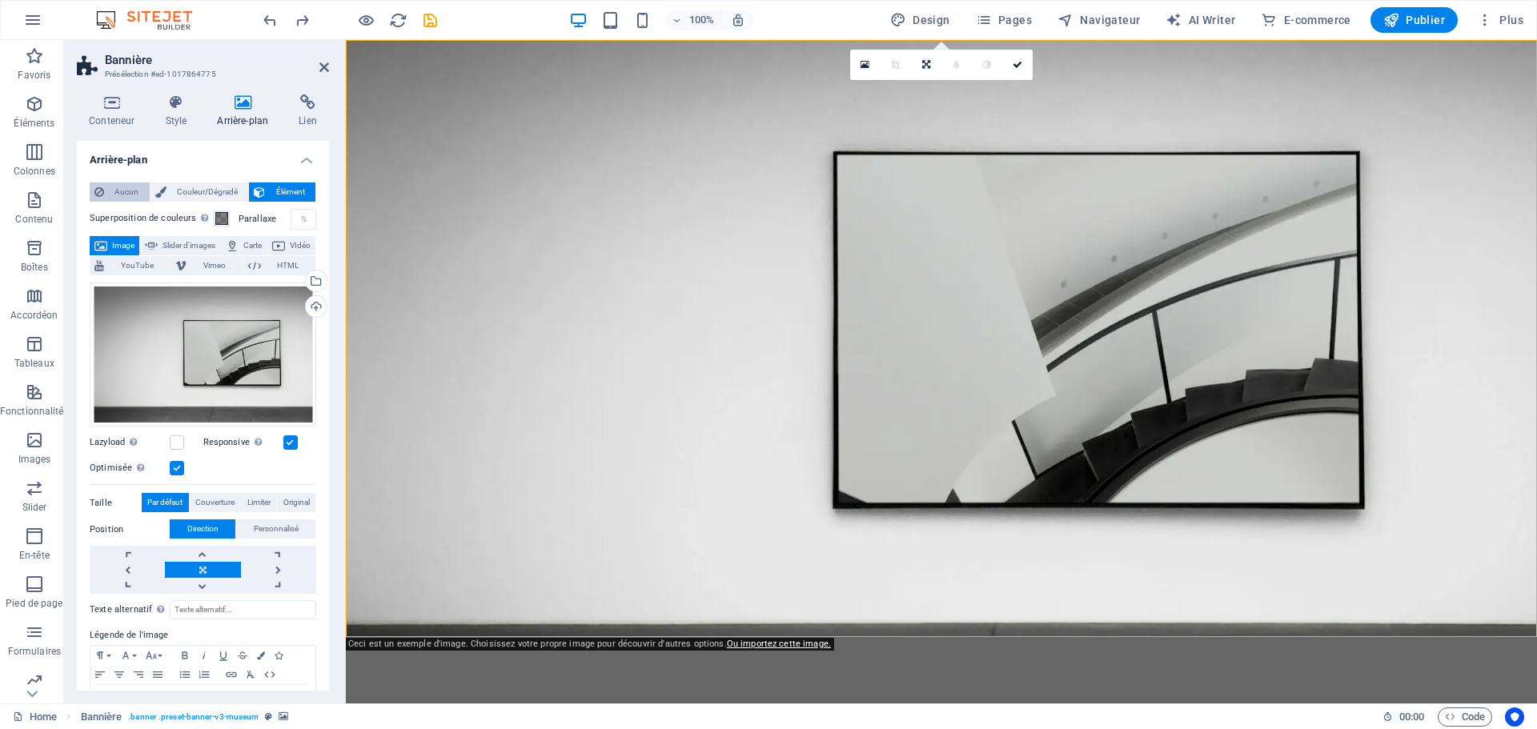
click at [112, 188] on span "Aucun" at bounding box center [127, 191] width 36 height 19
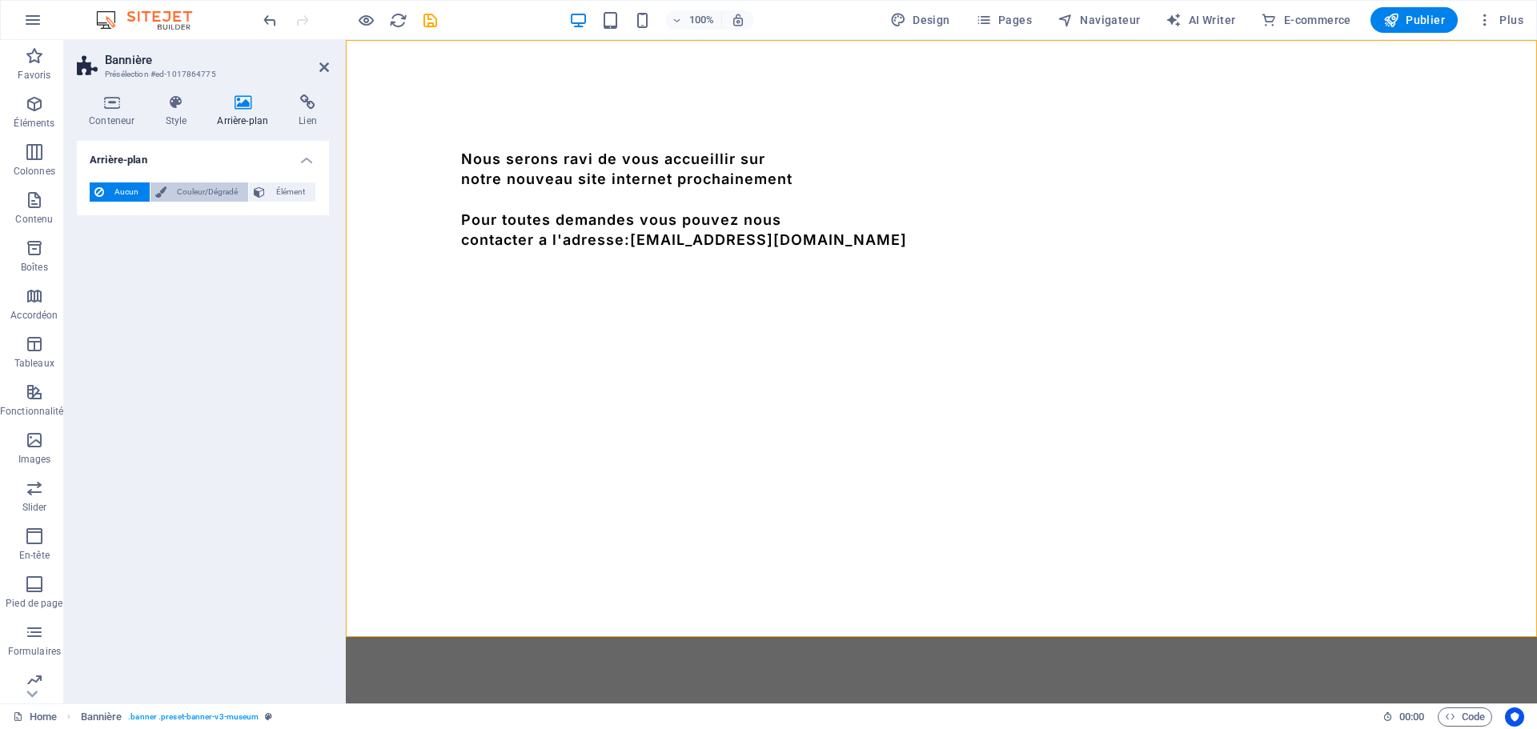
click at [221, 198] on span "Couleur/Dégradé" at bounding box center [207, 191] width 73 height 19
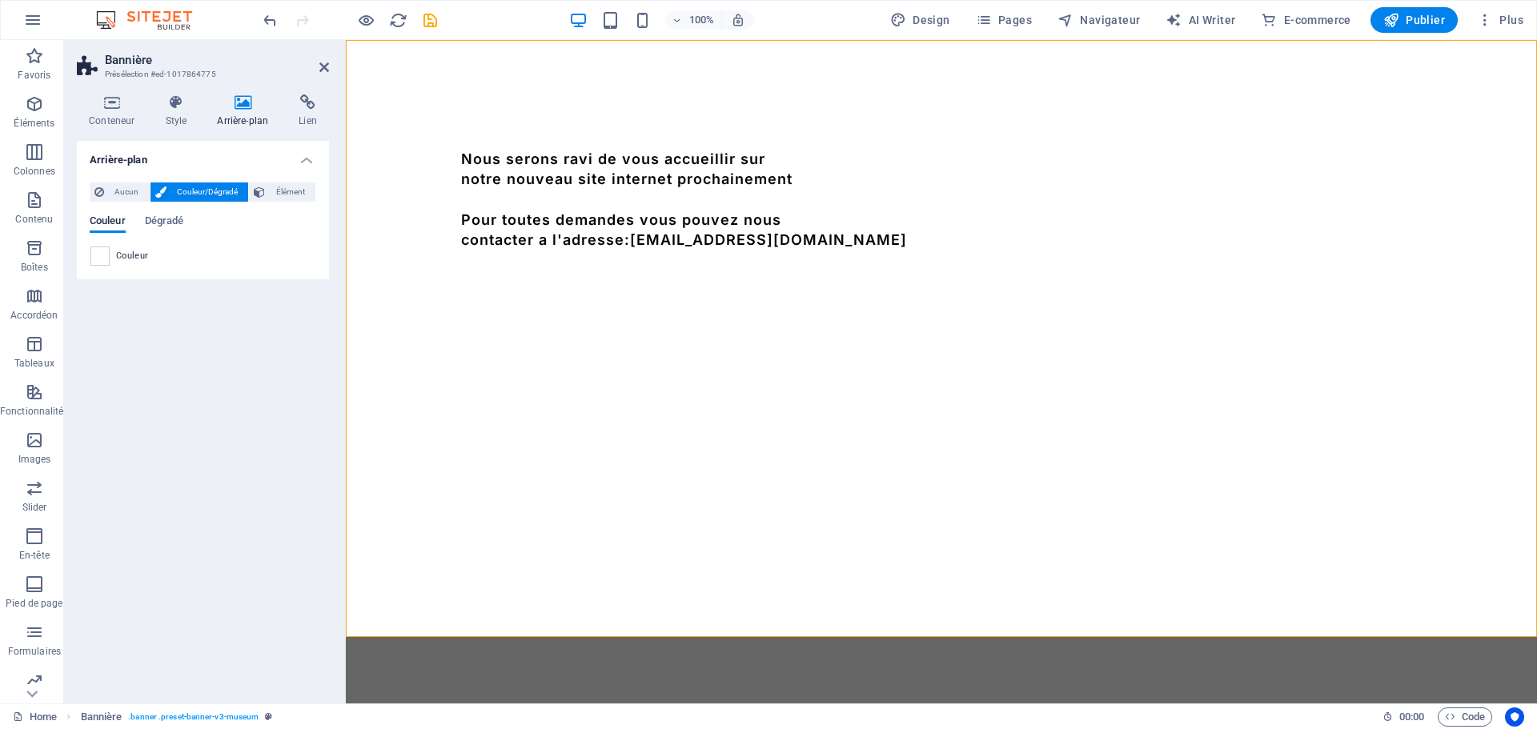
click at [146, 243] on div "Couleur Dégradé" at bounding box center [203, 230] width 227 height 30
click at [91, 259] on span at bounding box center [100, 256] width 18 height 18
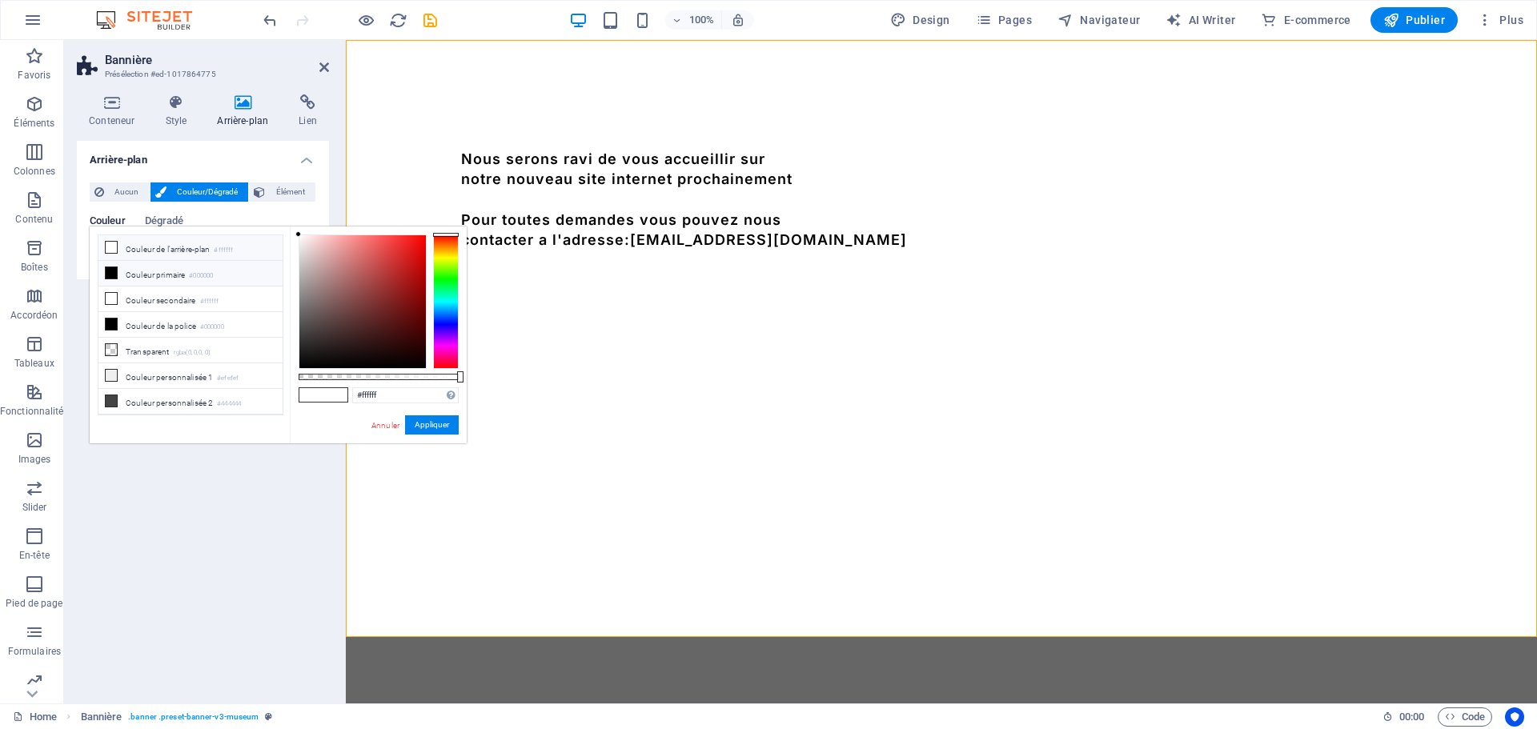
click at [214, 251] on li "Couleur de l'arrière-plan #ffffff" at bounding box center [190, 248] width 184 height 26
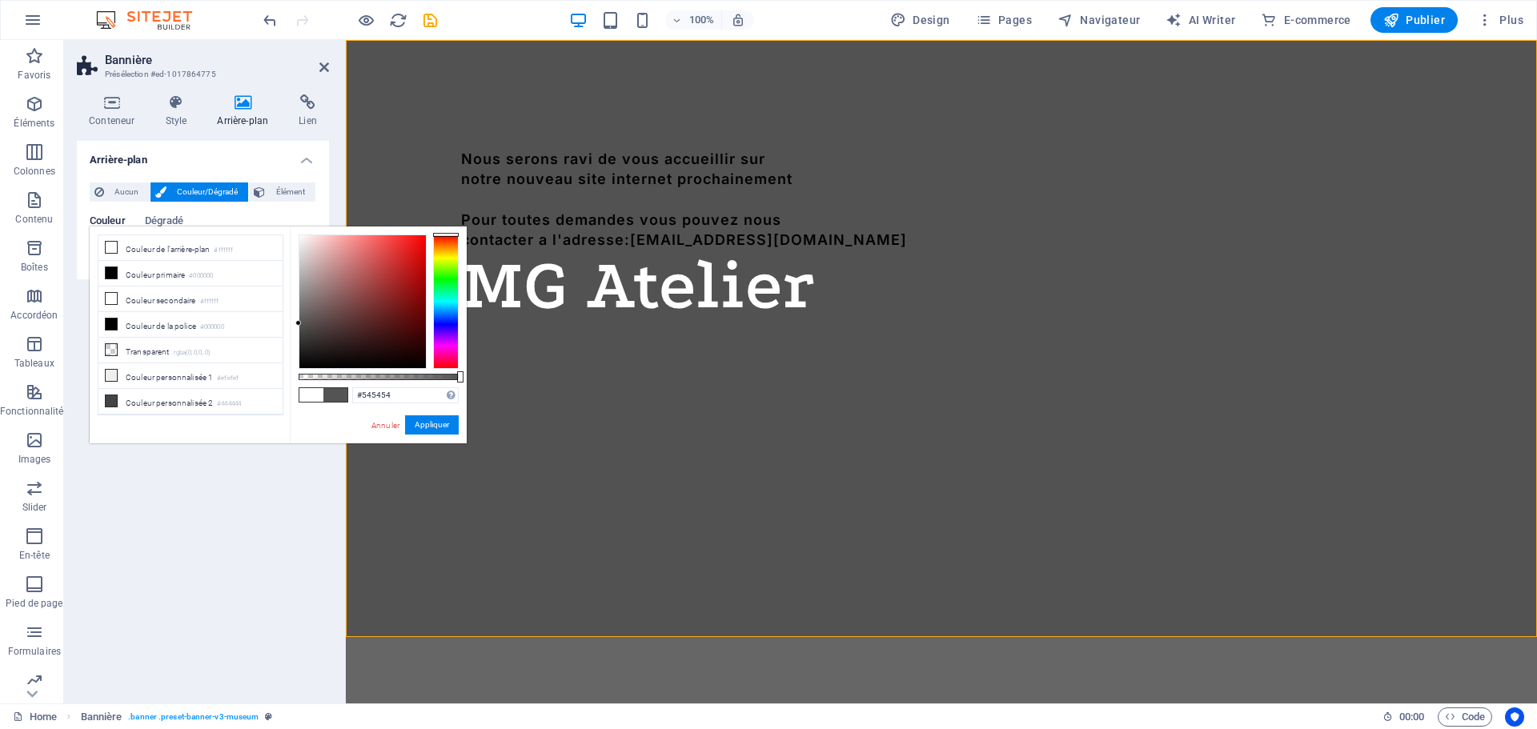
type input "#555555"
drag, startPoint x: 339, startPoint y: 327, endPoint x: 293, endPoint y: 323, distance: 46.6
click at [293, 323] on div "#555555 Formats pris en charge #0852ed rgb(8, 82, 237) rgba(8, 82, 237, 90%) hs…" at bounding box center [378, 451] width 177 height 449
click at [419, 422] on button "Appliquer" at bounding box center [432, 424] width 54 height 19
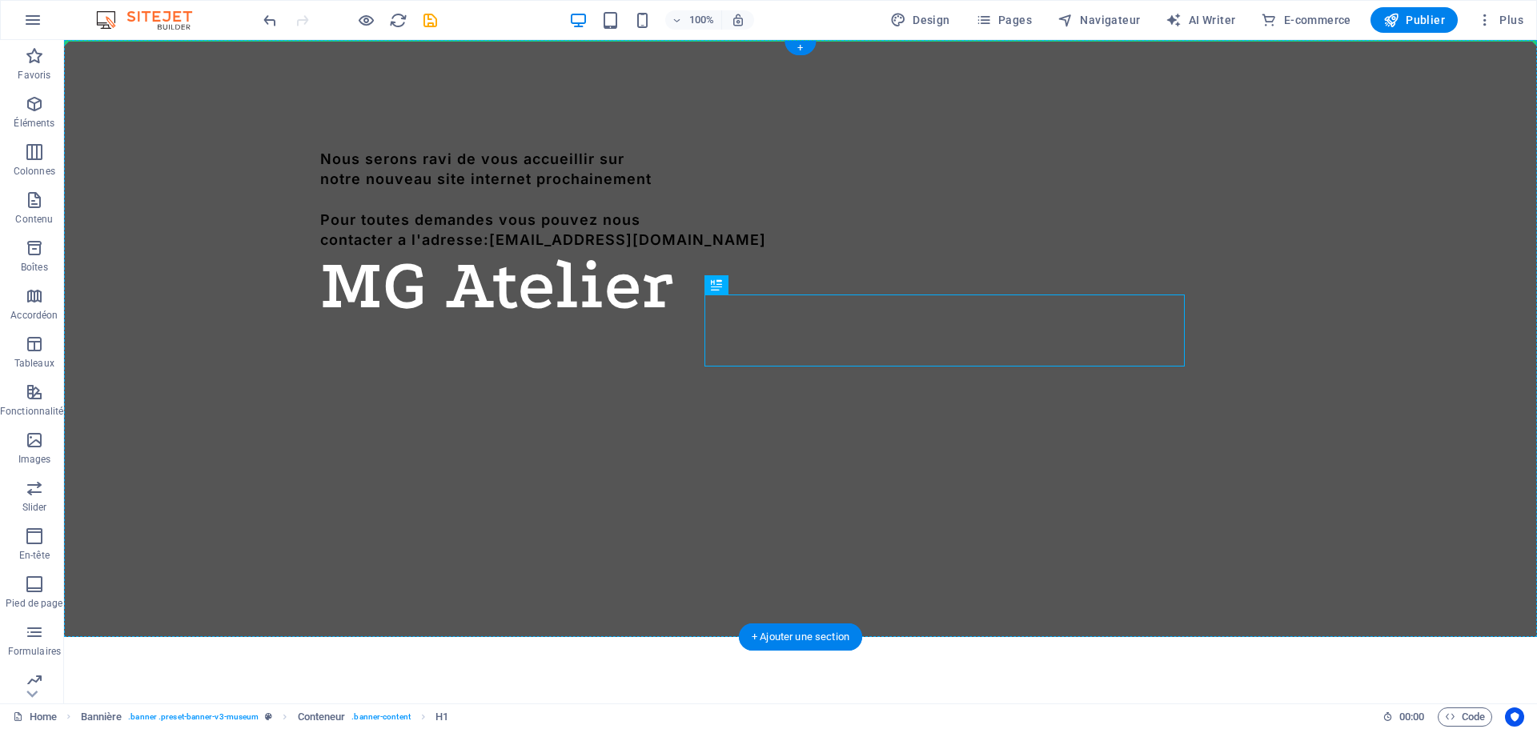
drag, startPoint x: 812, startPoint y: 323, endPoint x: 645, endPoint y: 188, distance: 214.6
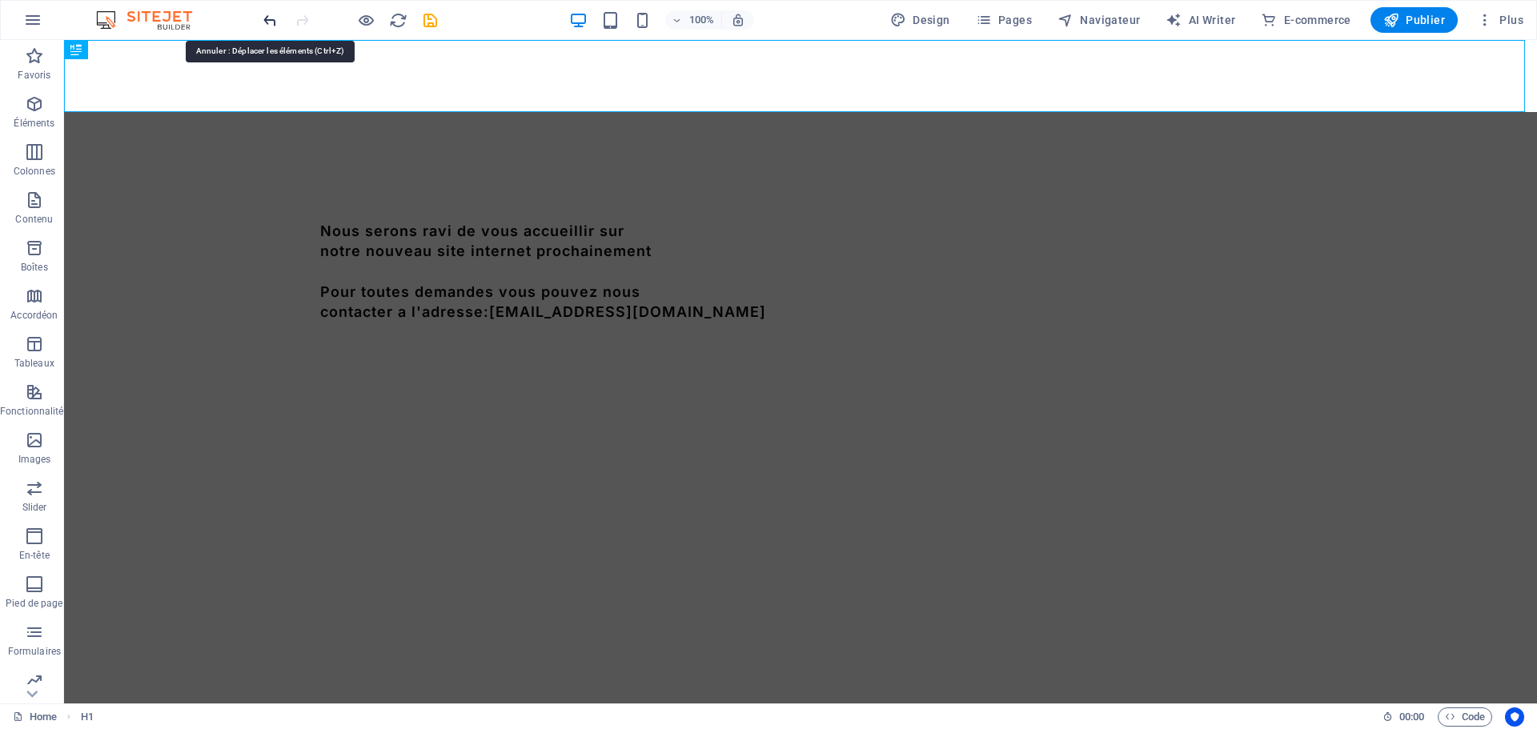
click at [278, 19] on icon "undo" at bounding box center [270, 20] width 18 height 18
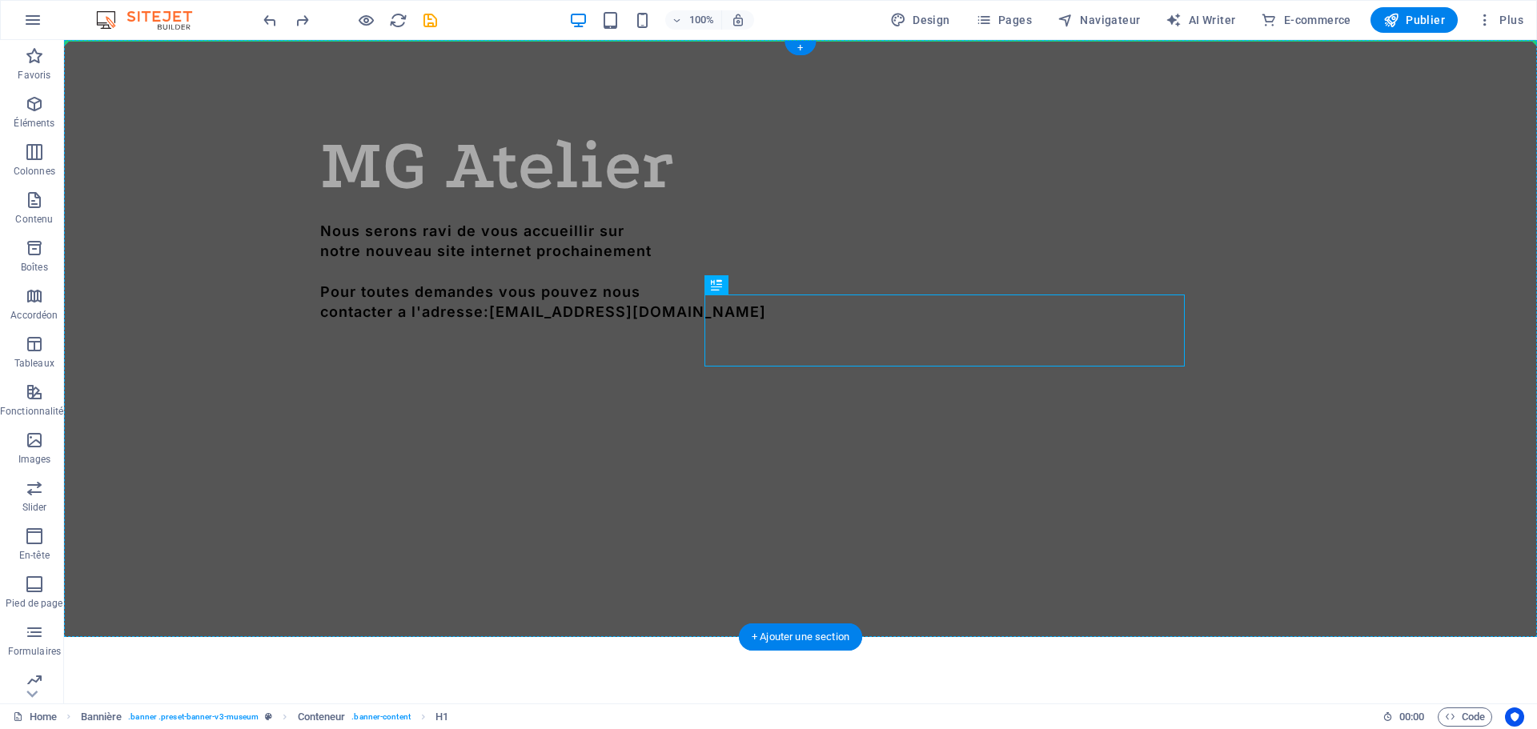
drag, startPoint x: 780, startPoint y: 327, endPoint x: 774, endPoint y: 275, distance: 52.4
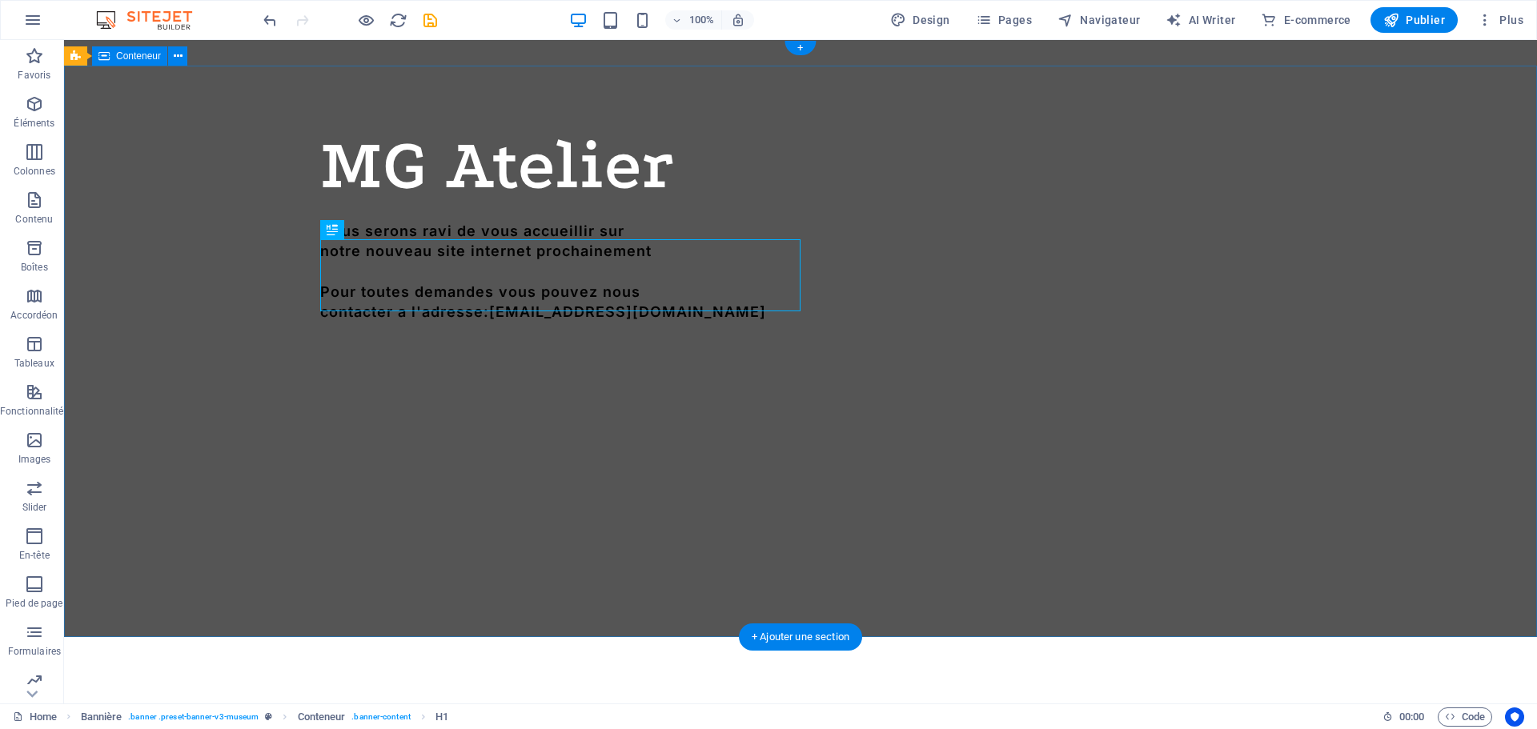
click at [692, 142] on div "MG Atelier Nous serons ravi de vous accueillir sur notre nouveau site internet …" at bounding box center [800, 242] width 1473 height 352
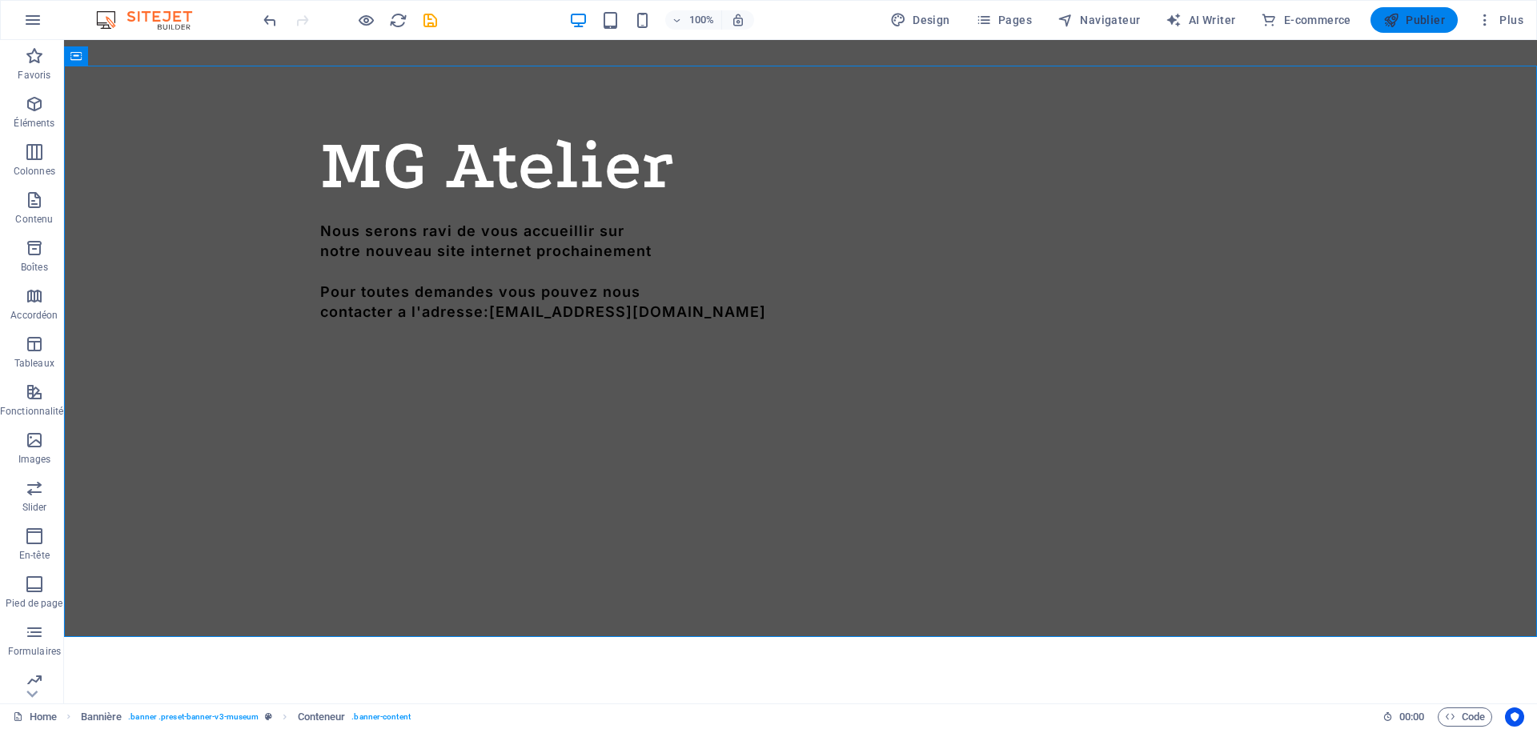
click at [1402, 20] on span "Publier" at bounding box center [1414, 20] width 62 height 16
